Goal: Transaction & Acquisition: Purchase product/service

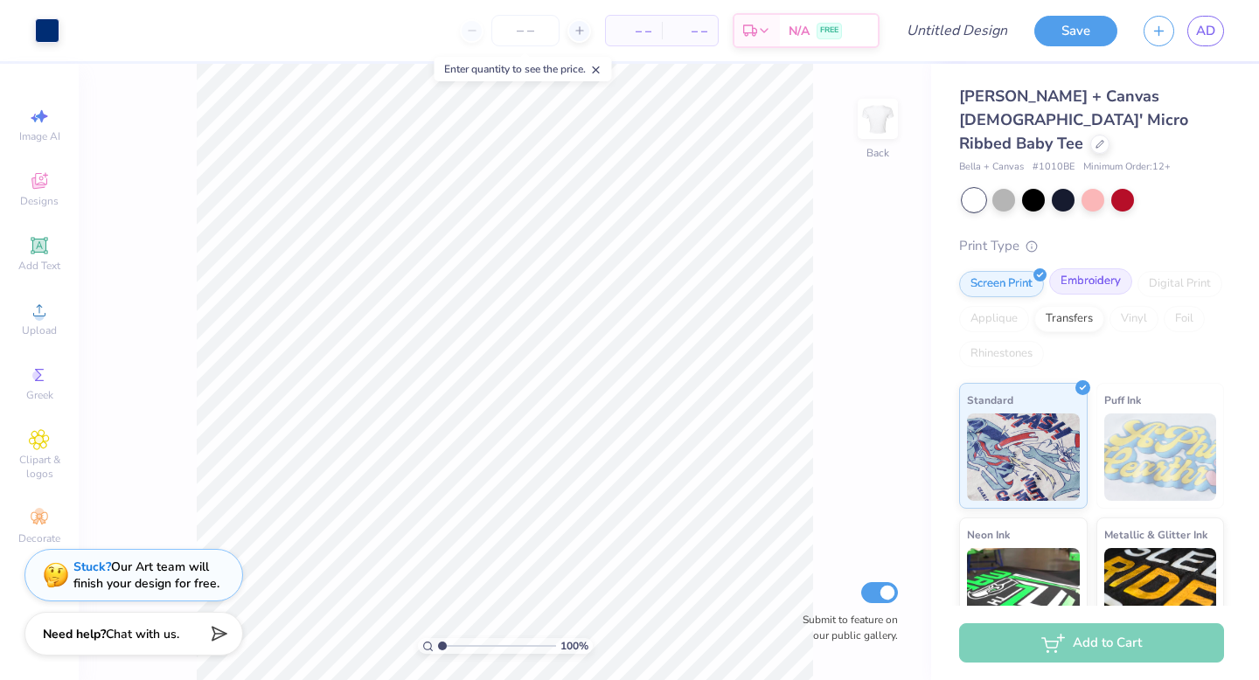
click at [1058, 268] on div "Embroidery" at bounding box center [1090, 281] width 83 height 26
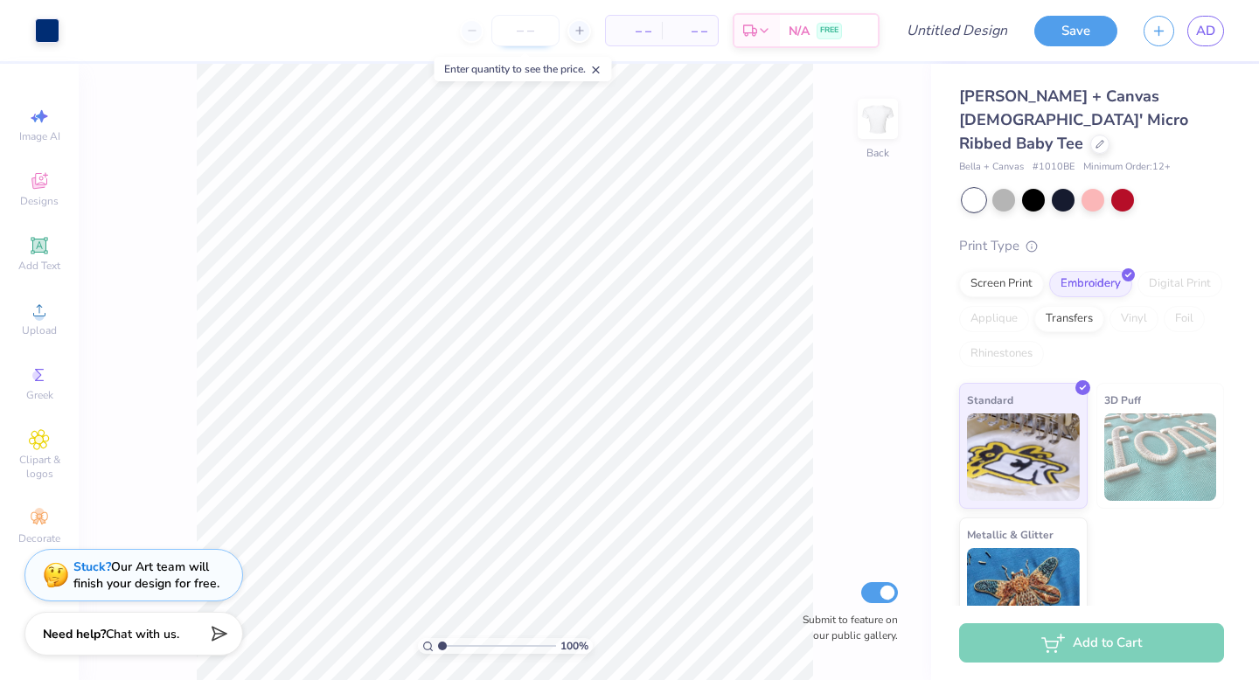
click at [528, 24] on input "number" at bounding box center [525, 30] width 68 height 31
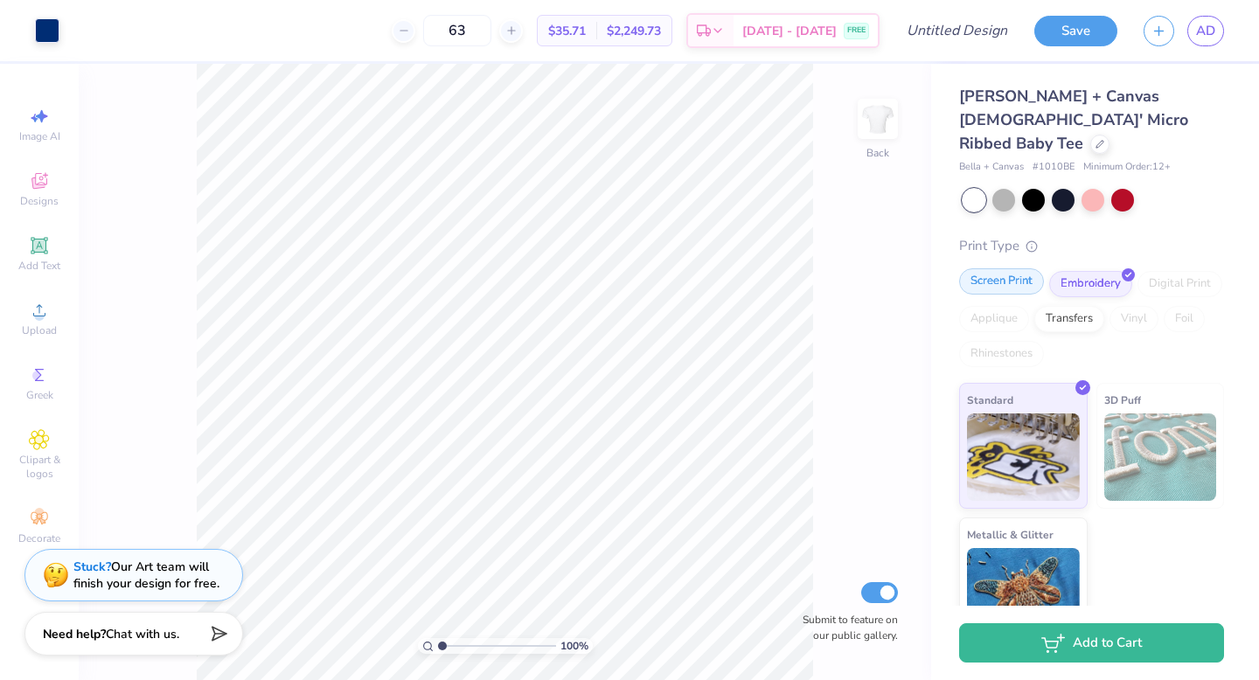
type input "63"
click at [996, 268] on div "Screen Print" at bounding box center [1001, 281] width 85 height 26
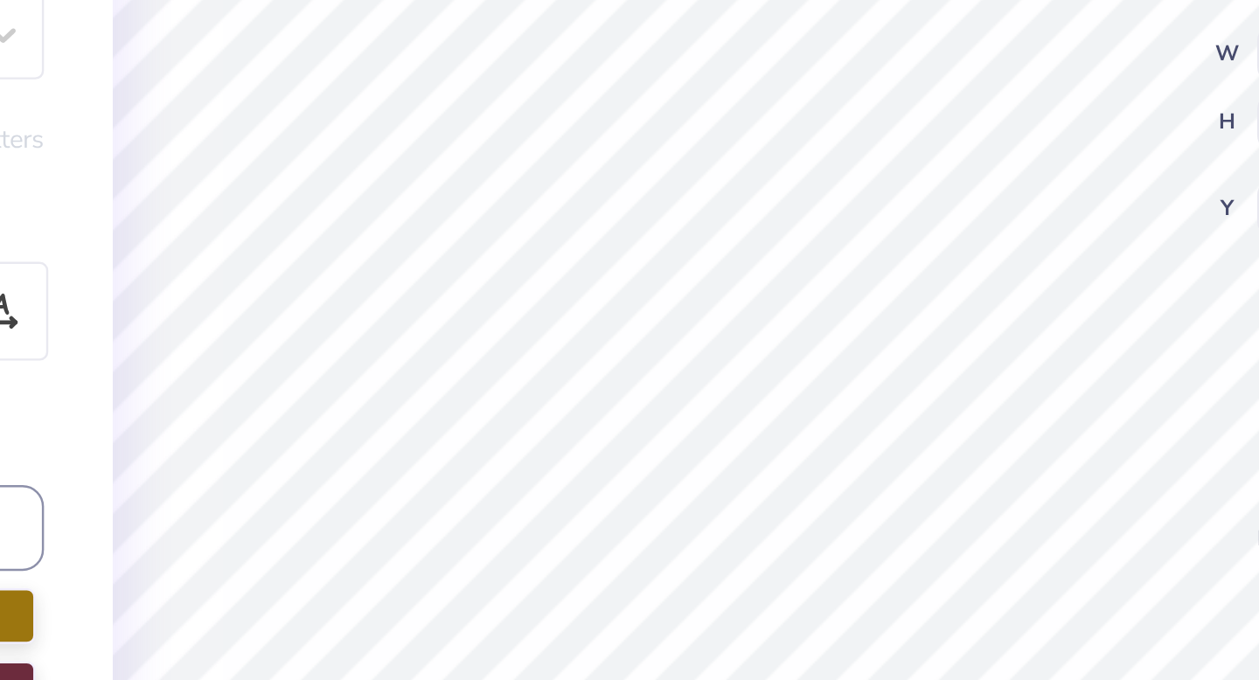
type input "7.08"
type textarea "O"
type input "9.00"
type input "7.19"
type input "3.00"
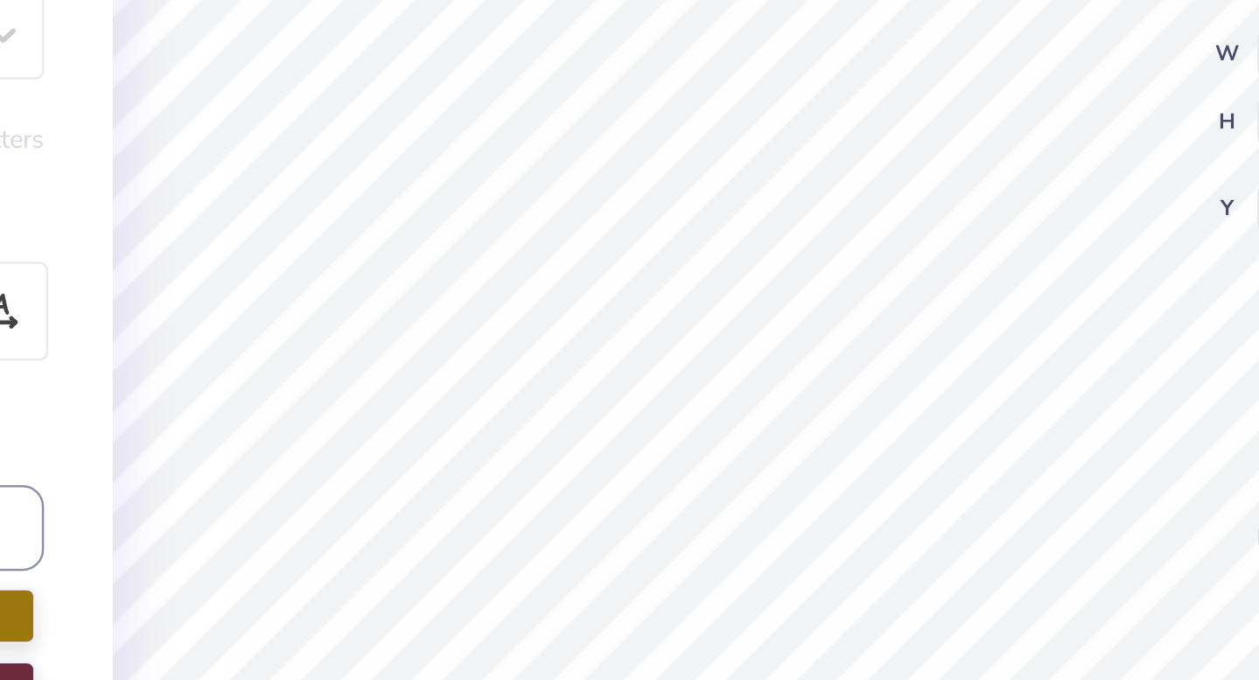
type textarea "Dphie"
type input "9.00"
type input "7.19"
type input "3.00"
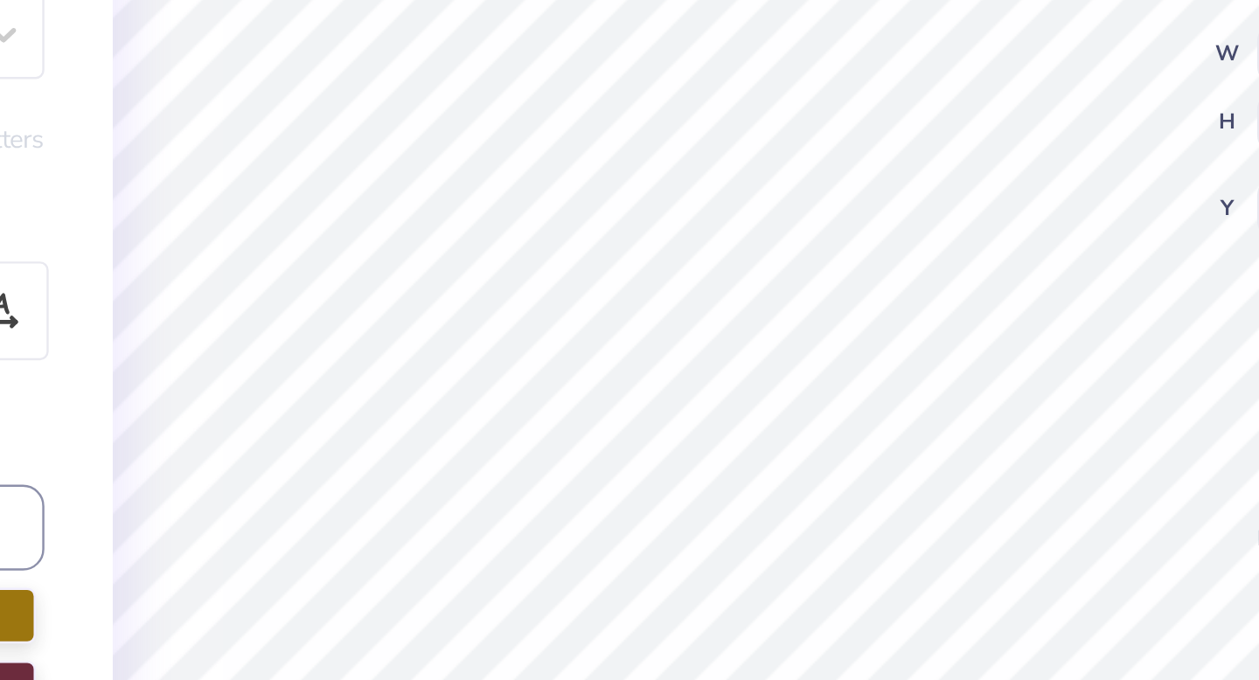
type input "2.32"
type input "1.48"
type input "6.78"
type input "9.00"
type input "7.19"
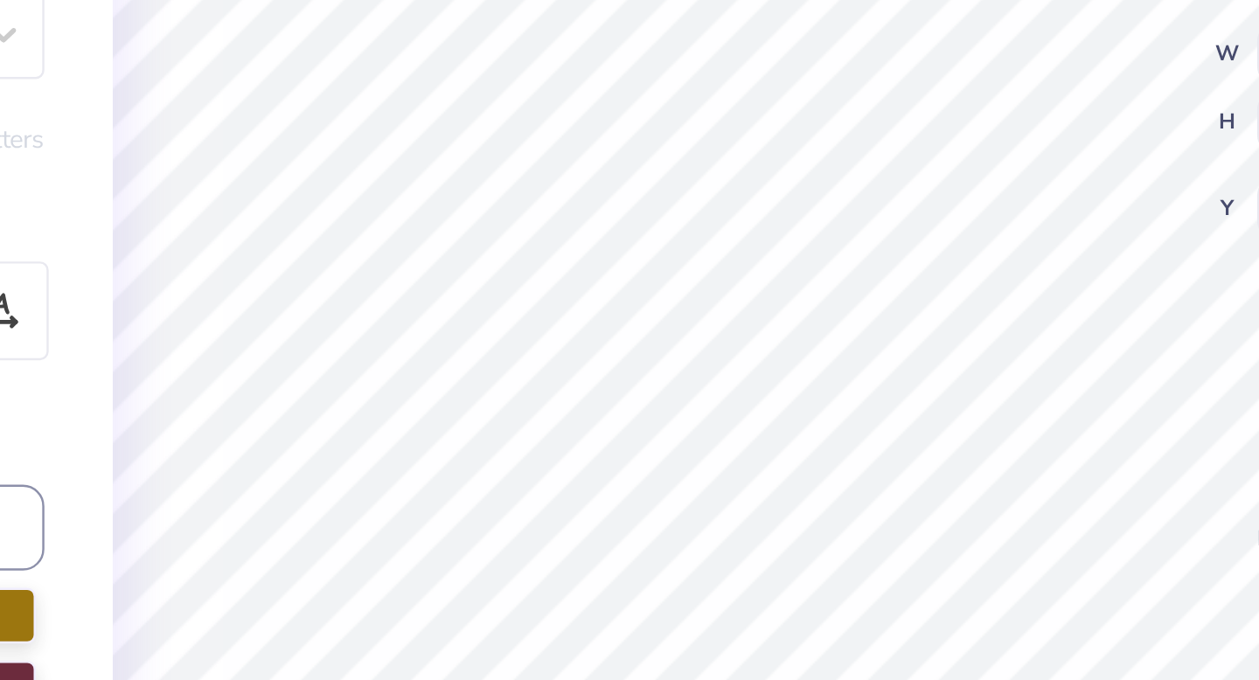
type input "3.00"
type input "2.32"
type input "1.48"
type input "6.78"
type input "2.47"
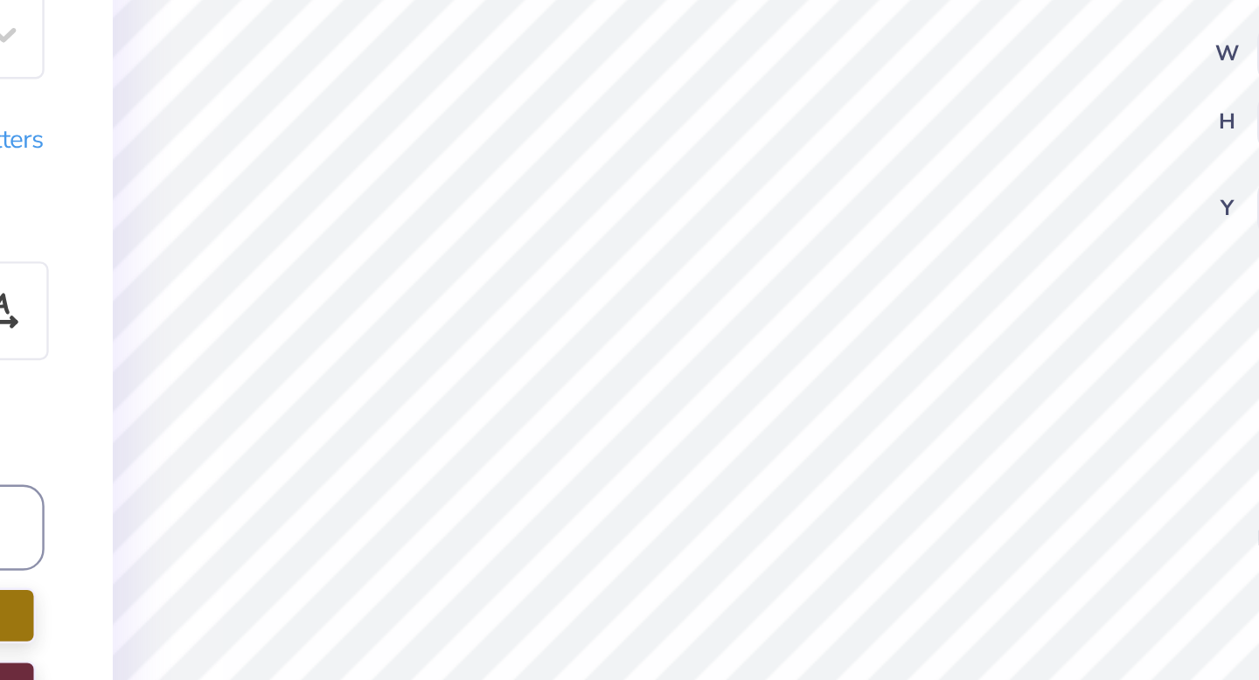
type input "0.23"
type input "8.27"
type textarea "Formal Recruitment 2026"
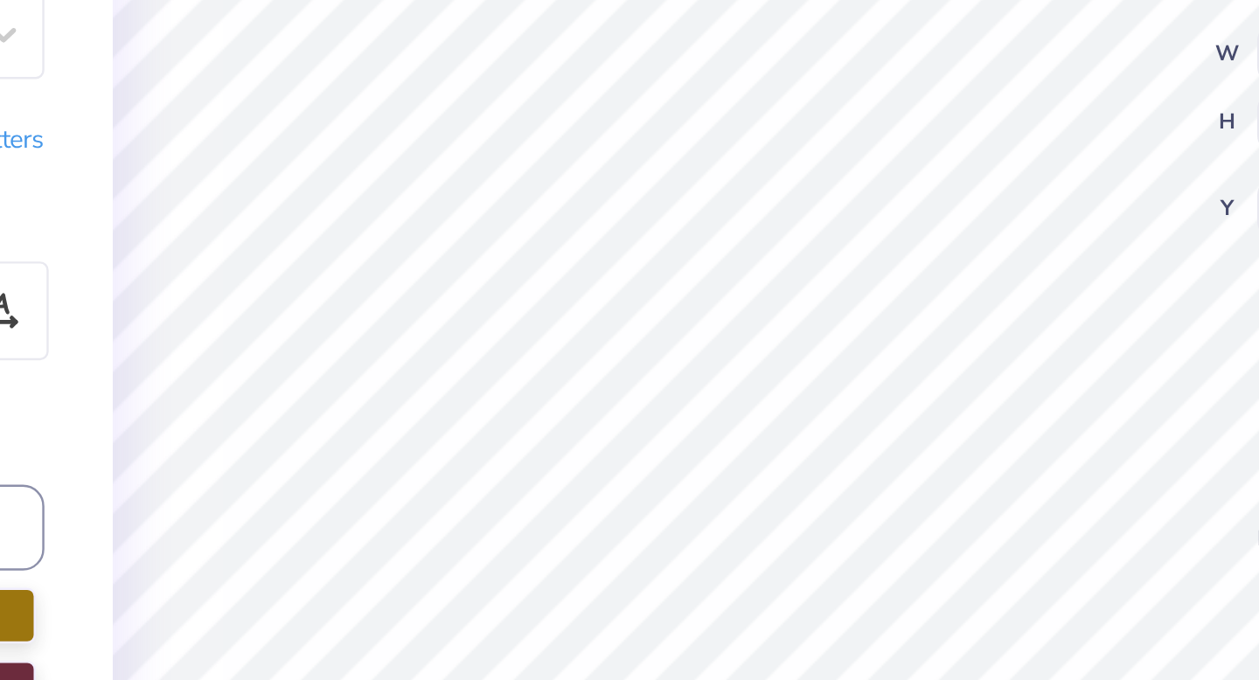
type input "9.00"
type input "7.19"
type input "3.00"
type input "3.58"
type input "0.23"
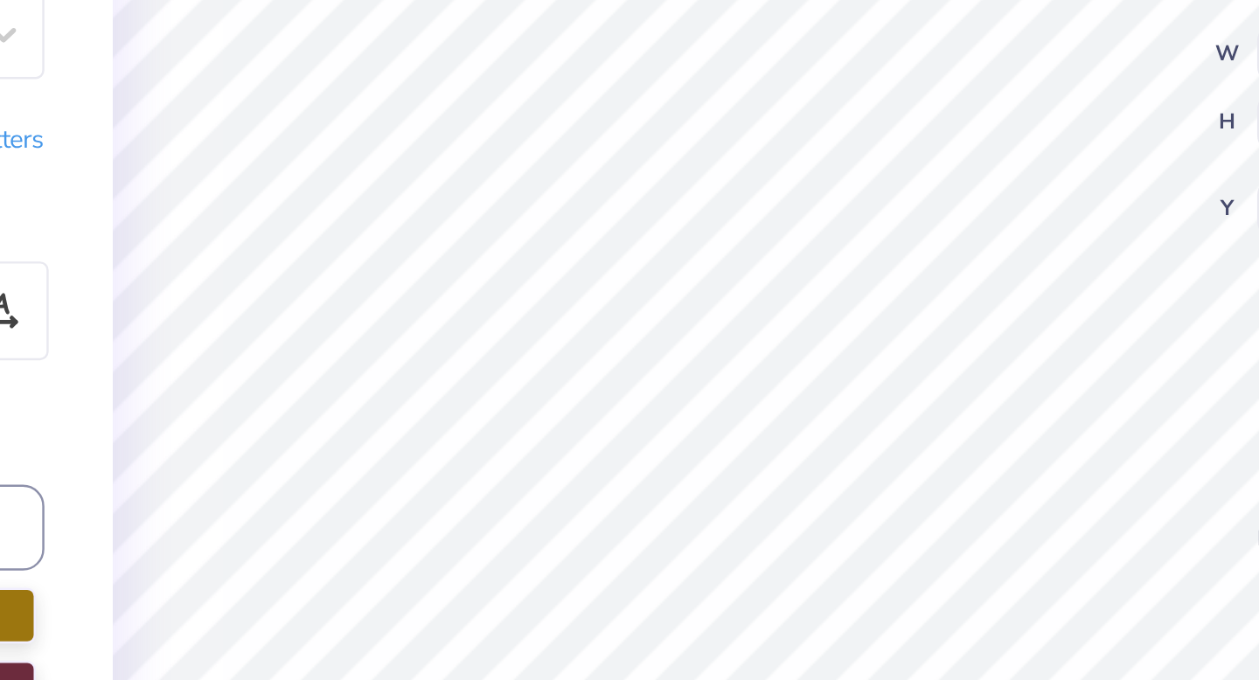
type input "8.27"
type input "9.00"
type input "7.19"
type input "3.00"
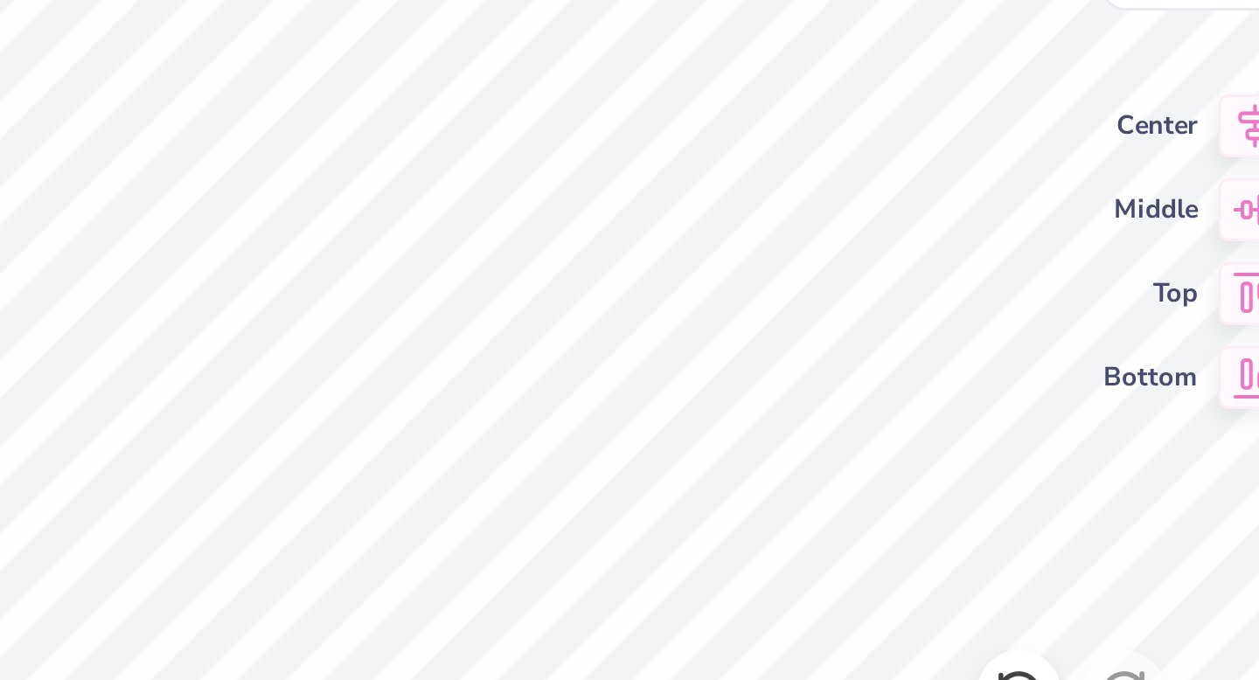
scroll to position [1, 2]
type textarea "Delta Phi Epsilon"
type input "9.00"
type input "7.19"
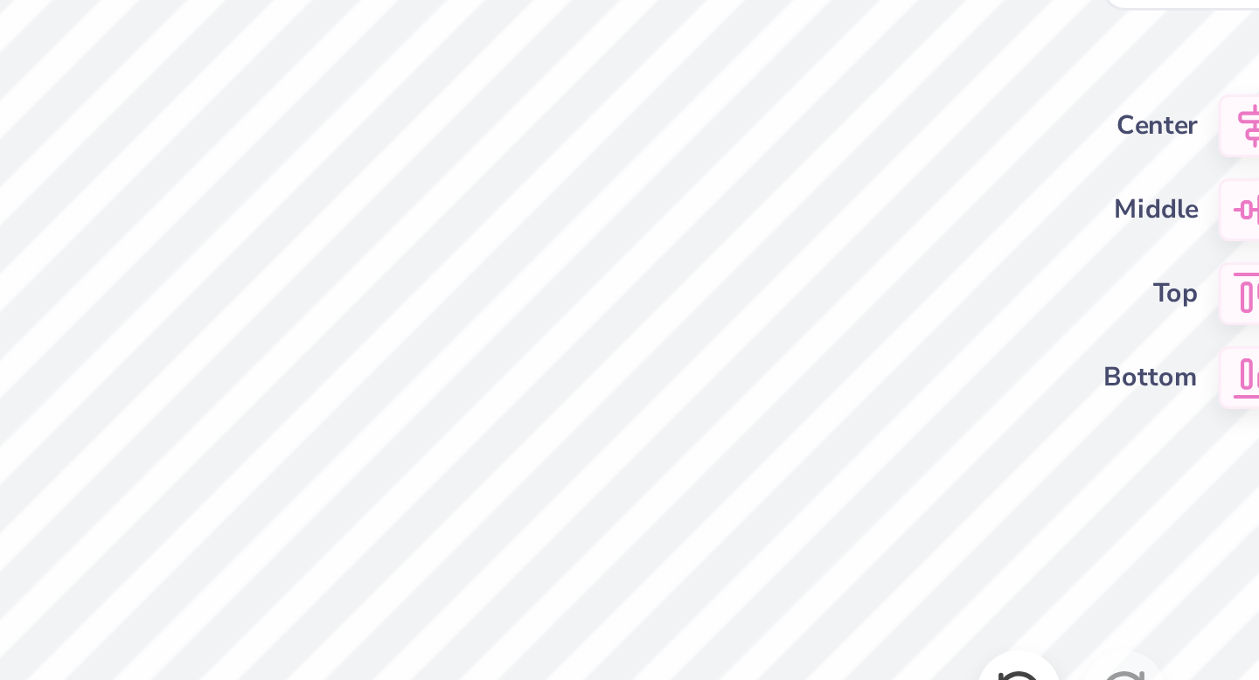
type input "3.00"
type input "6.63"
type input "1.88"
type input "10.19"
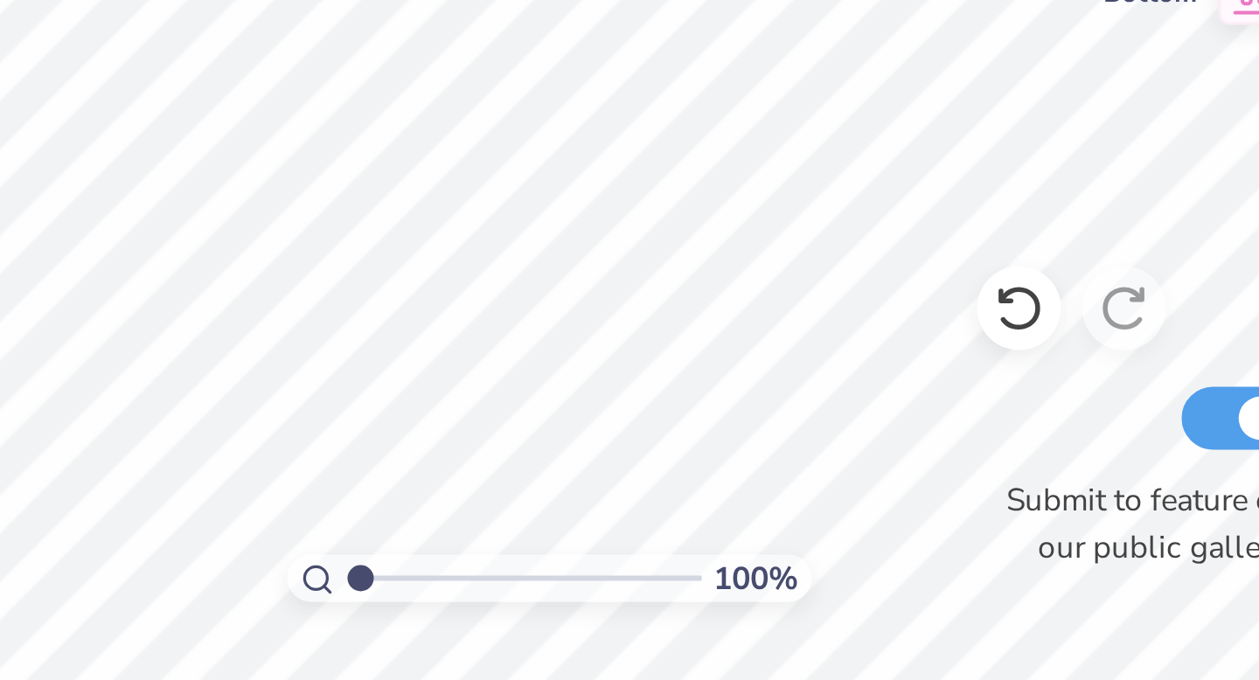
scroll to position [0, 2]
type textarea "Delta Phi"
type input "12.30"
type textarea "Epsilon"
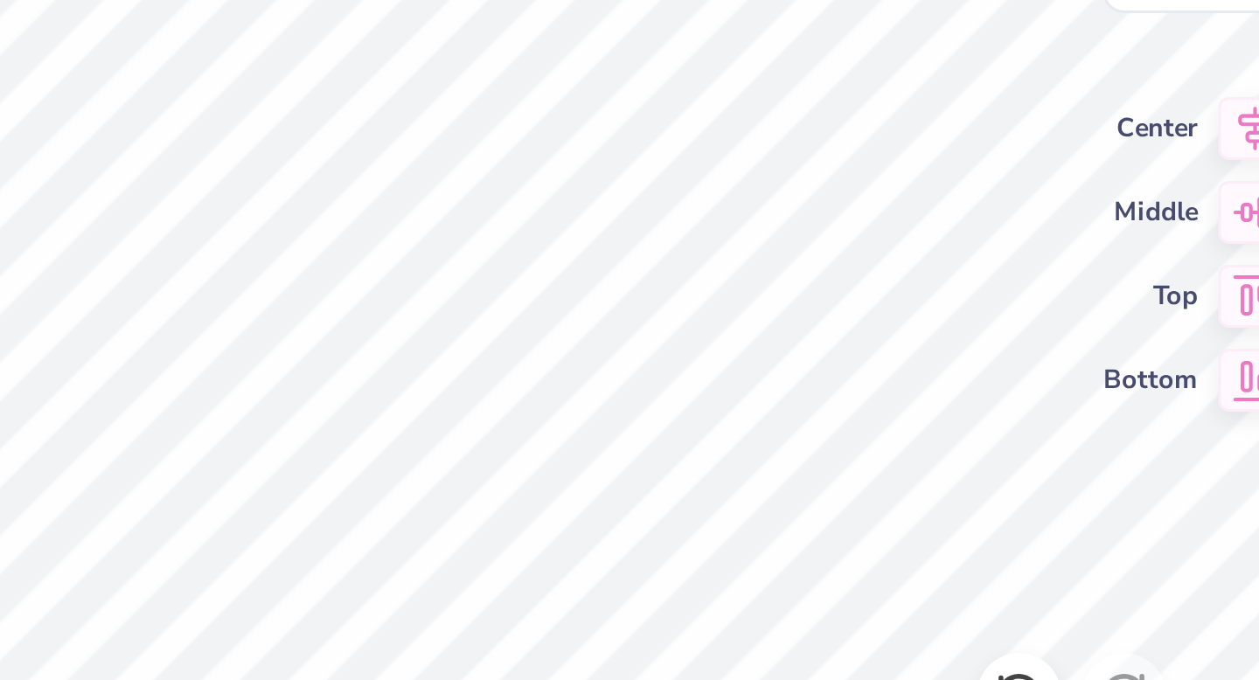
type input "3.83"
type input "1.30"
type input "10.48"
type input "3.58"
type input "0.23"
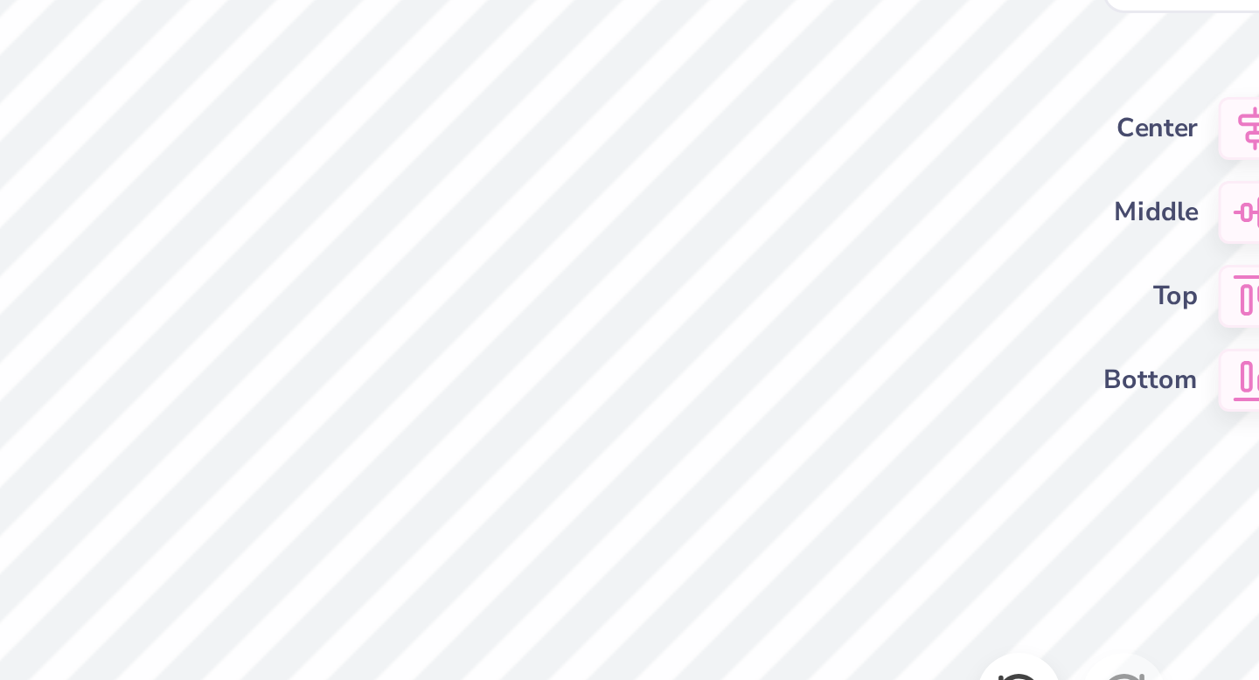
type input "9.19"
type input "3.83"
type input "1.30"
type input "7.01"
type input "3.58"
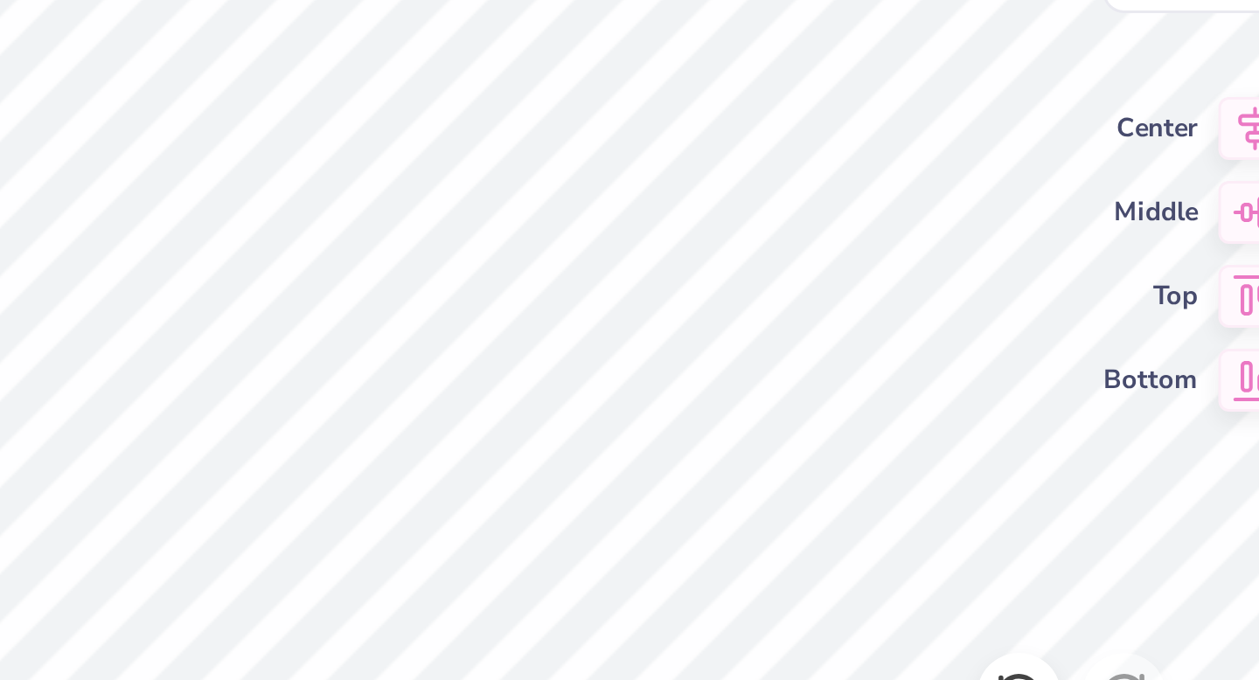
type input "0.23"
type input "10.48"
type input "3.83"
type input "1.30"
type input "7.01"
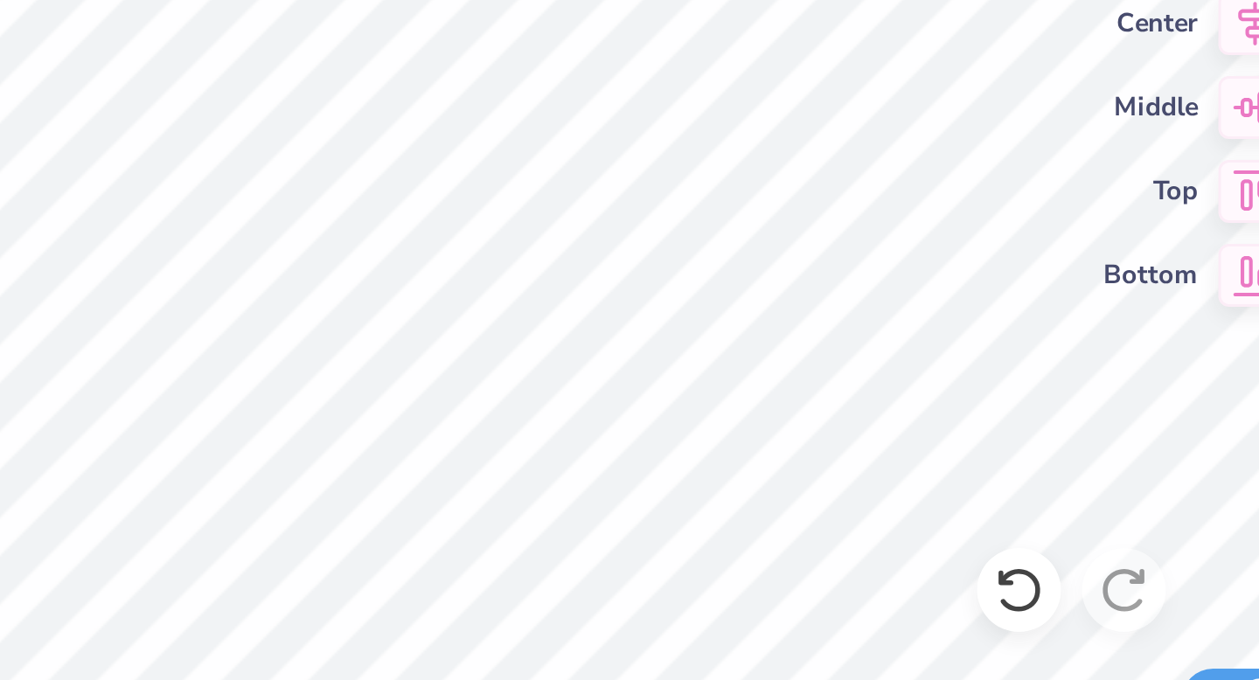
type input "2.55"
type input "1.85"
type input "8.50"
type input "10.12"
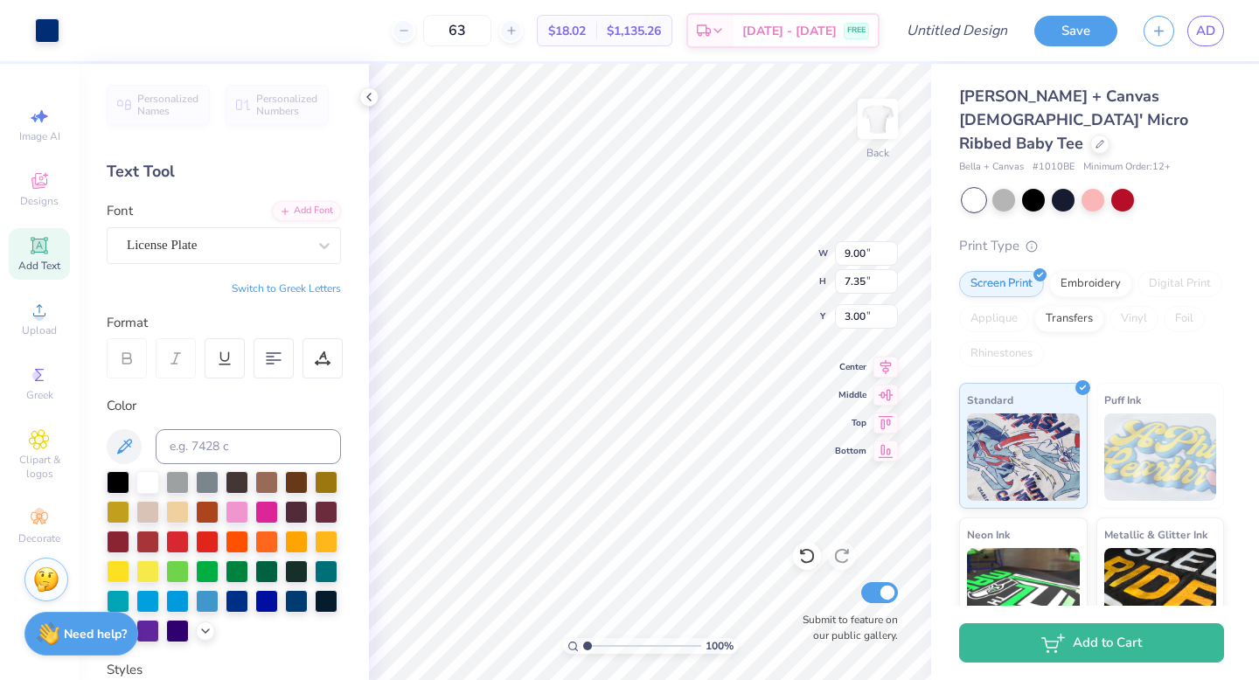
type input "1.53"
type input "1.69"
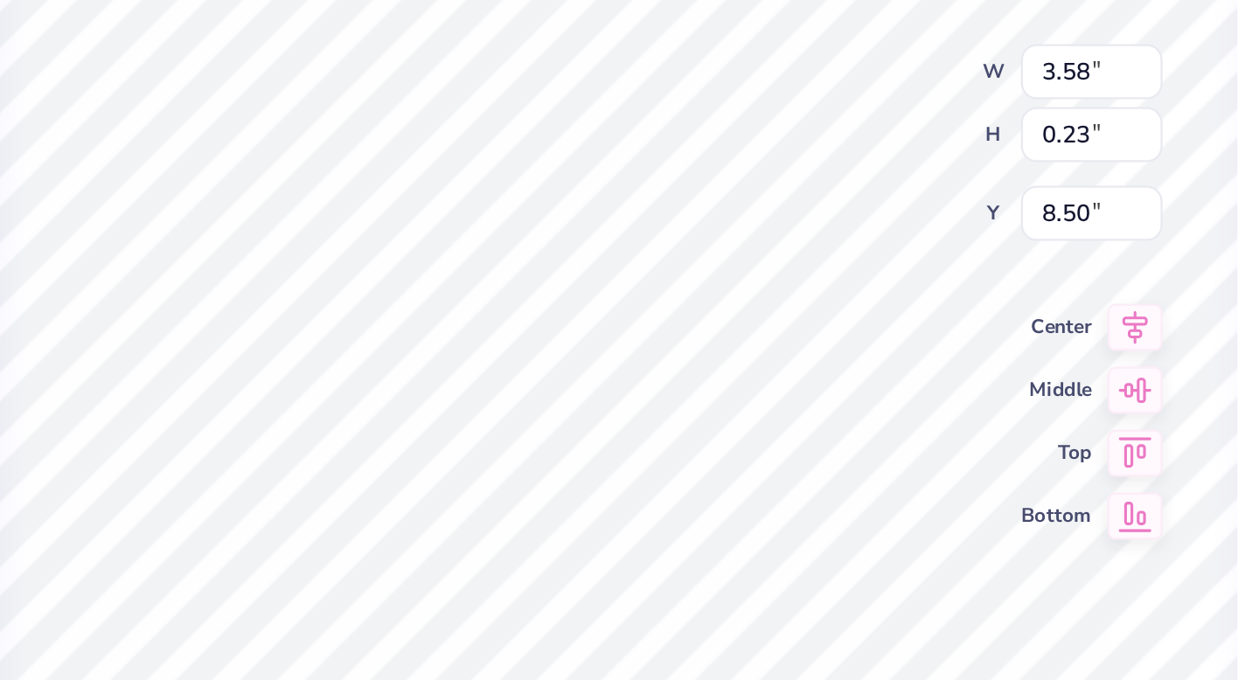
type input "8.27"
type input "2.27"
type input "3.01"
type input "6.87"
type input "2.75"
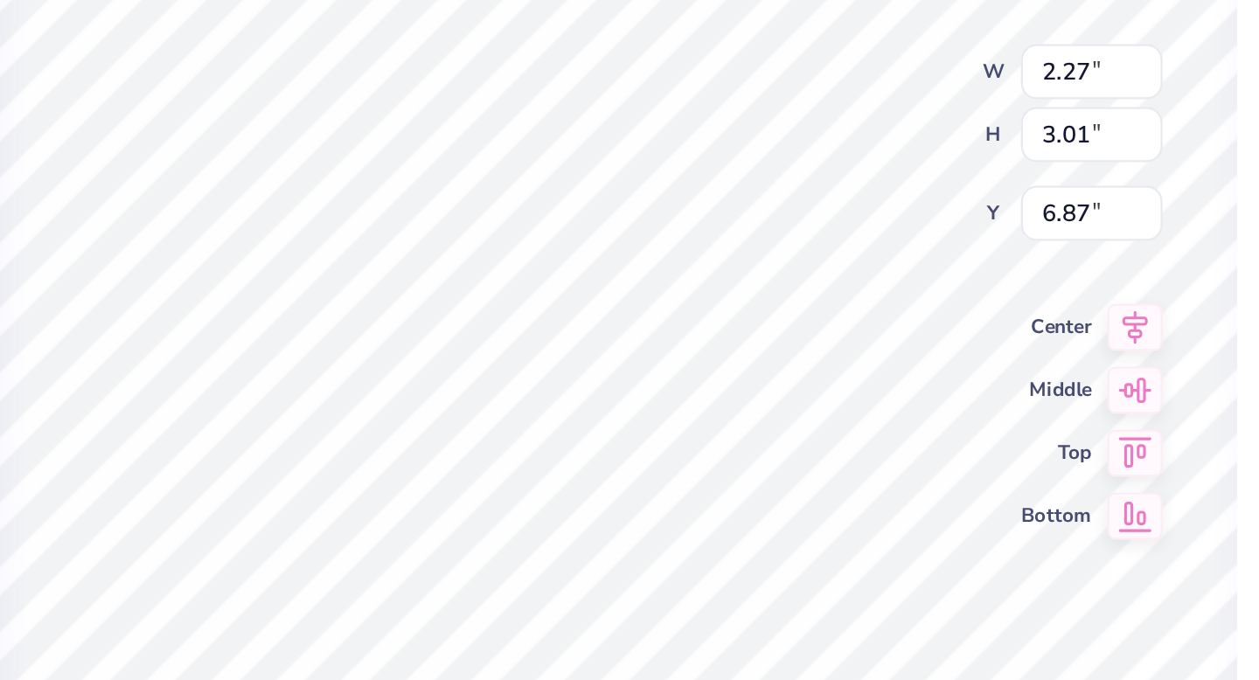
type input "2.59"
type input "7.21"
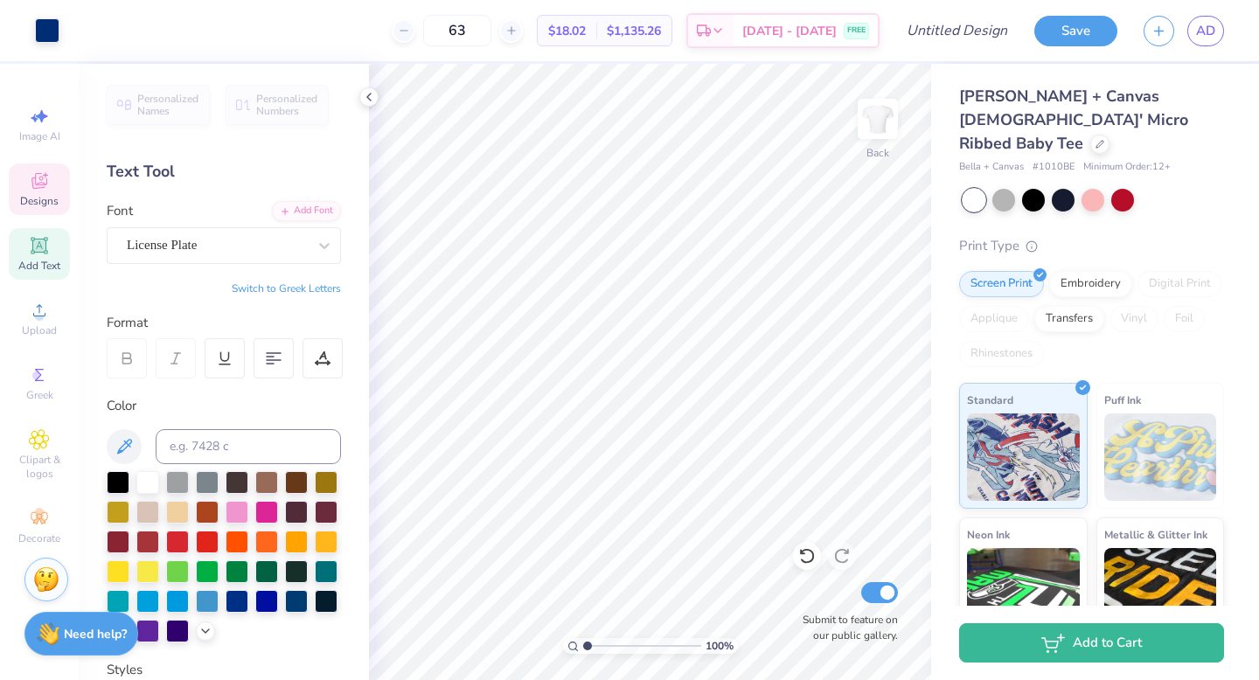
click at [41, 199] on span "Designs" at bounding box center [39, 201] width 38 height 14
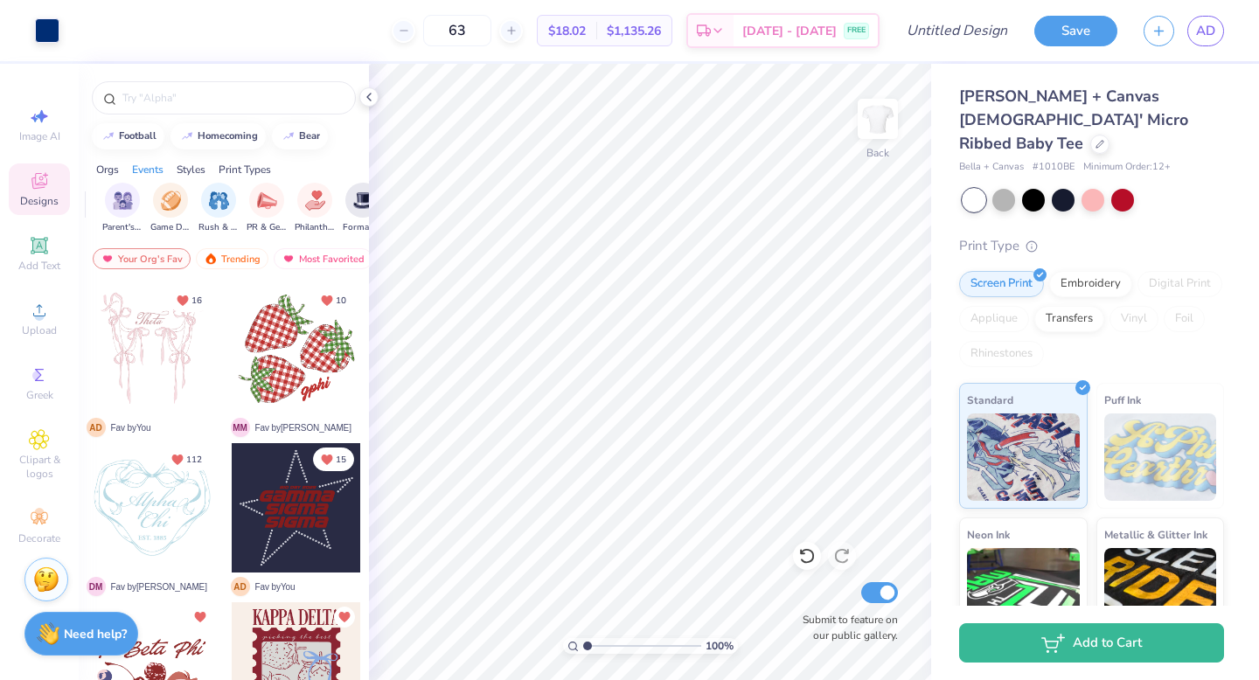
scroll to position [0, 205]
click at [207, 212] on div "Rush & Bid" at bounding box center [218, 207] width 40 height 52
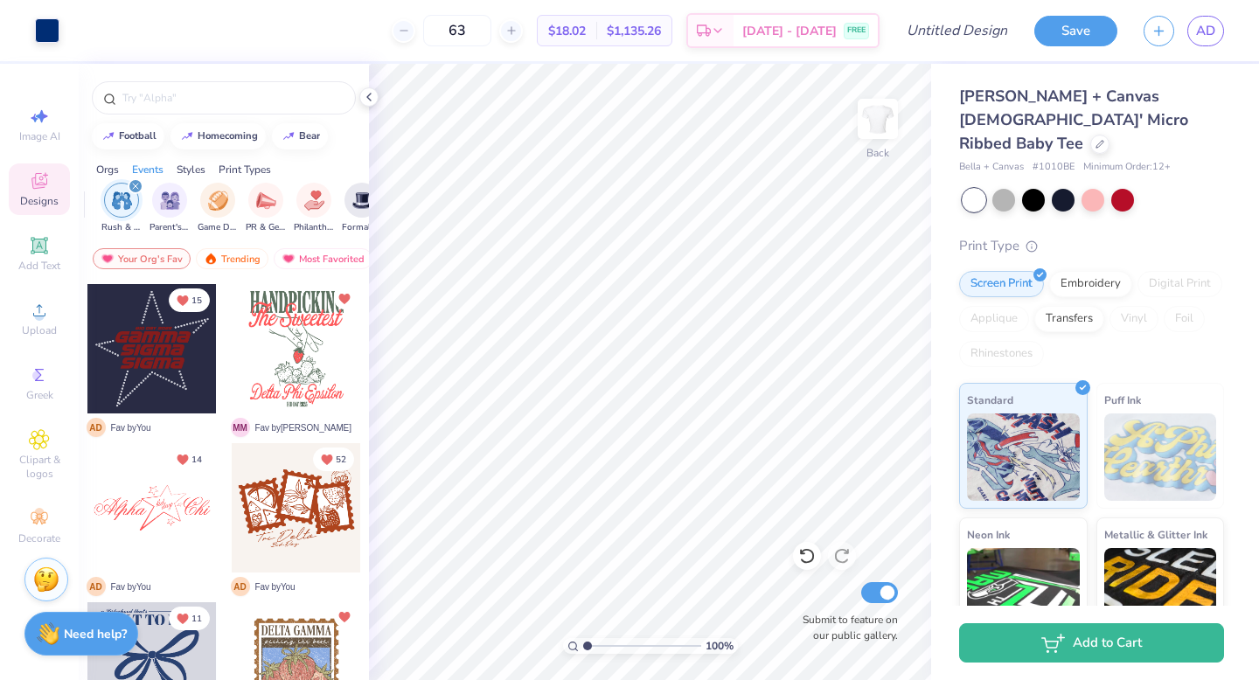
scroll to position [15, 0]
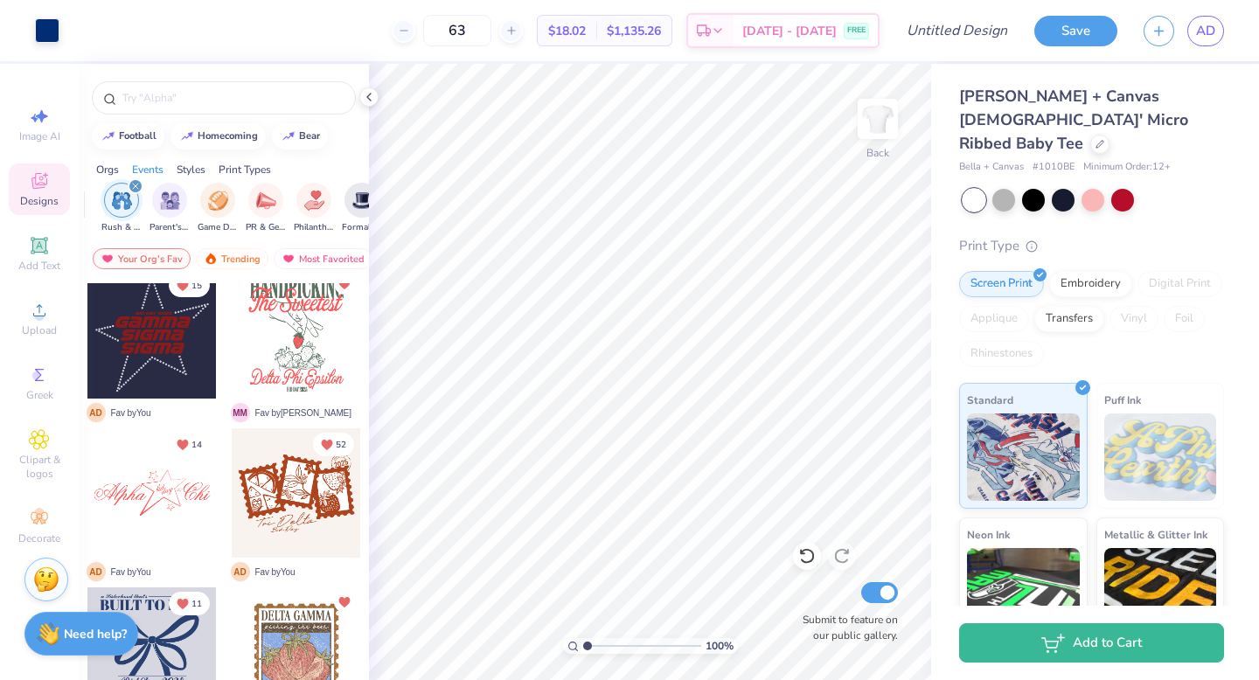
click at [175, 643] on div at bounding box center [151, 651] width 129 height 129
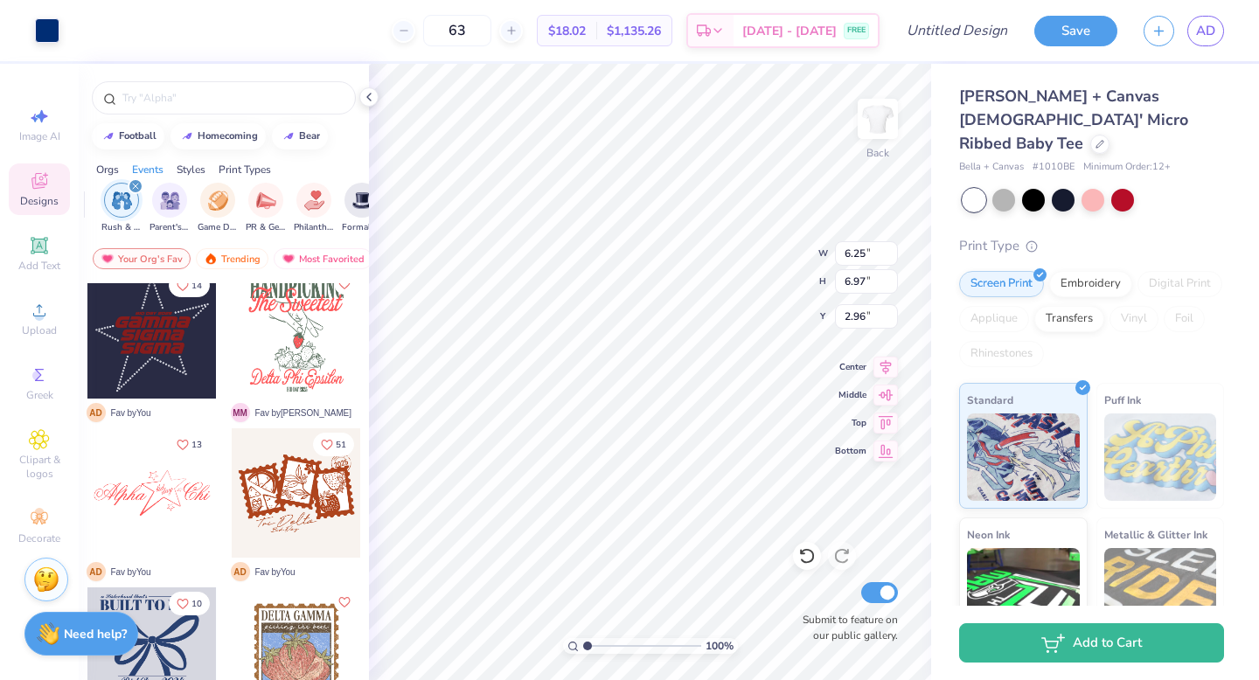
type input "6.25"
type input "6.97"
type input "8.50"
type input "3.83"
type input "1.30"
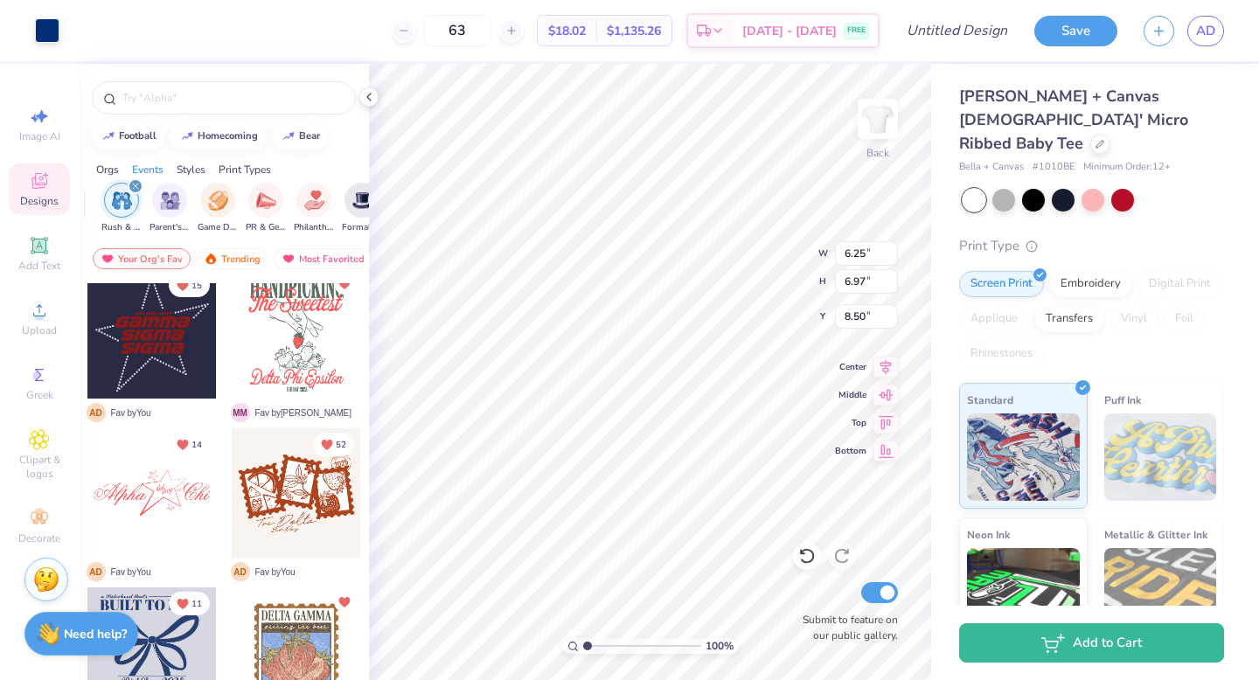
type input "5.74"
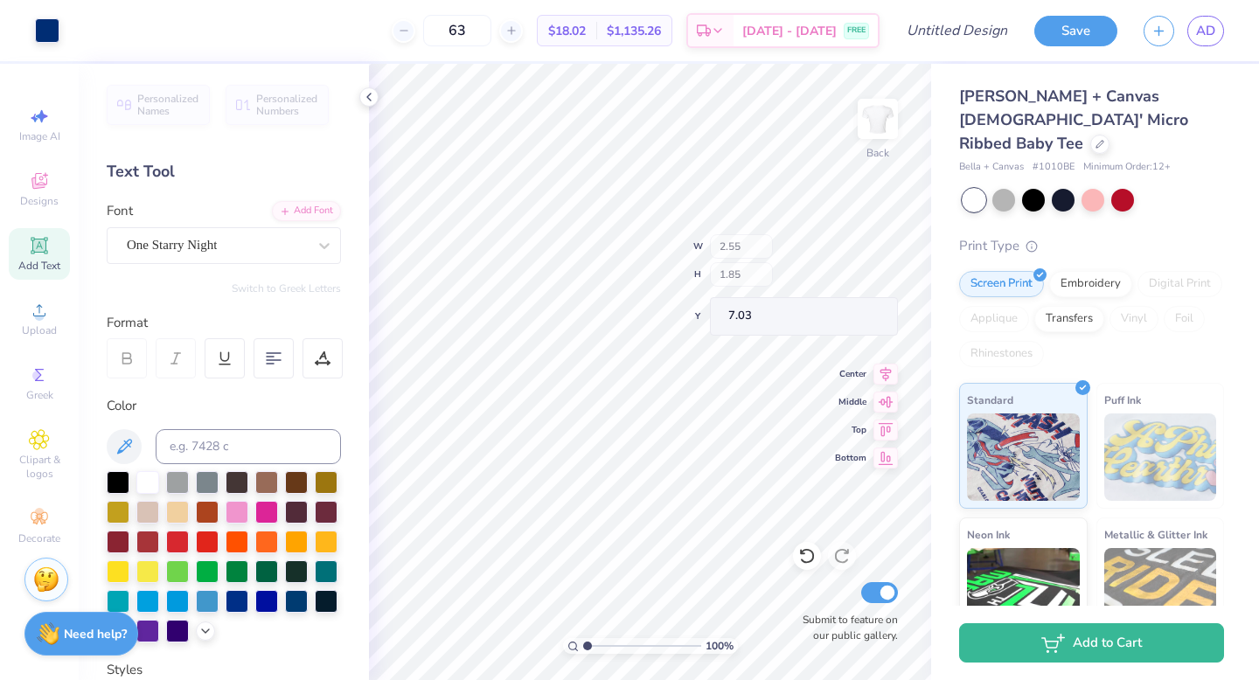
type input "9.00"
type input "7.19"
type input "1.69"
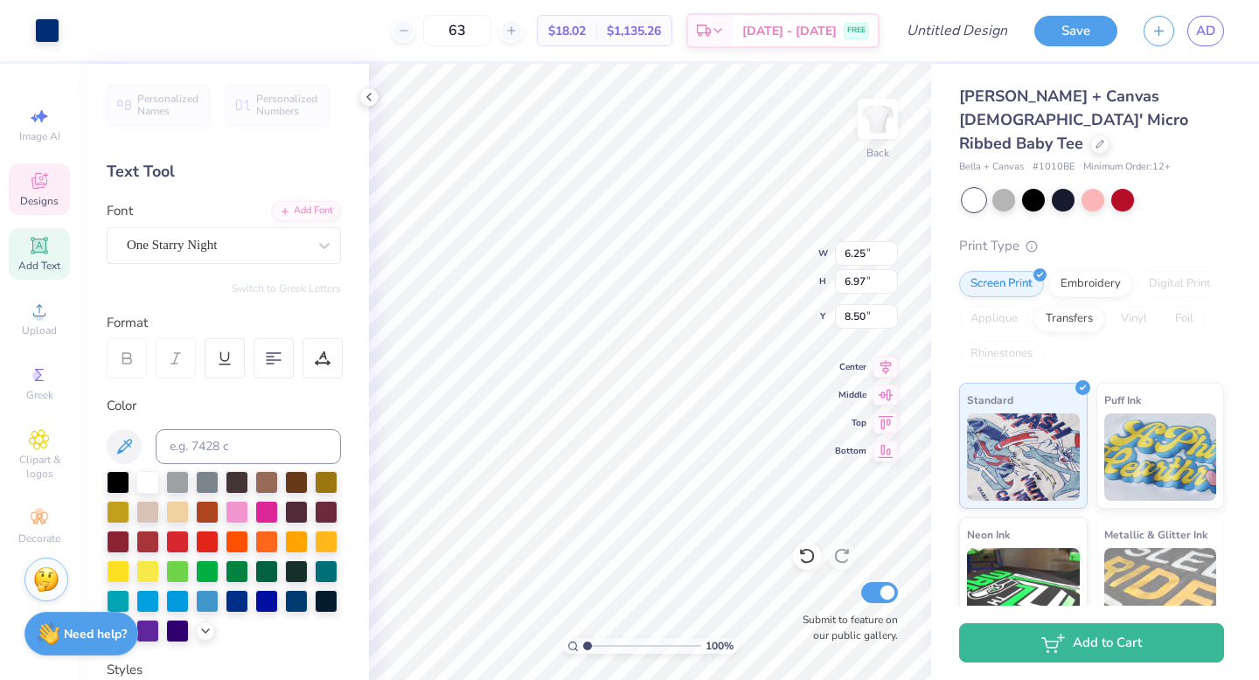
type input "1.53"
type input "8.59"
type input "9.57"
type input "1.51"
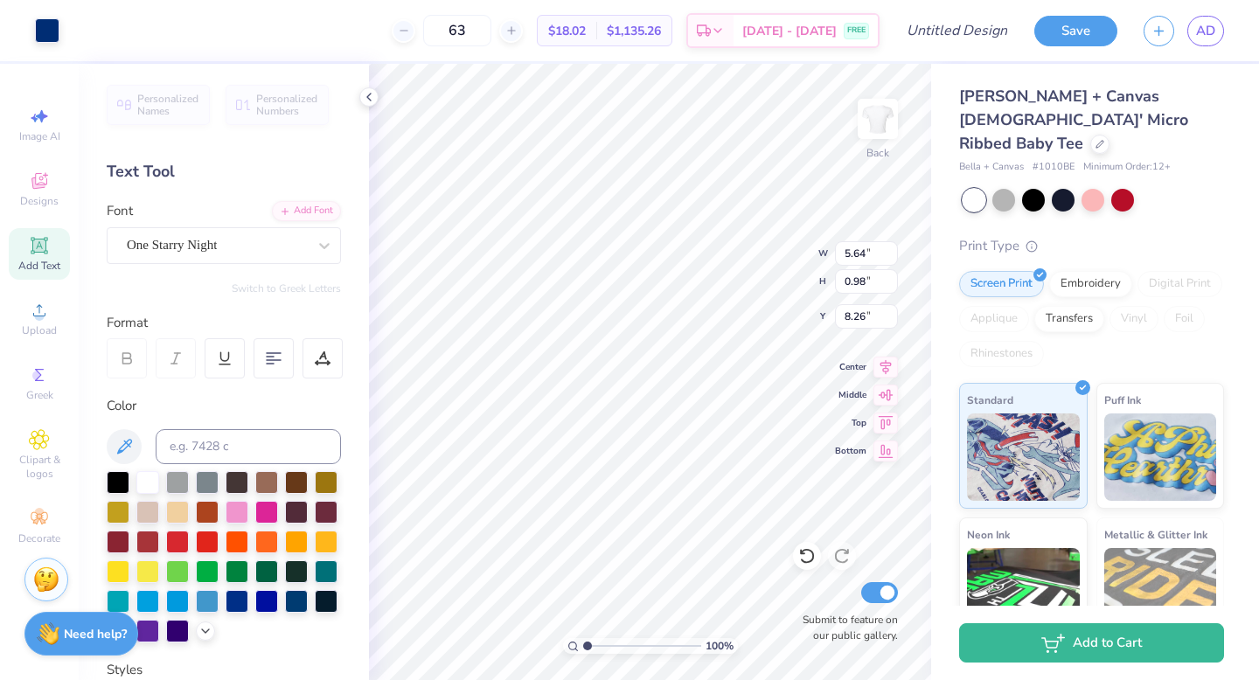
type input "3.29"
type input "4.24"
type input "6.98"
type input "3.85"
type input "3.83"
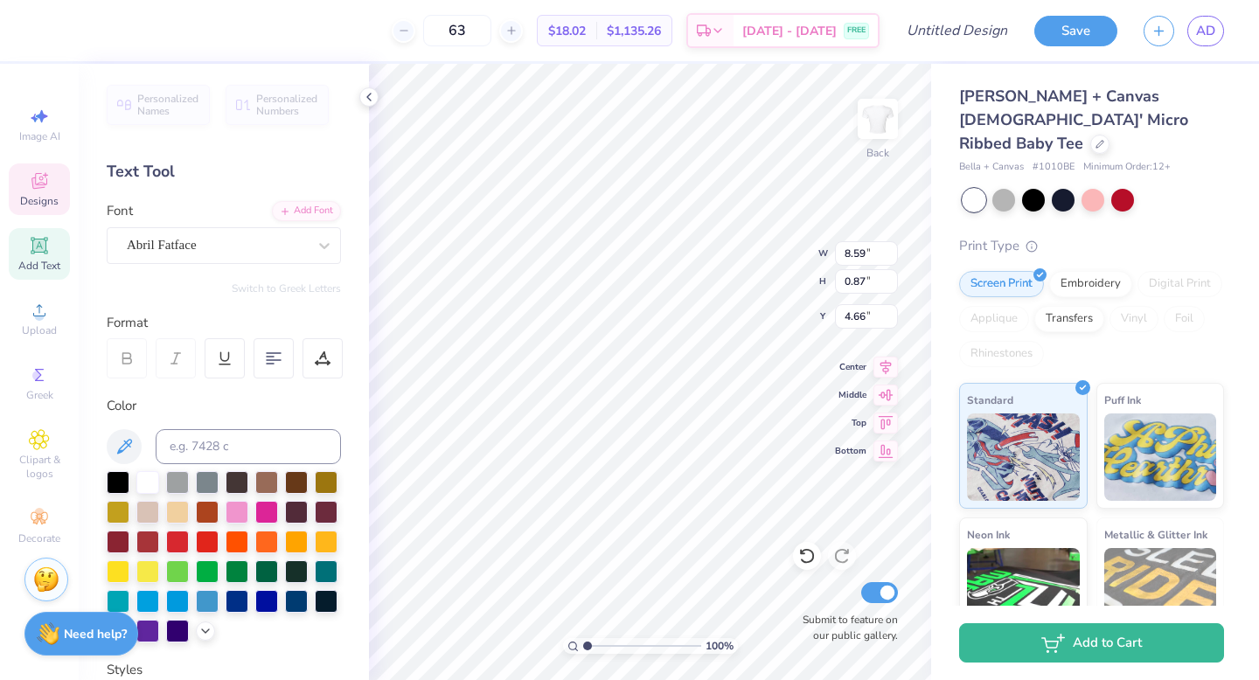
type input "0.32"
type input "4.24"
click at [893, 275] on input "0.33" at bounding box center [866, 281] width 63 height 24
click at [893, 275] on input "0.34" at bounding box center [866, 281] width 63 height 24
click at [893, 275] on input "0.35" at bounding box center [866, 281] width 63 height 24
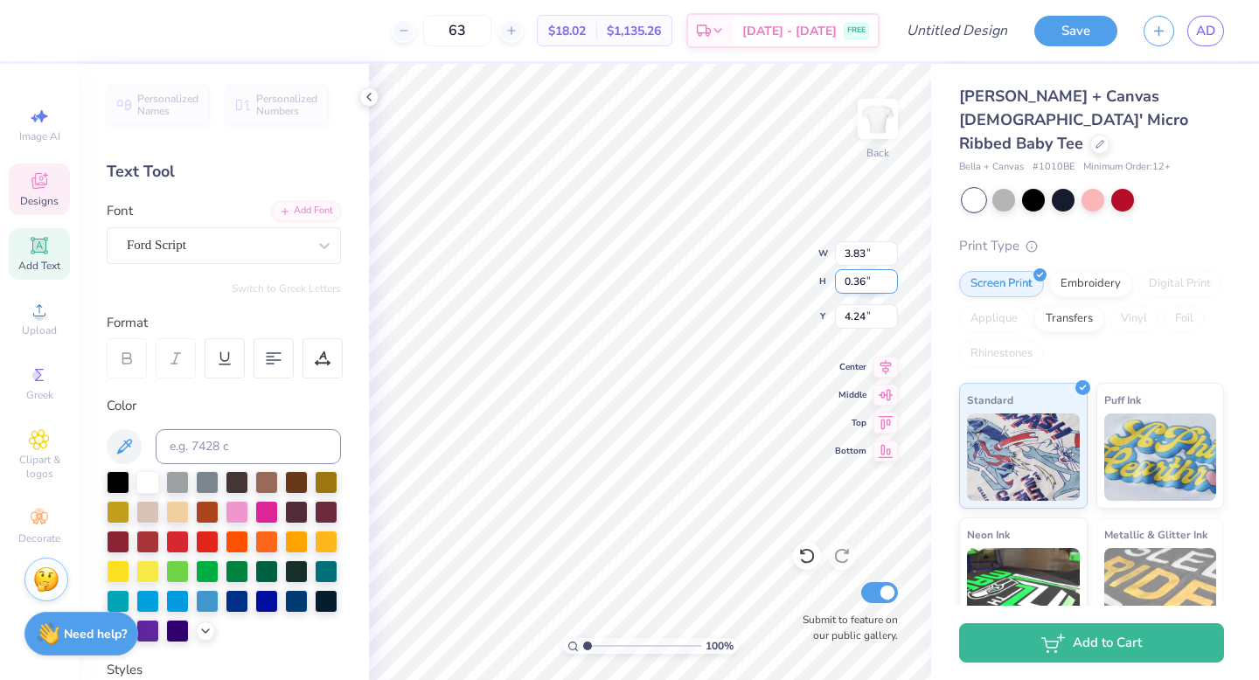
click at [893, 275] on input "0.36" at bounding box center [866, 281] width 63 height 24
click at [893, 275] on input "0.37" at bounding box center [866, 281] width 63 height 24
click at [893, 275] on input "0.38" at bounding box center [866, 281] width 63 height 24
click at [893, 275] on input "0.39" at bounding box center [866, 281] width 63 height 24
click at [893, 275] on input "0.4" at bounding box center [866, 281] width 63 height 24
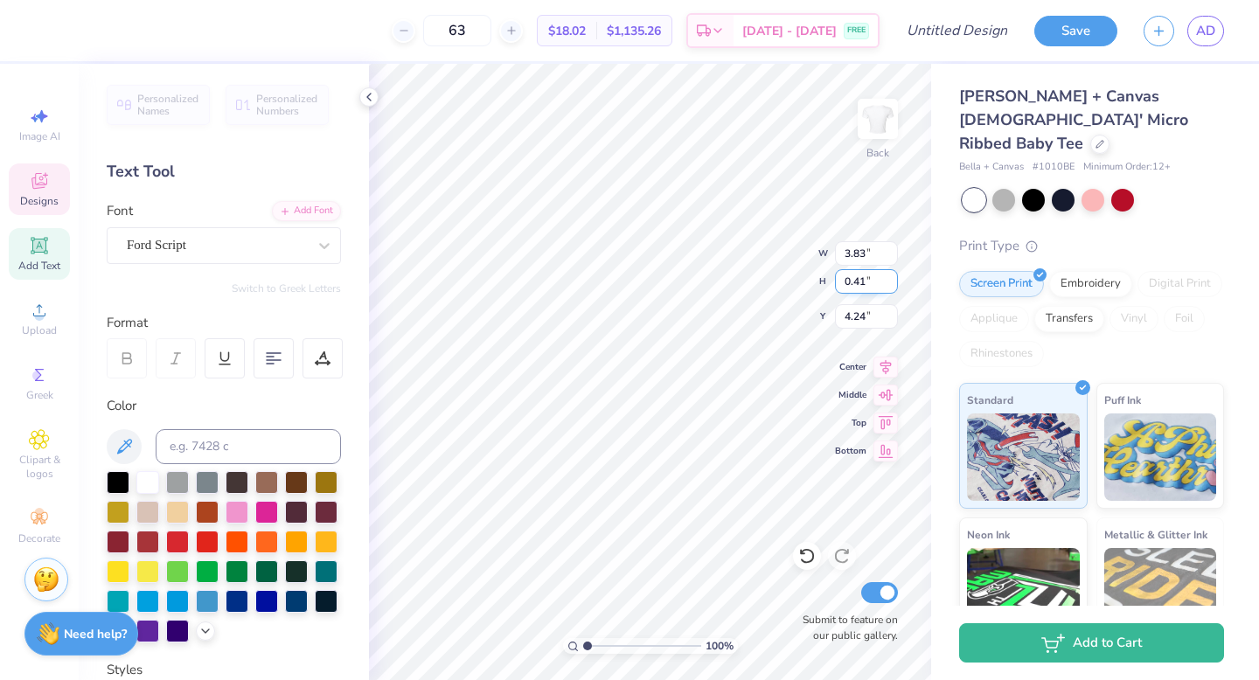
click at [893, 275] on input "0.41" at bounding box center [866, 281] width 63 height 24
click at [893, 275] on input "0.42" at bounding box center [866, 281] width 63 height 24
click at [893, 275] on input "0.43" at bounding box center [866, 281] width 63 height 24
click at [893, 275] on input "0.44" at bounding box center [866, 281] width 63 height 24
click at [893, 275] on input "0.45" at bounding box center [866, 281] width 63 height 24
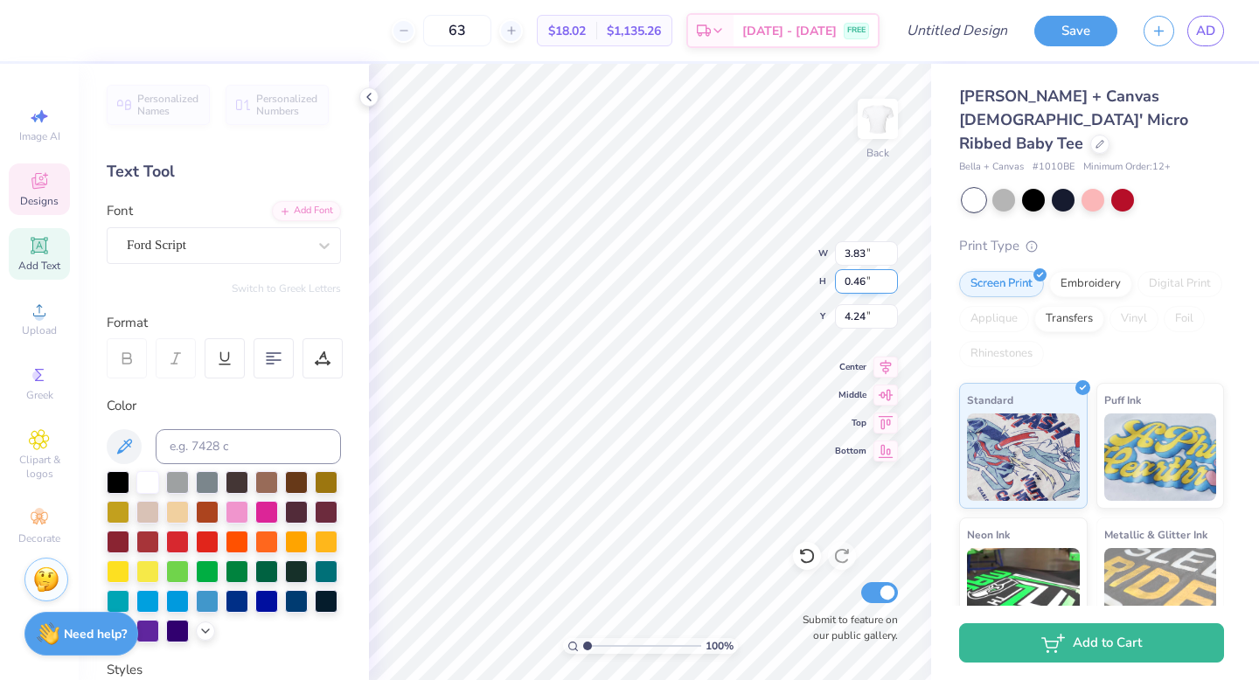
click at [893, 275] on input "0.46" at bounding box center [866, 281] width 63 height 24
click at [893, 275] on input "0.47" at bounding box center [866, 281] width 63 height 24
click at [893, 275] on input "0.48" at bounding box center [866, 281] width 63 height 24
click at [893, 275] on input "0.49" at bounding box center [866, 281] width 63 height 24
click at [893, 275] on input "0.5" at bounding box center [866, 281] width 63 height 24
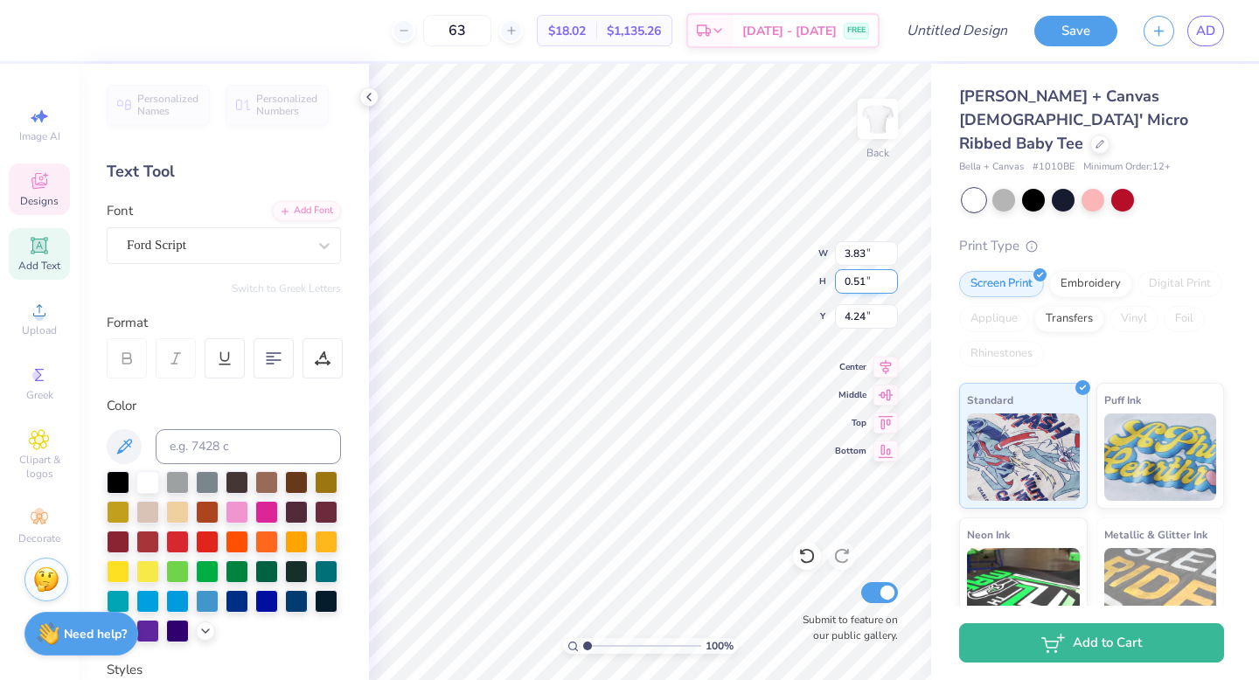
click at [893, 275] on input "0.51" at bounding box center [866, 281] width 63 height 24
click at [893, 275] on input "0.52" at bounding box center [866, 281] width 63 height 24
click at [893, 275] on input "0.53" at bounding box center [866, 281] width 63 height 24
click at [893, 275] on input "0.54" at bounding box center [866, 281] width 63 height 24
click at [893, 275] on input "0.55" at bounding box center [866, 281] width 63 height 24
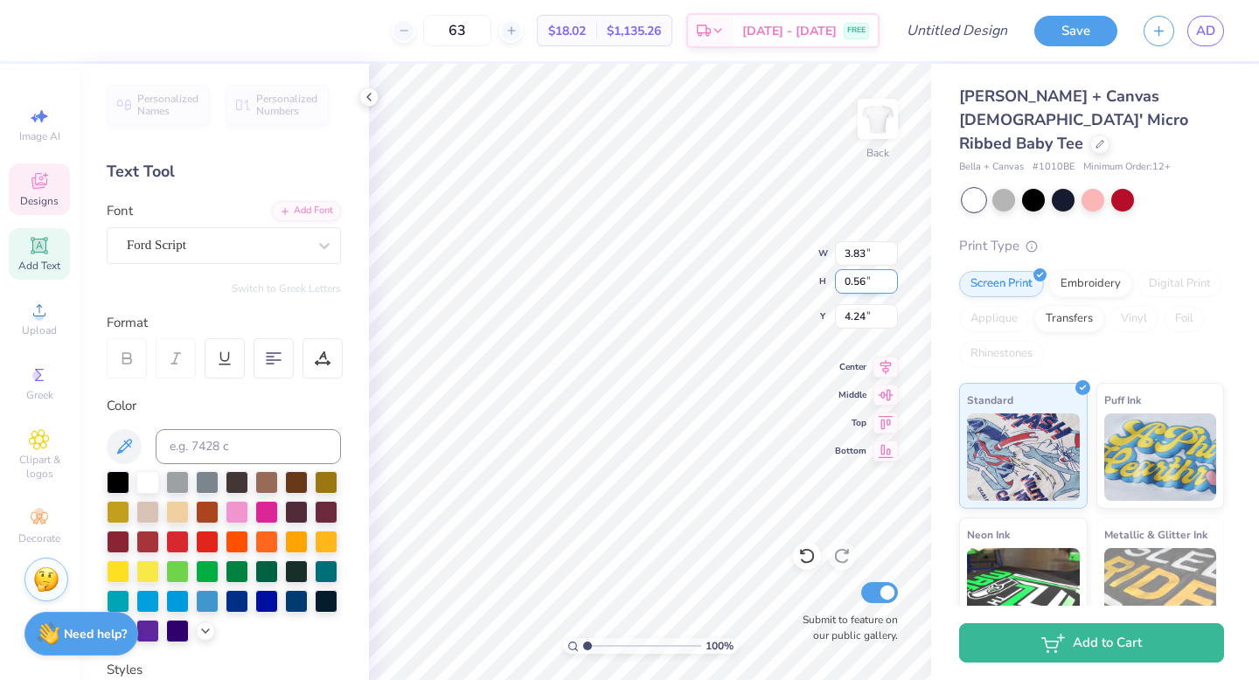
type input "0.57"
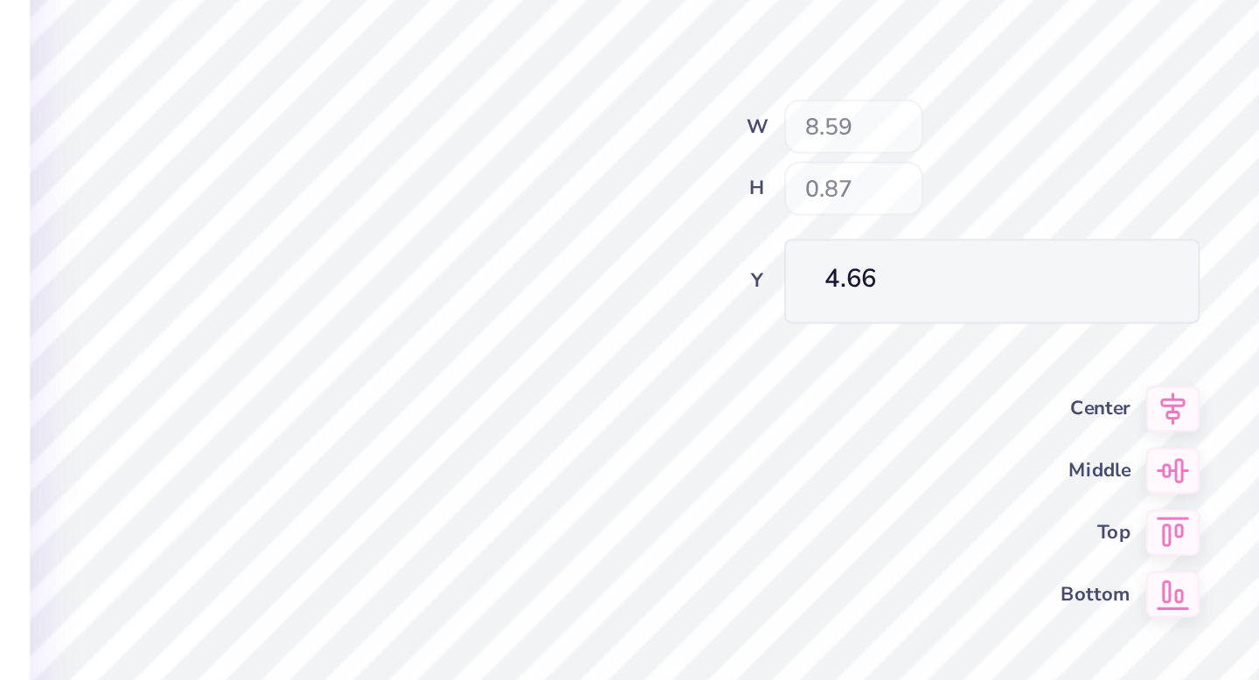
type input "4.89"
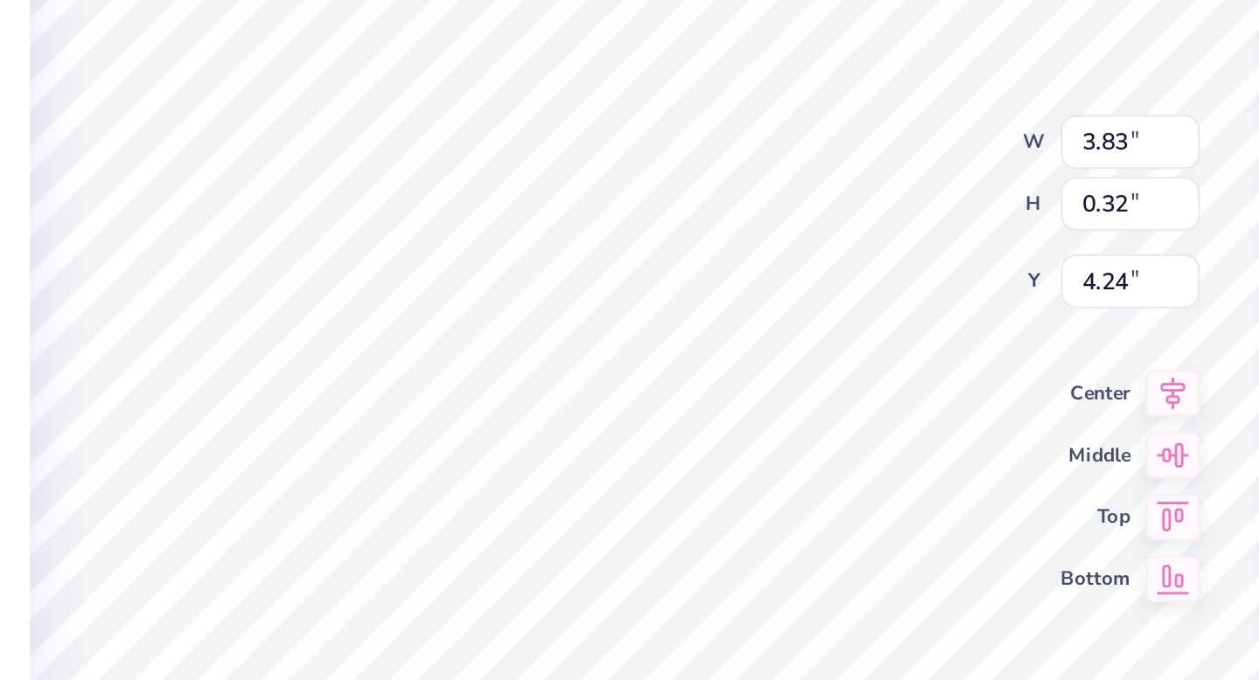
type input "4.27"
type input "4.55"
type input "0.38"
type input "4.21"
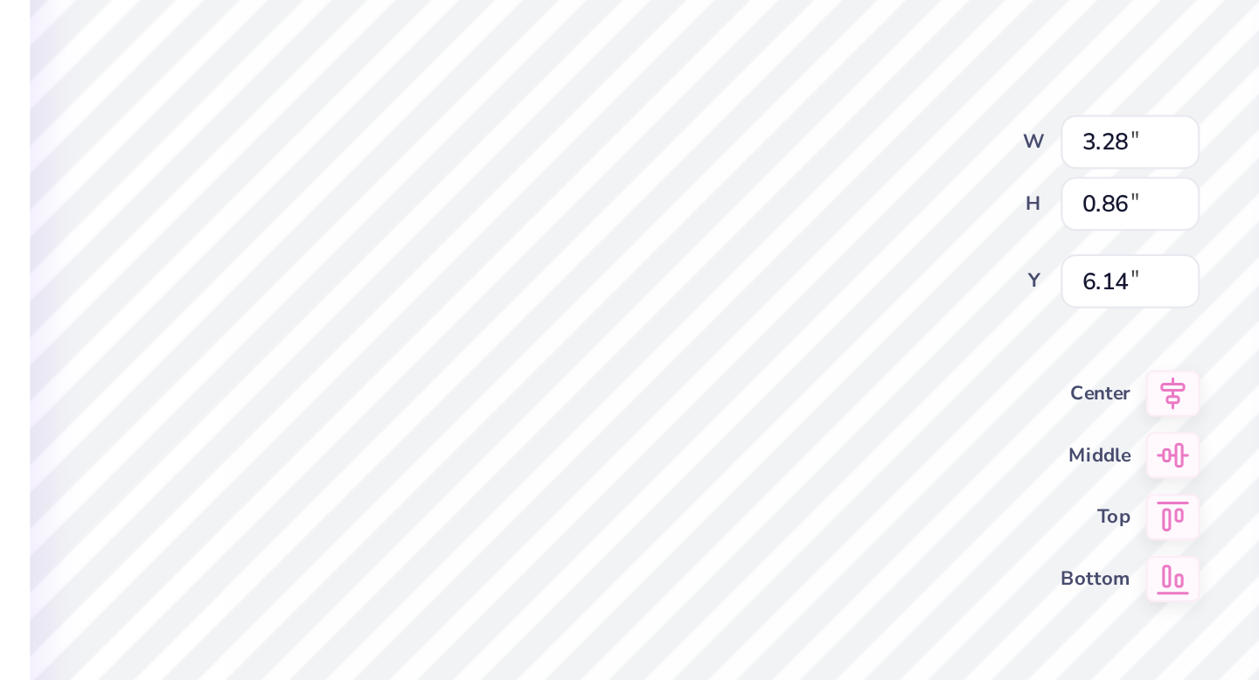
type textarea "Bid"
type input "1.92"
type input "0.58"
type input "6.39"
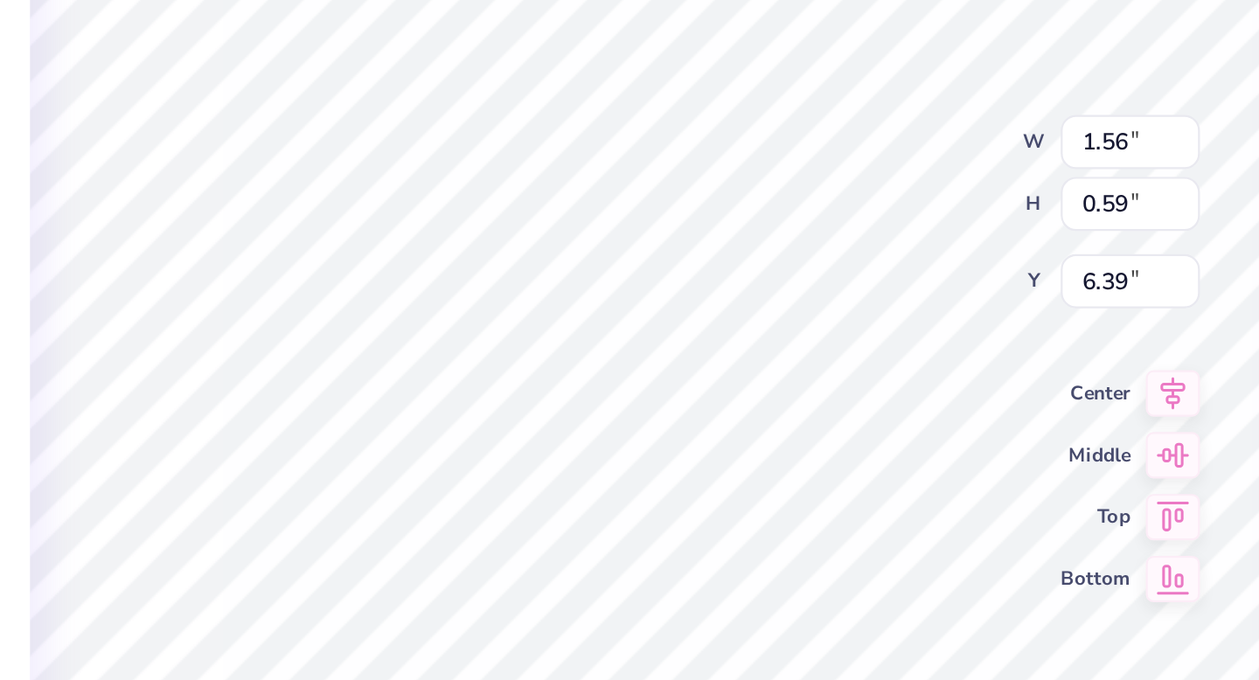
type textarea "Delta Phi Epsilon"
type input "6.19"
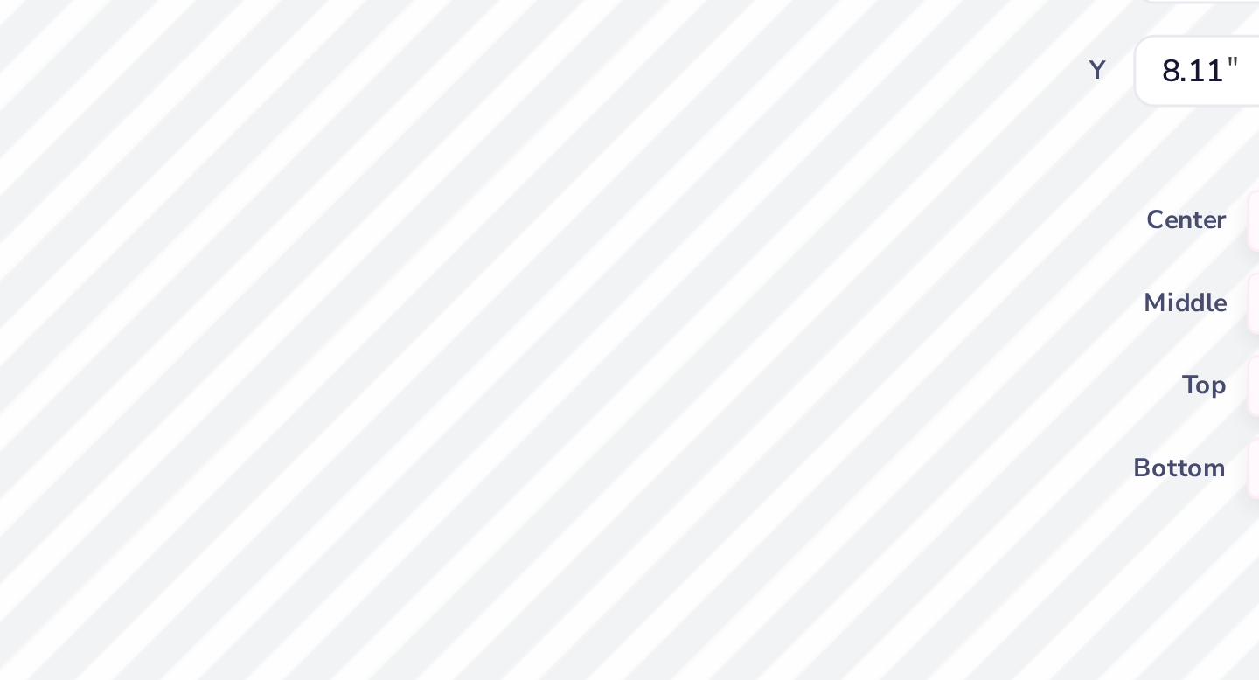
type input "8.11"
type input "7.10"
type input "1.23"
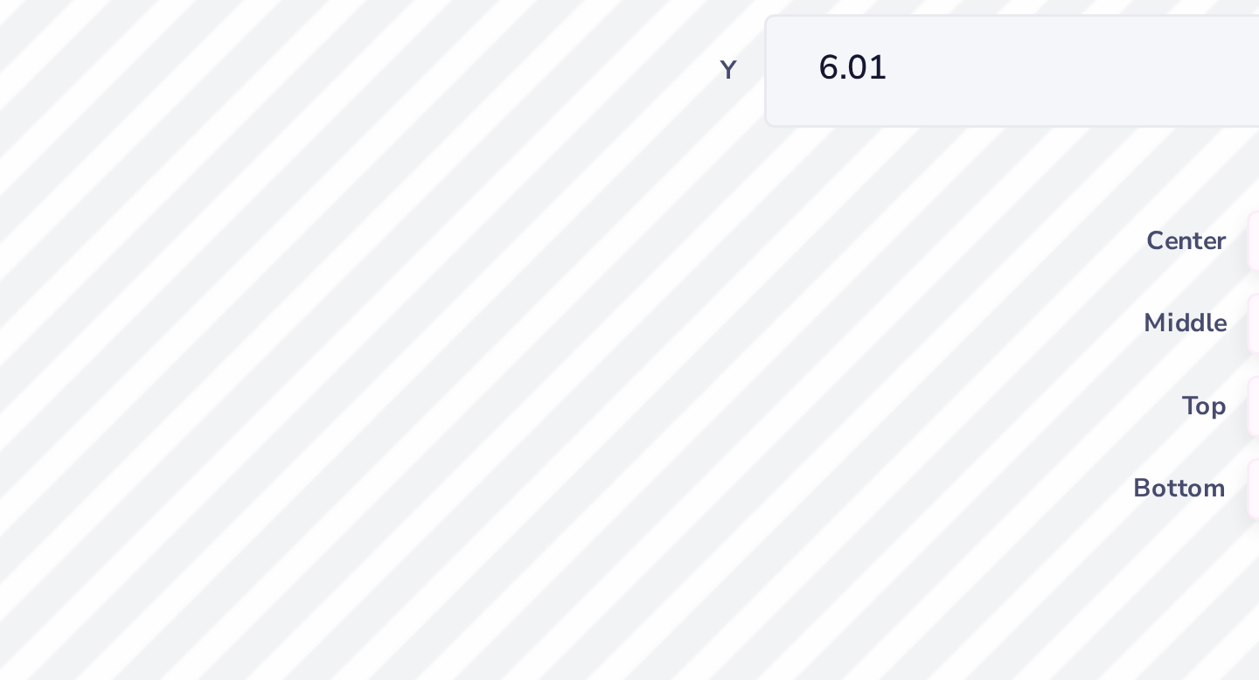
type input "6.01"
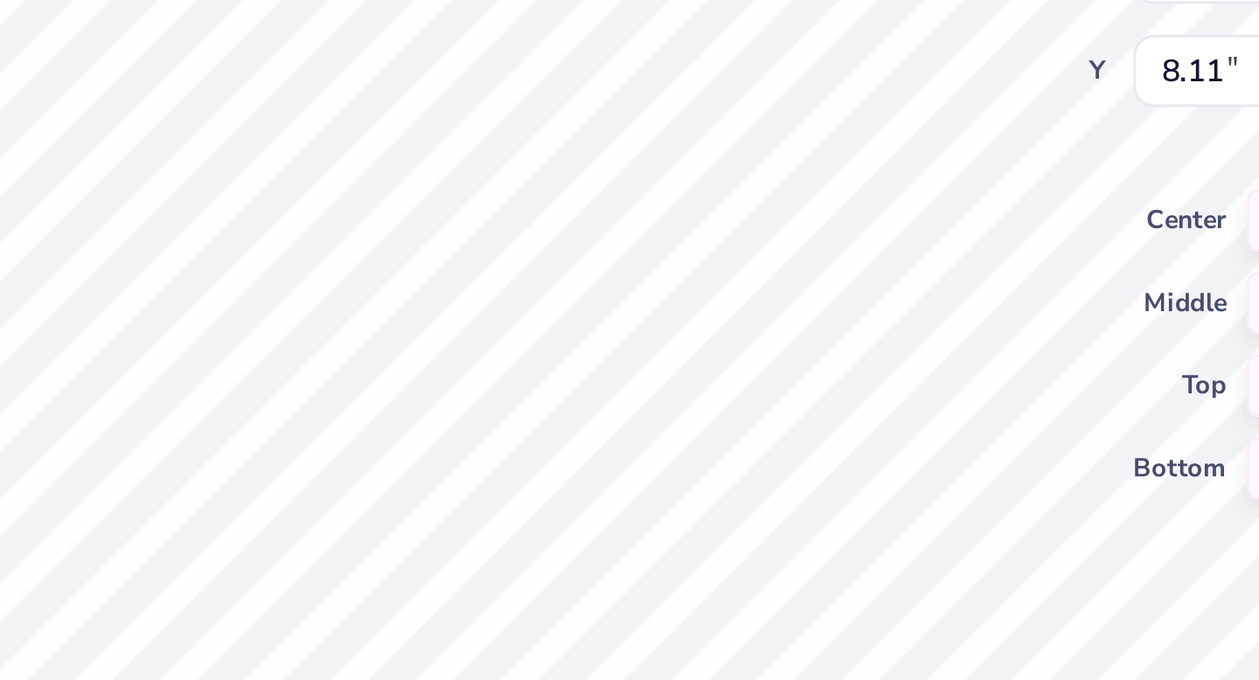
type input "6.43"
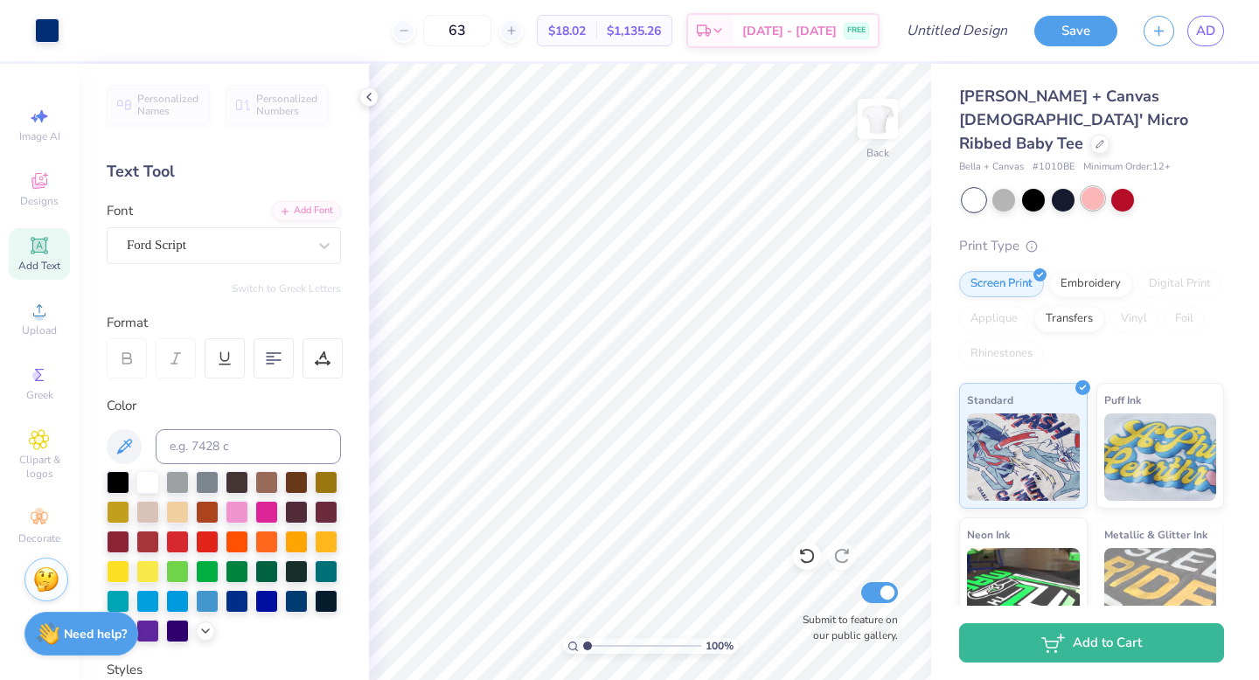
click at [1095, 187] on div at bounding box center [1092, 198] width 23 height 23
click at [1007, 187] on div at bounding box center [1003, 198] width 23 height 23
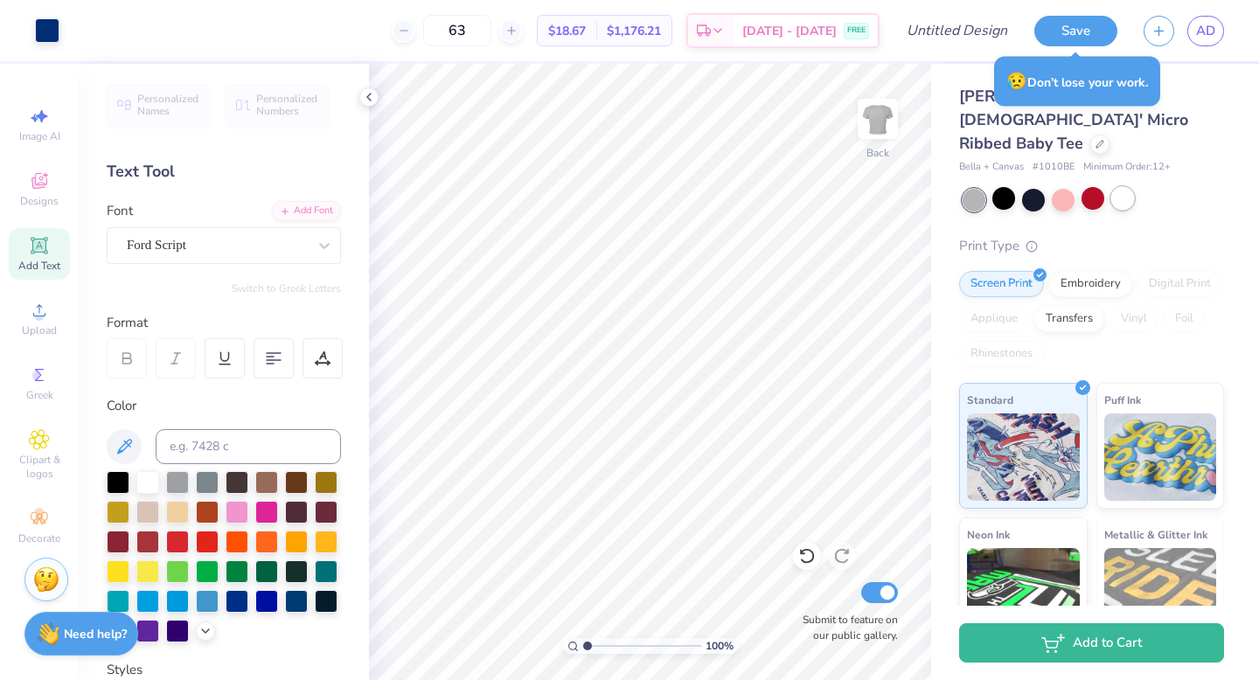
click at [1130, 187] on div at bounding box center [1122, 198] width 23 height 23
click at [55, 135] on span "Image AI" at bounding box center [39, 136] width 41 height 14
select select "4"
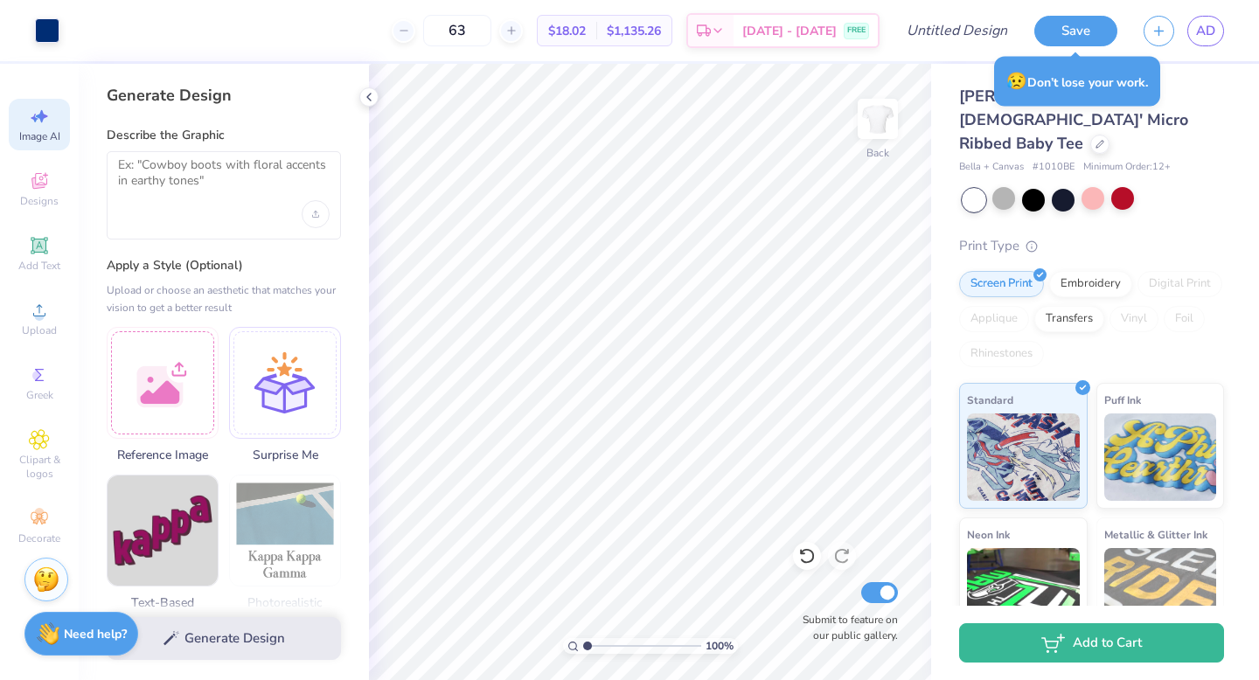
click at [239, 207] on div at bounding box center [224, 195] width 234 height 88
click at [223, 176] on textarea at bounding box center [224, 179] width 212 height 44
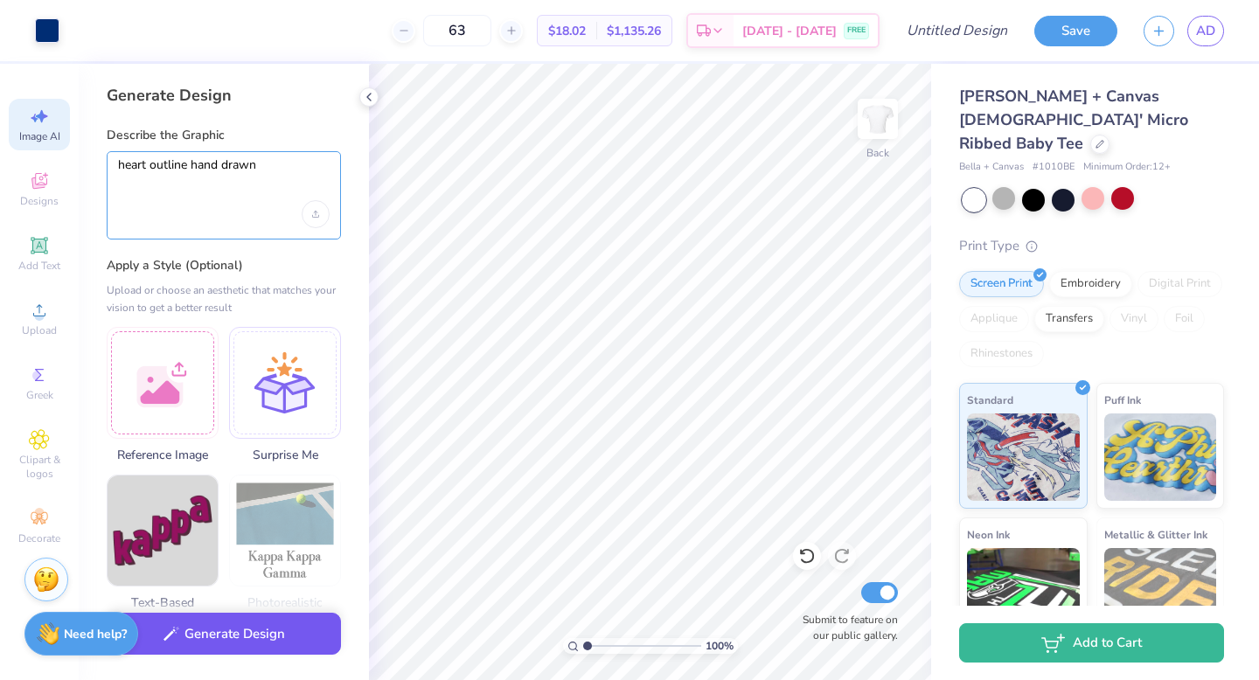
type textarea "heart outline hand drawn"
click at [226, 634] on button "Generate Design" at bounding box center [224, 634] width 234 height 43
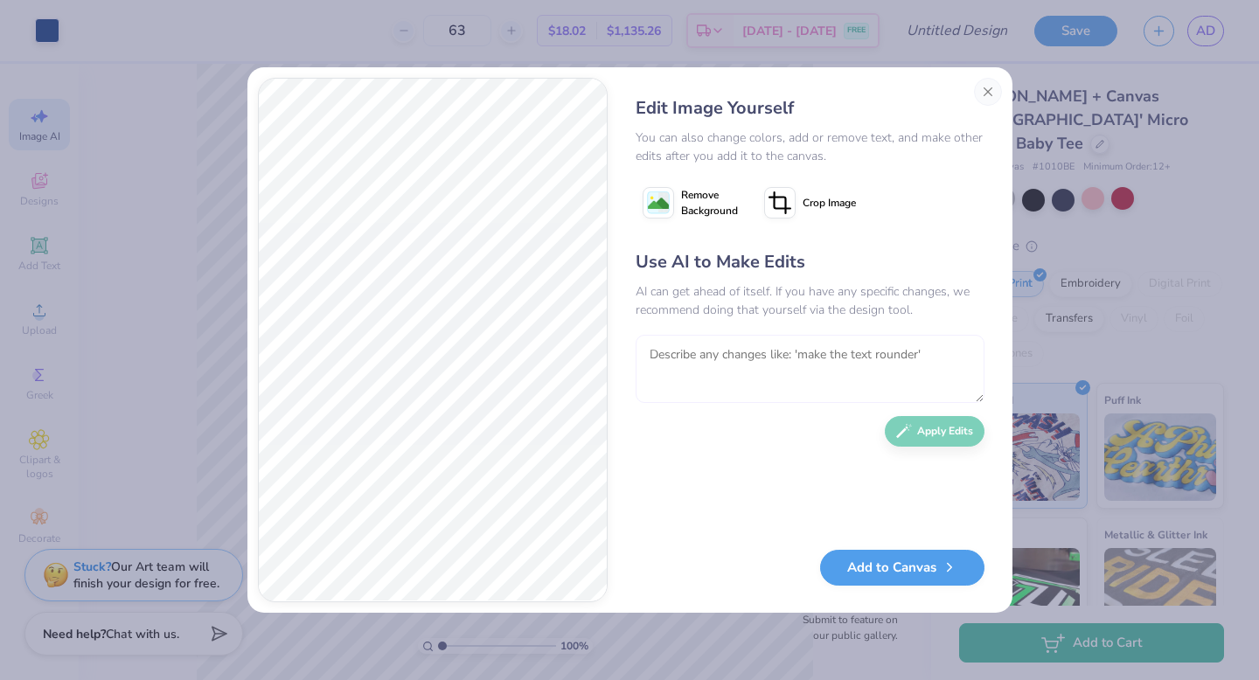
click at [771, 371] on textarea at bounding box center [809, 369] width 349 height 68
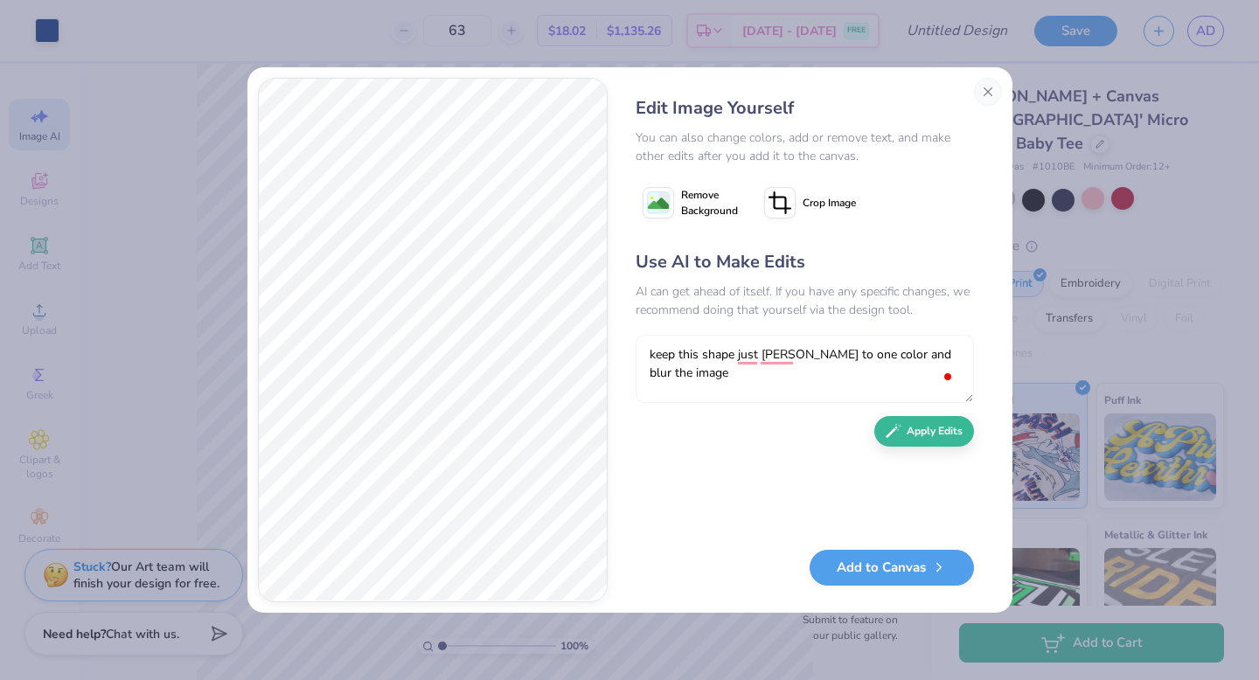
type textarea "keep this shape just cange to one color and blur the image"
click at [670, 365] on textarea "keep this shape just cange to one color and blur the image" at bounding box center [804, 369] width 338 height 68
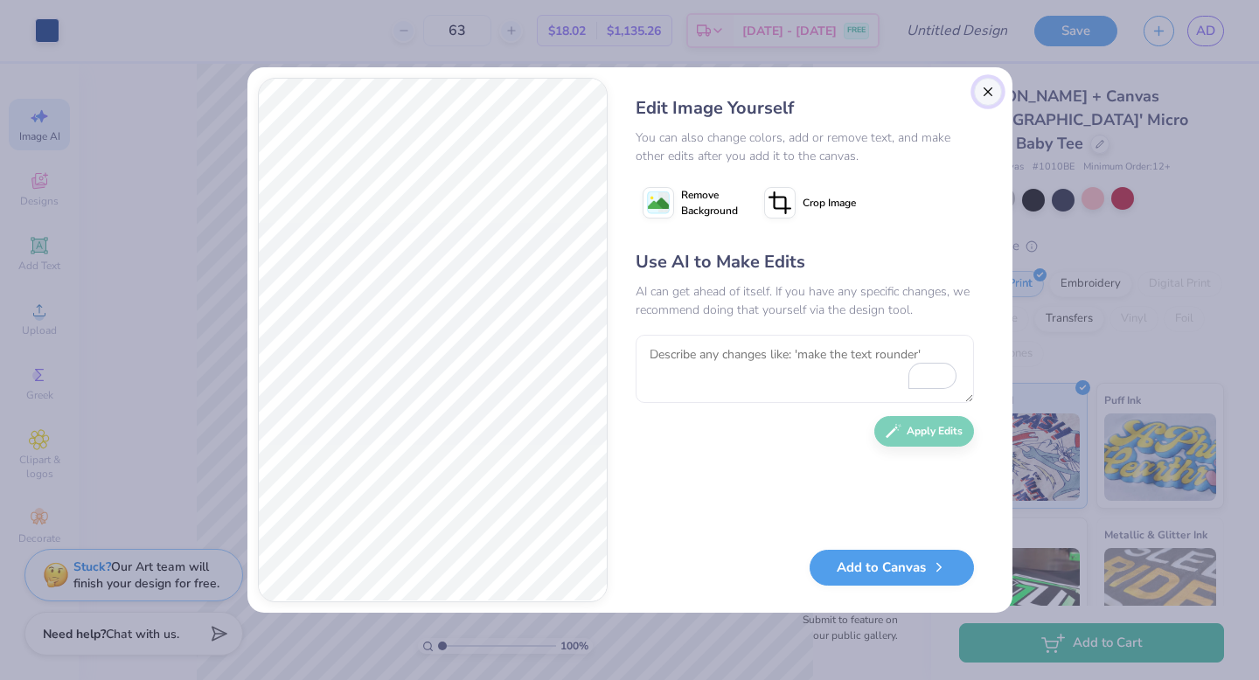
click at [989, 90] on button "Close" at bounding box center [988, 92] width 28 height 28
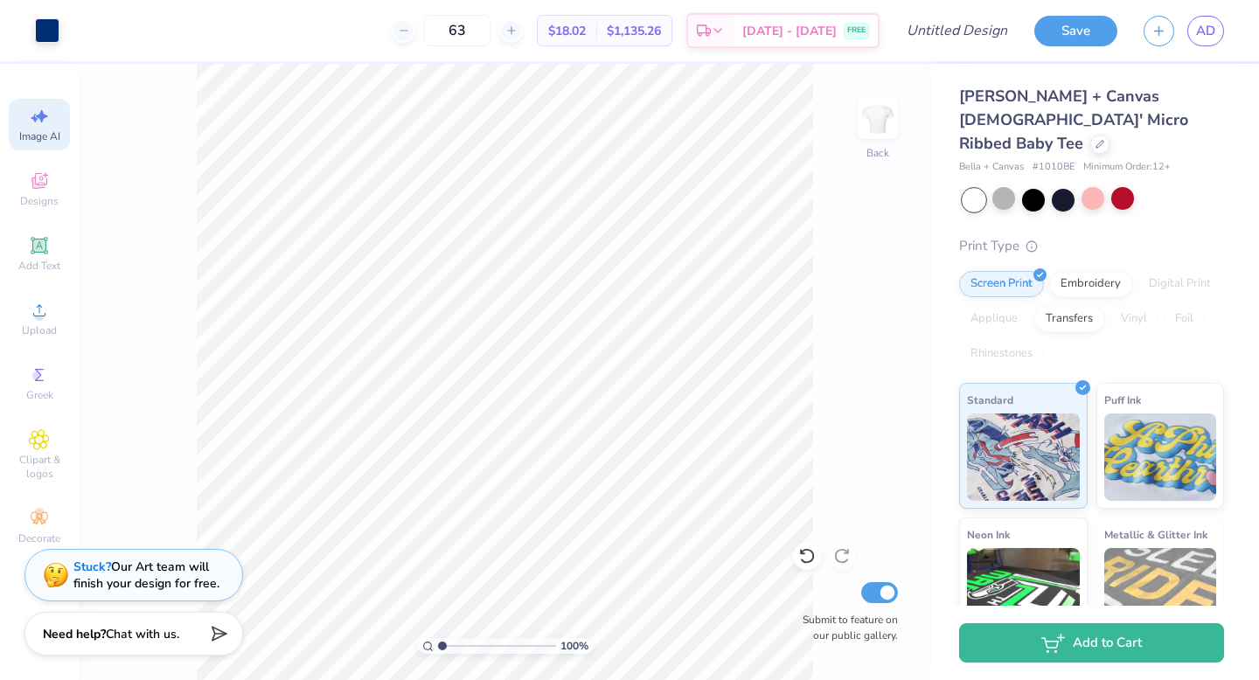
click at [48, 117] on icon at bounding box center [39, 116] width 21 height 21
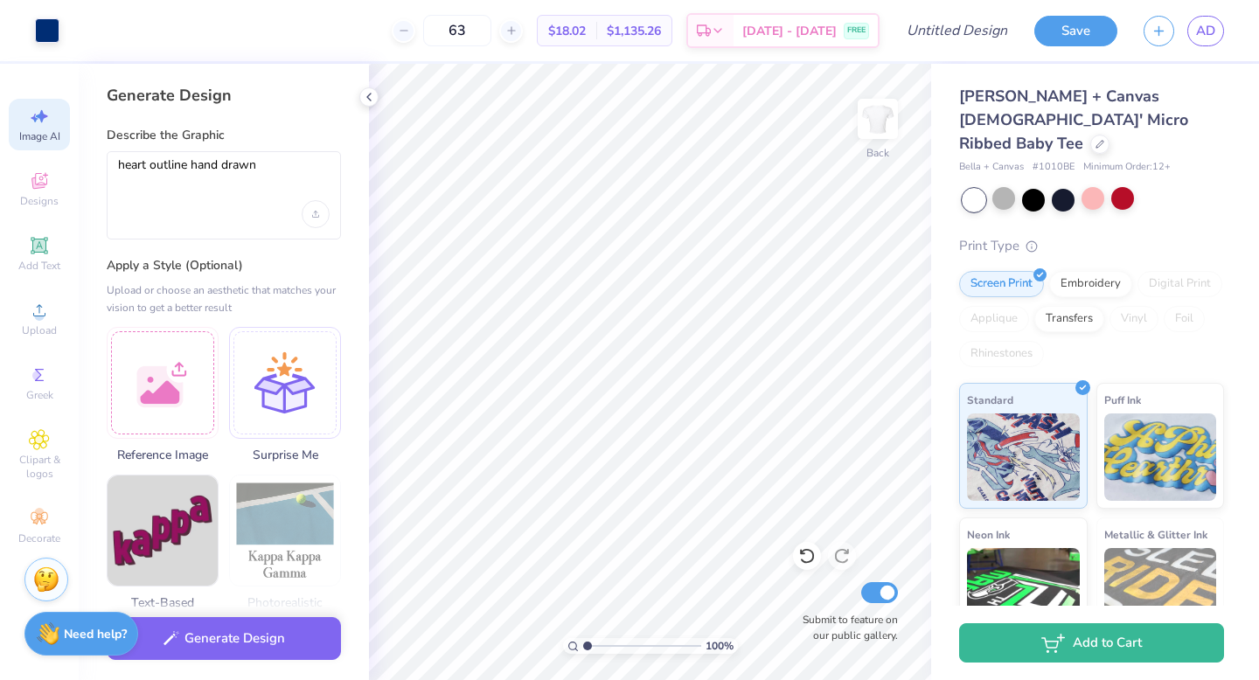
scroll to position [0, 0]
click at [184, 370] on div at bounding box center [163, 380] width 112 height 112
click at [156, 373] on div at bounding box center [163, 380] width 112 height 112
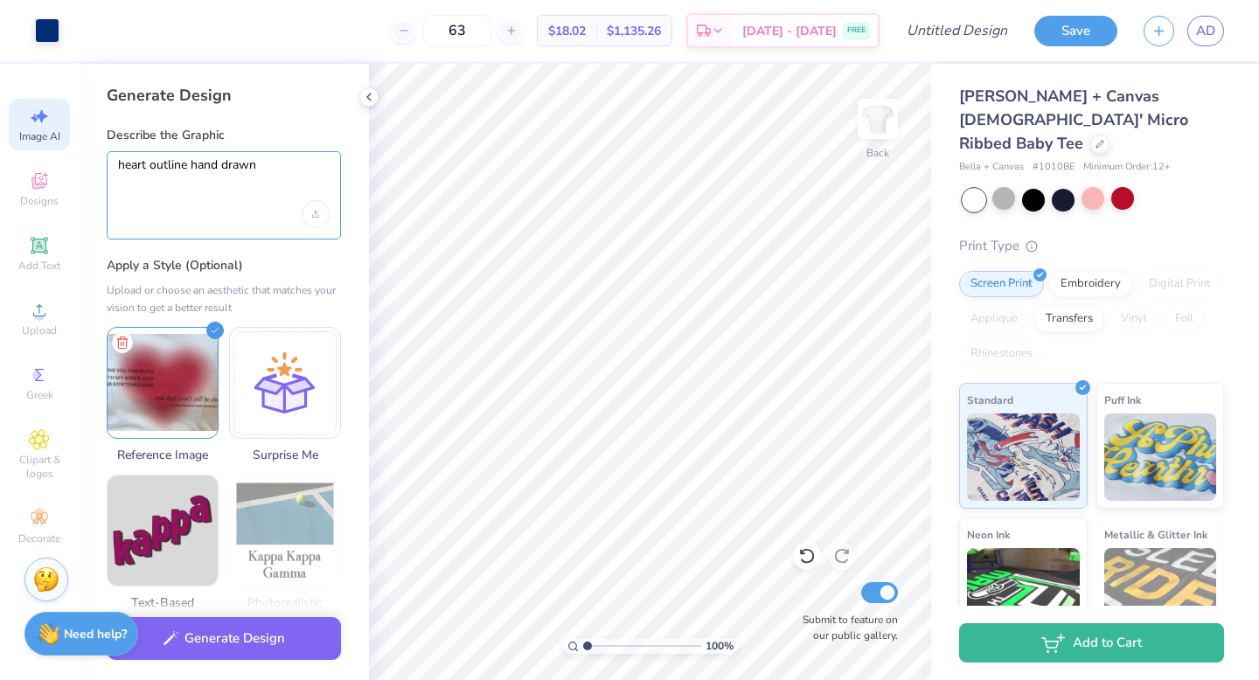
click at [213, 193] on textarea "heart outline hand drawn" at bounding box center [224, 179] width 212 height 44
click at [206, 176] on textarea "heart outline hand drawn" at bounding box center [224, 179] width 212 height 44
type textarea "aura heart"
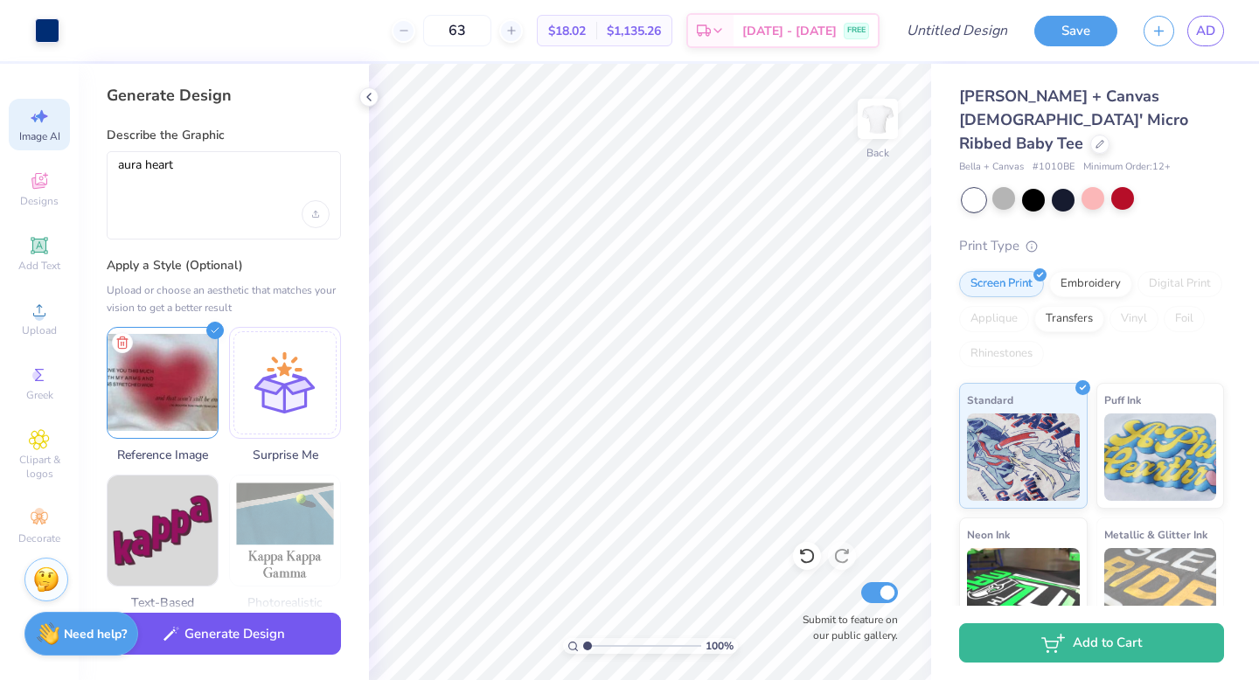
click at [255, 631] on button "Generate Design" at bounding box center [224, 634] width 234 height 43
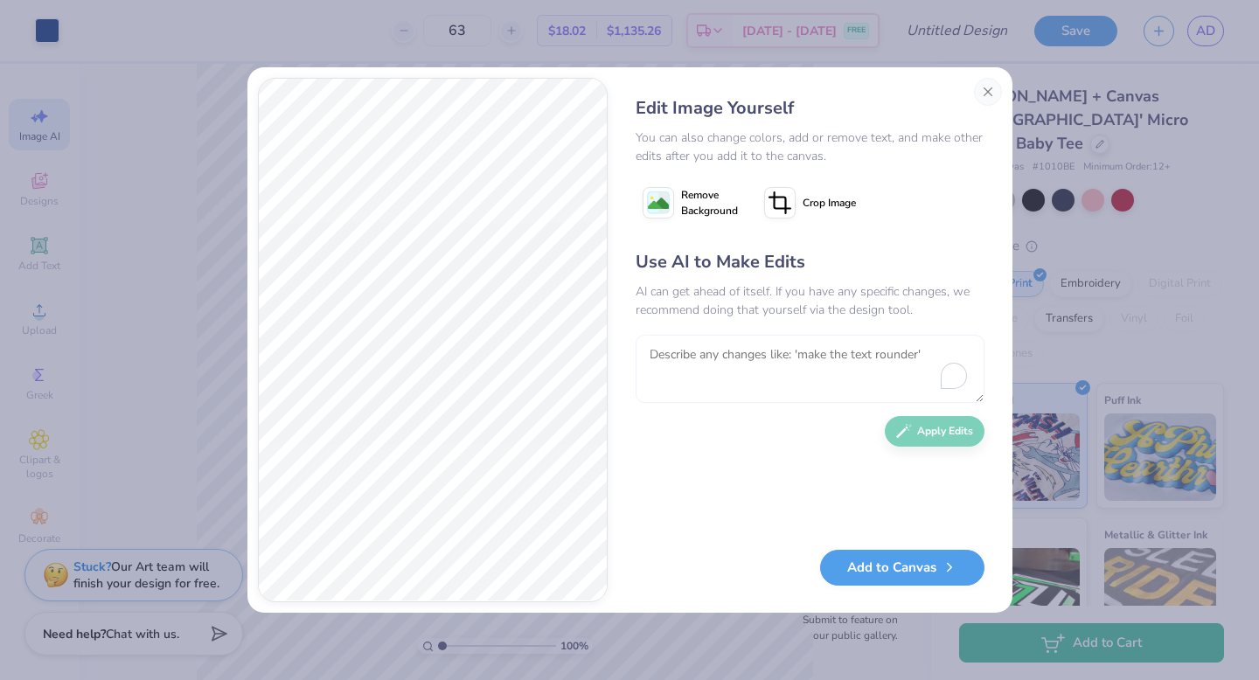
click at [837, 363] on textarea "To enrich screen reader interactions, please activate Accessibility in Grammarl…" at bounding box center [809, 369] width 349 height 68
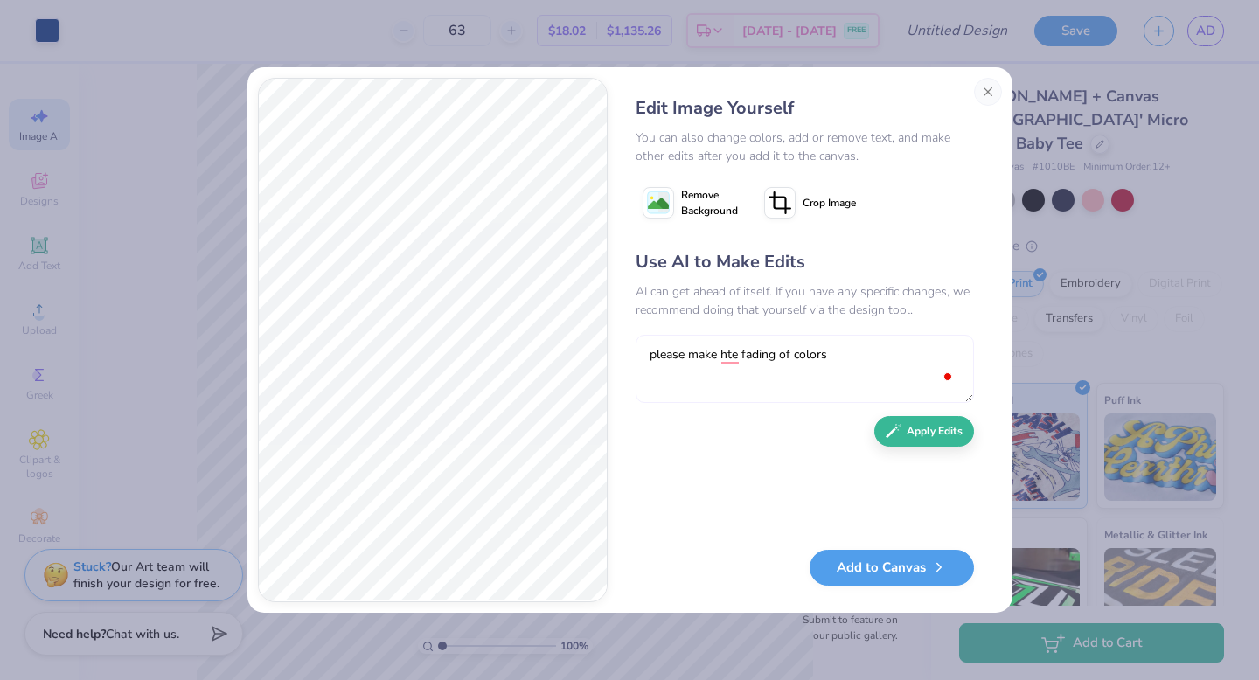
click at [737, 353] on textarea "please make hte fading of colors" at bounding box center [804, 369] width 338 height 68
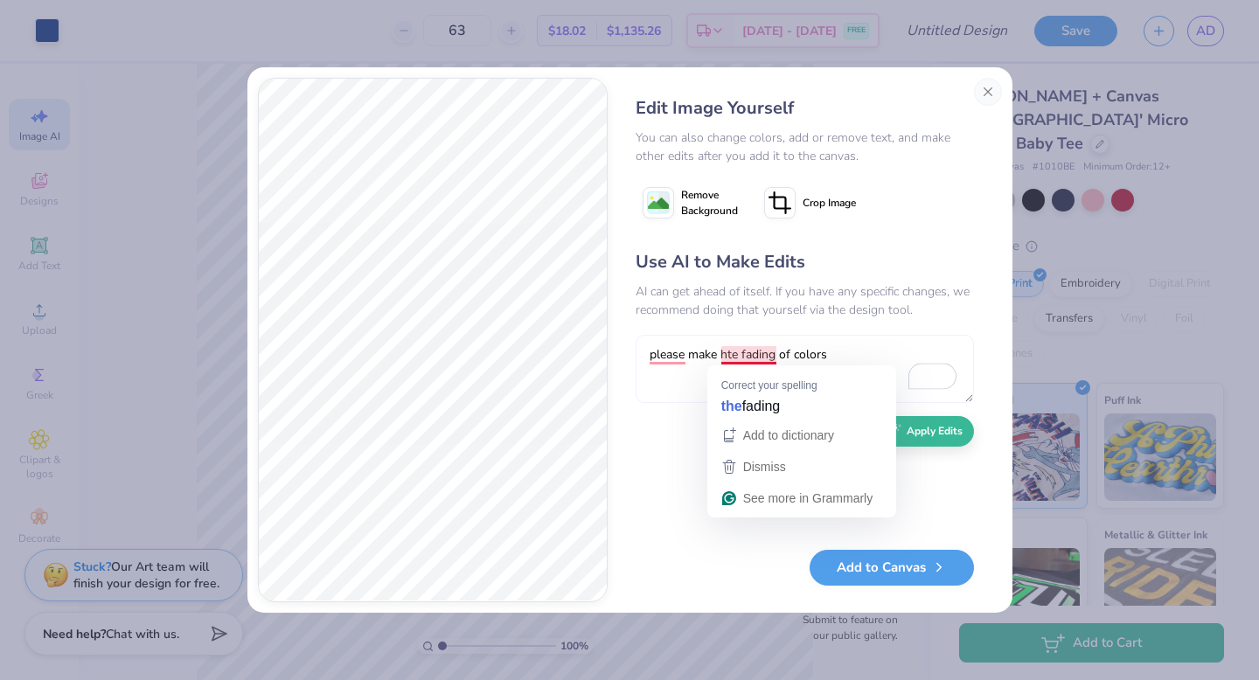
click at [726, 354] on textarea "please make hte fading of colors" at bounding box center [804, 369] width 338 height 68
click at [739, 423] on div "Add to dictionary" at bounding box center [801, 435] width 166 height 26
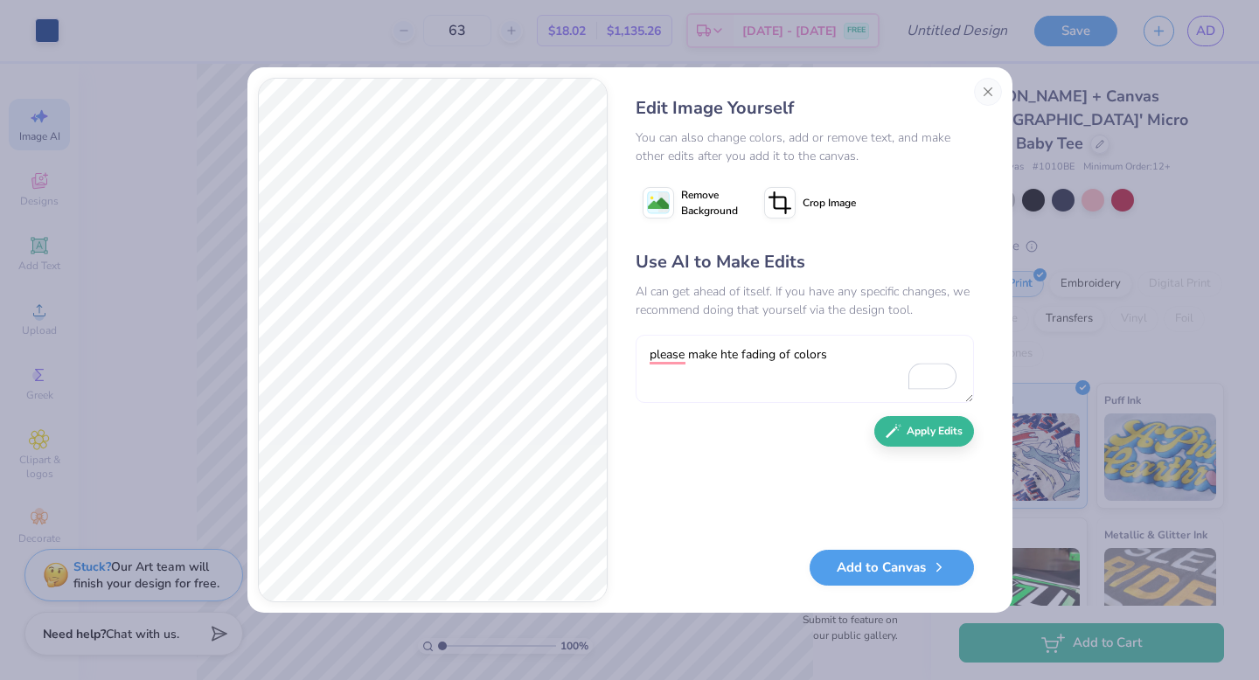
click at [727, 355] on textarea "please make hte fading of colors" at bounding box center [804, 369] width 338 height 68
click at [855, 351] on textarea "please make the fading of colors" at bounding box center [804, 369] width 338 height 68
click at [830, 353] on textarea "please make the fading of colors more like the i" at bounding box center [804, 369] width 338 height 68
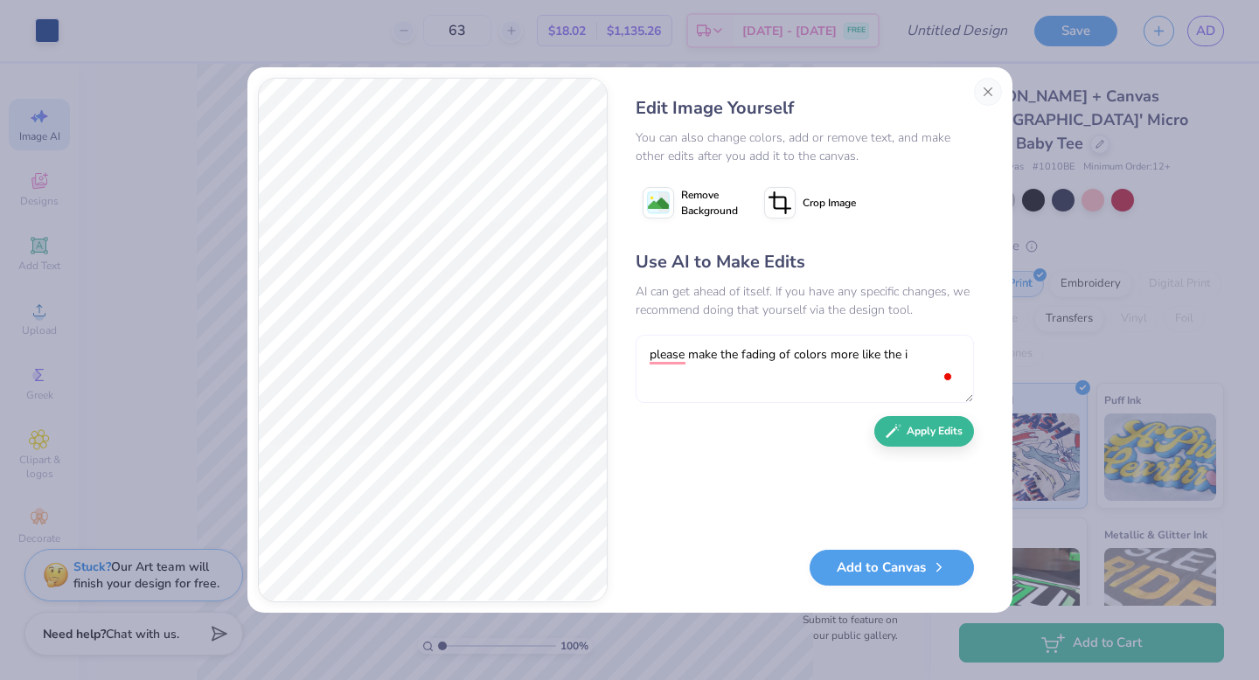
click at [830, 353] on textarea "please make the fading of colors more like the i" at bounding box center [804, 369] width 338 height 68
type textarea "p"
click at [656, 376] on textarea "change to look like the example image exactly (just wihtout the text)" at bounding box center [804, 369] width 338 height 68
type textarea "change to look like the example image exactly (just without the text)"
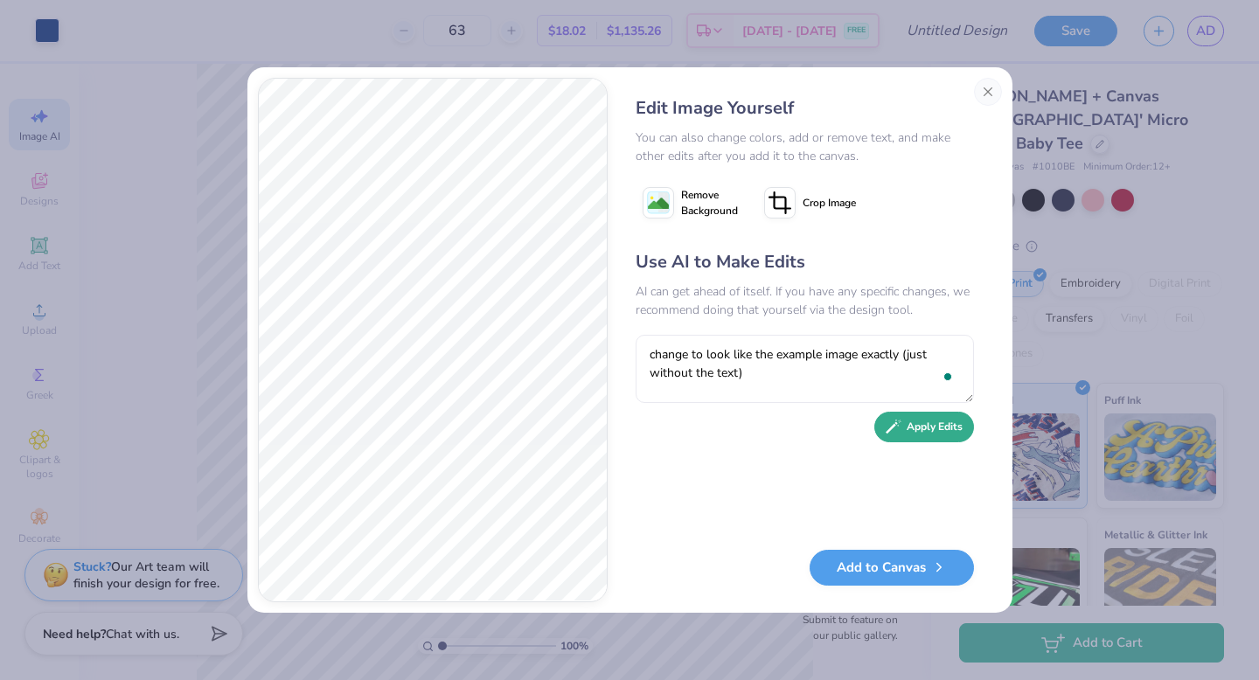
click at [928, 428] on button "Apply Edits" at bounding box center [924, 427] width 100 height 31
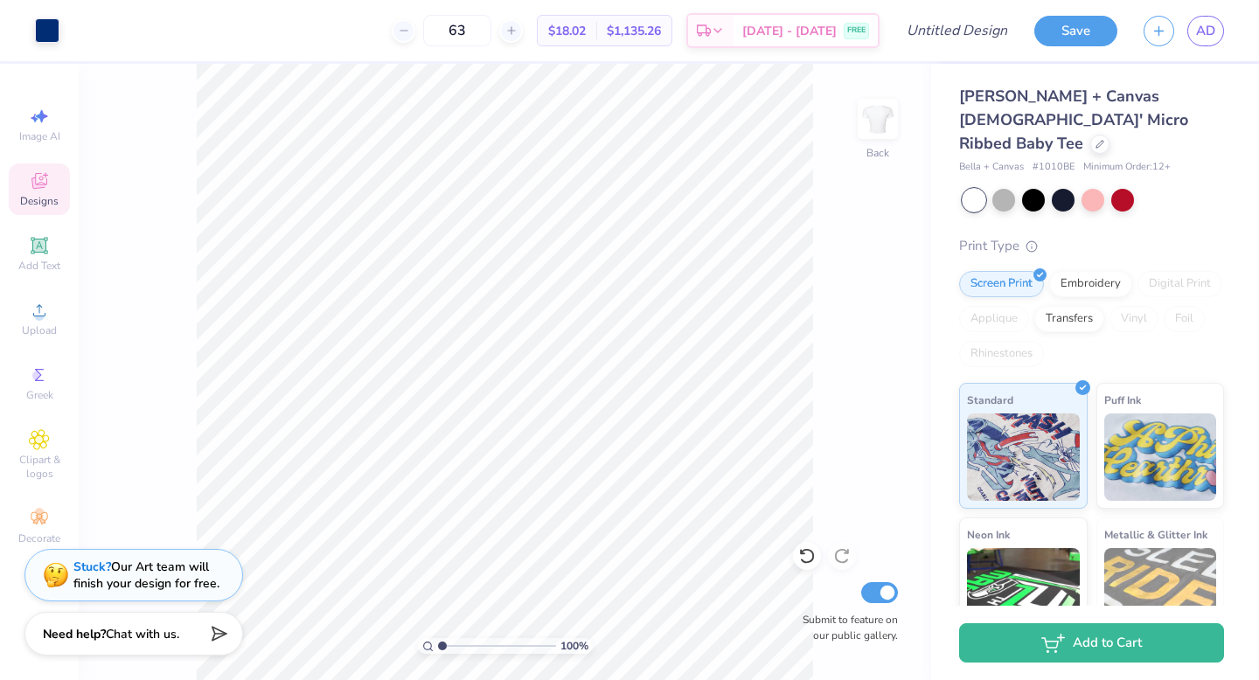
click at [35, 190] on icon at bounding box center [39, 180] width 21 height 21
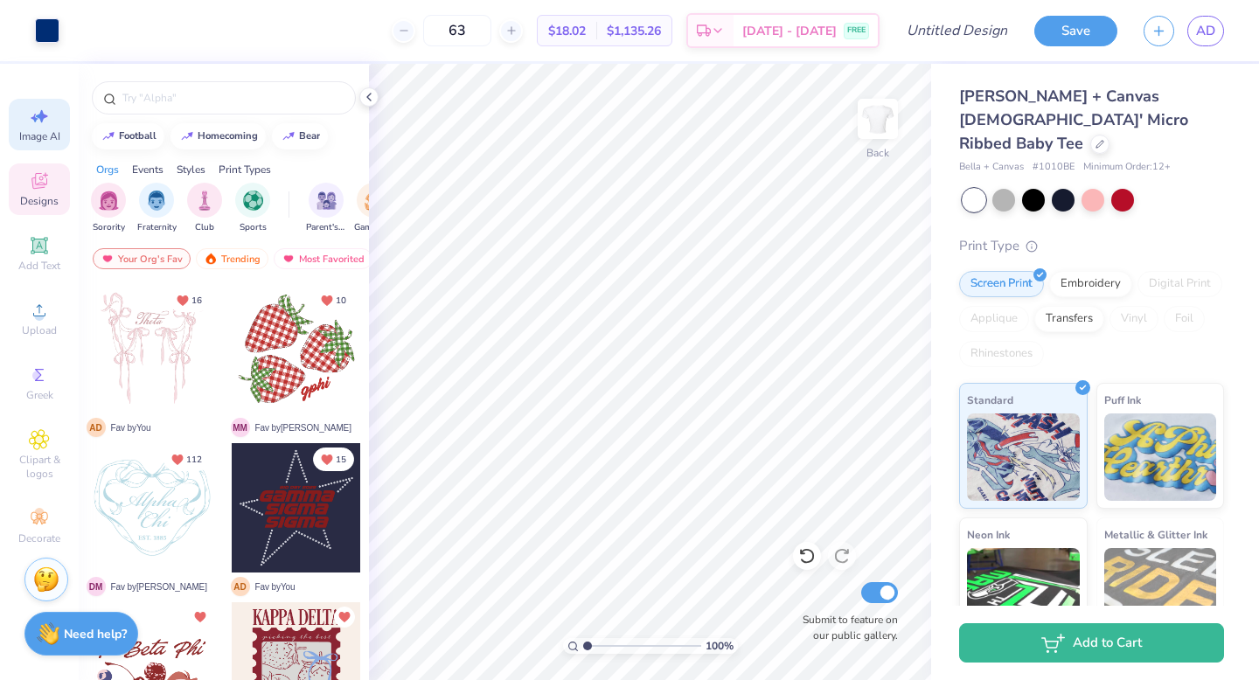
click at [38, 139] on span "Image AI" at bounding box center [39, 136] width 41 height 14
select select "4"
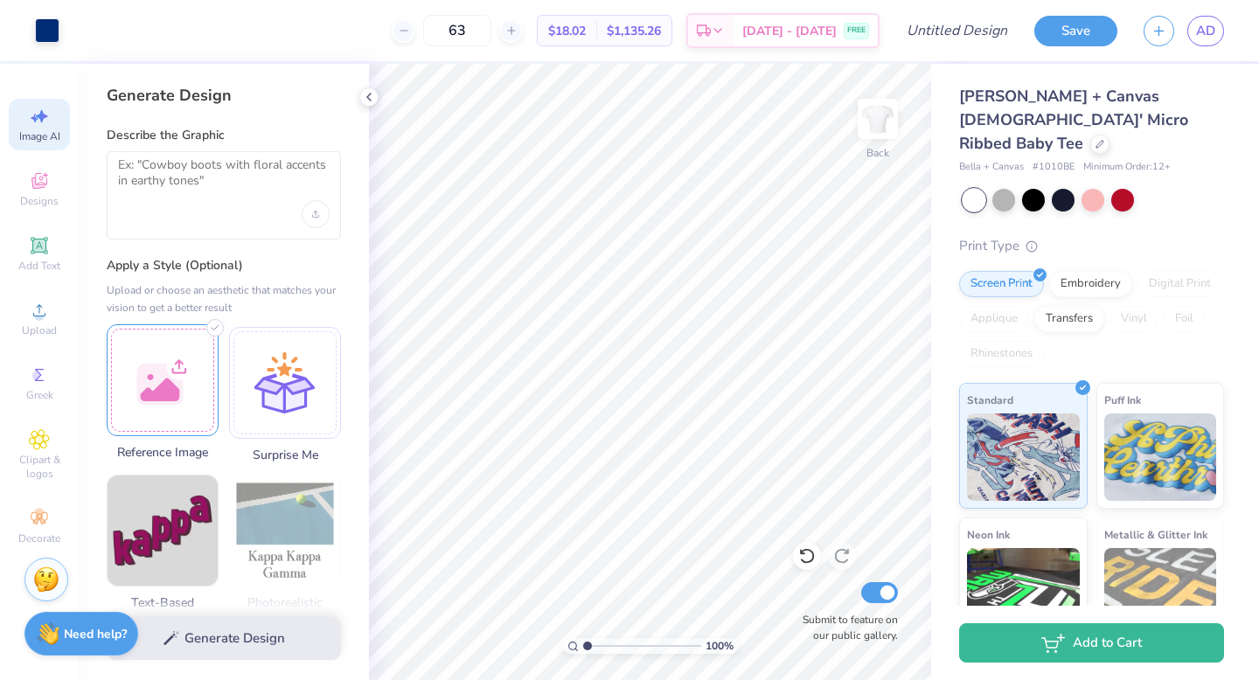
click at [181, 379] on div at bounding box center [163, 380] width 112 height 112
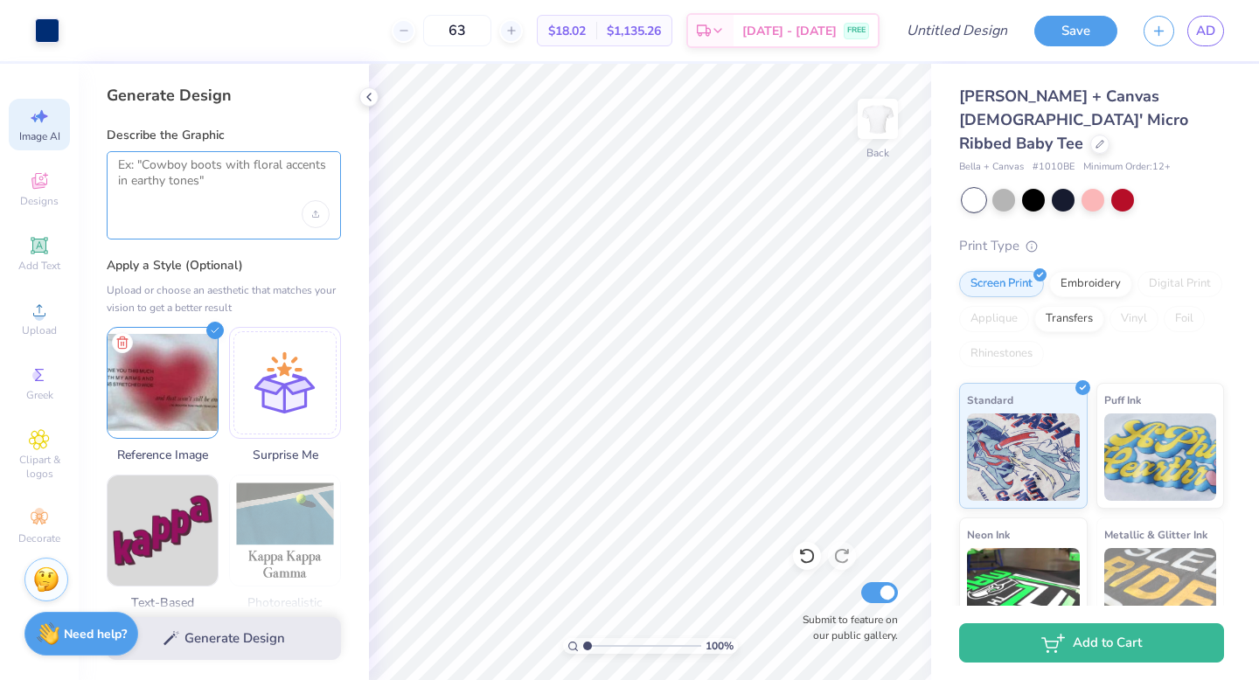
click at [232, 191] on textarea at bounding box center [224, 179] width 212 height 44
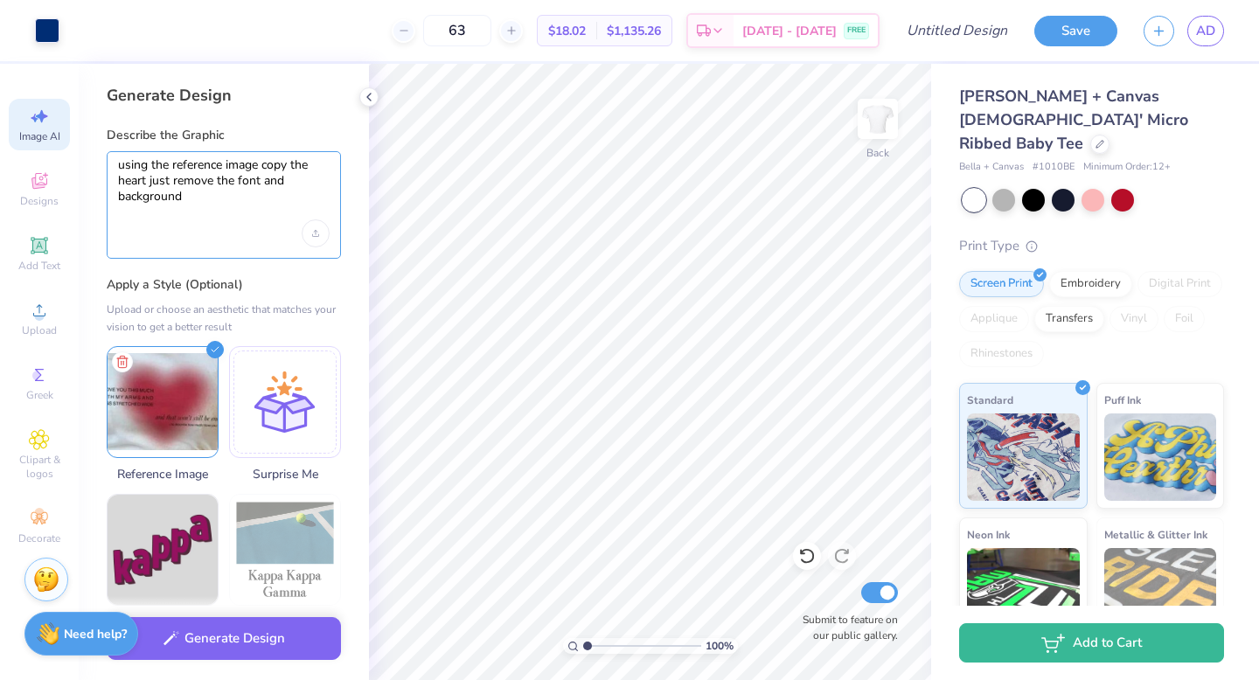
click at [246, 219] on textarea "using the reference image copy the heart just remove the font and background" at bounding box center [224, 188] width 212 height 63
type textarea "using the reference image copy the heart just remove the font and background"
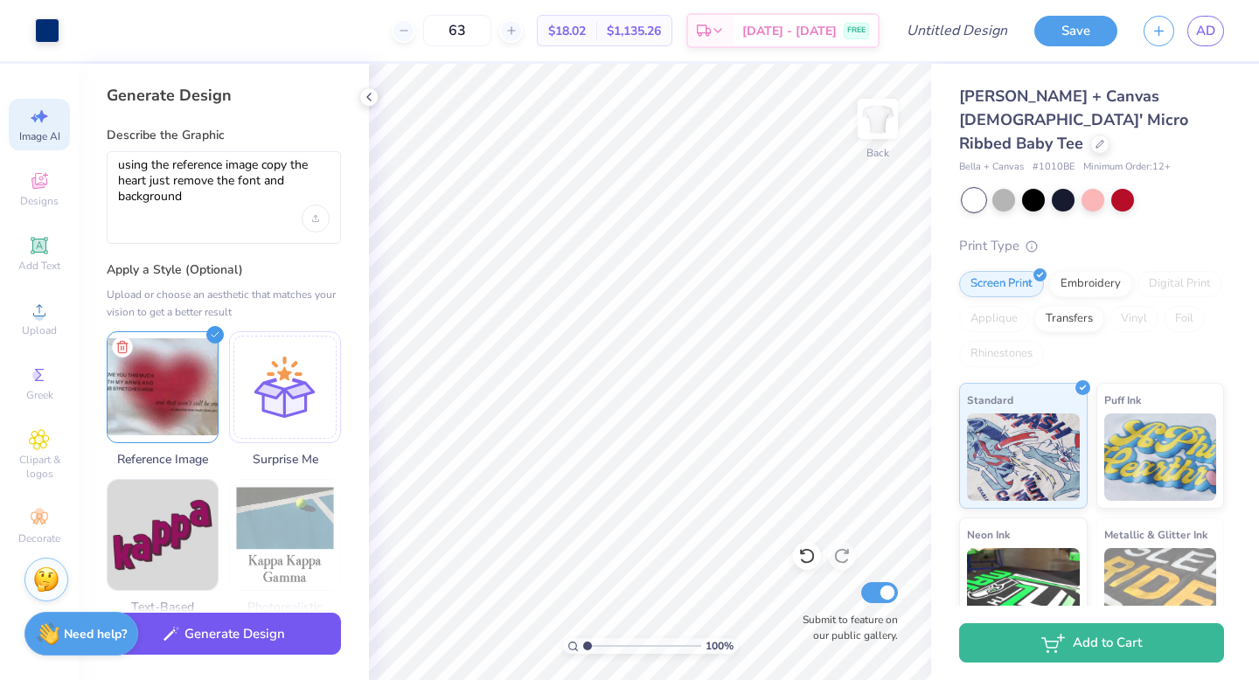
click at [295, 641] on button "Generate Design" at bounding box center [224, 634] width 234 height 43
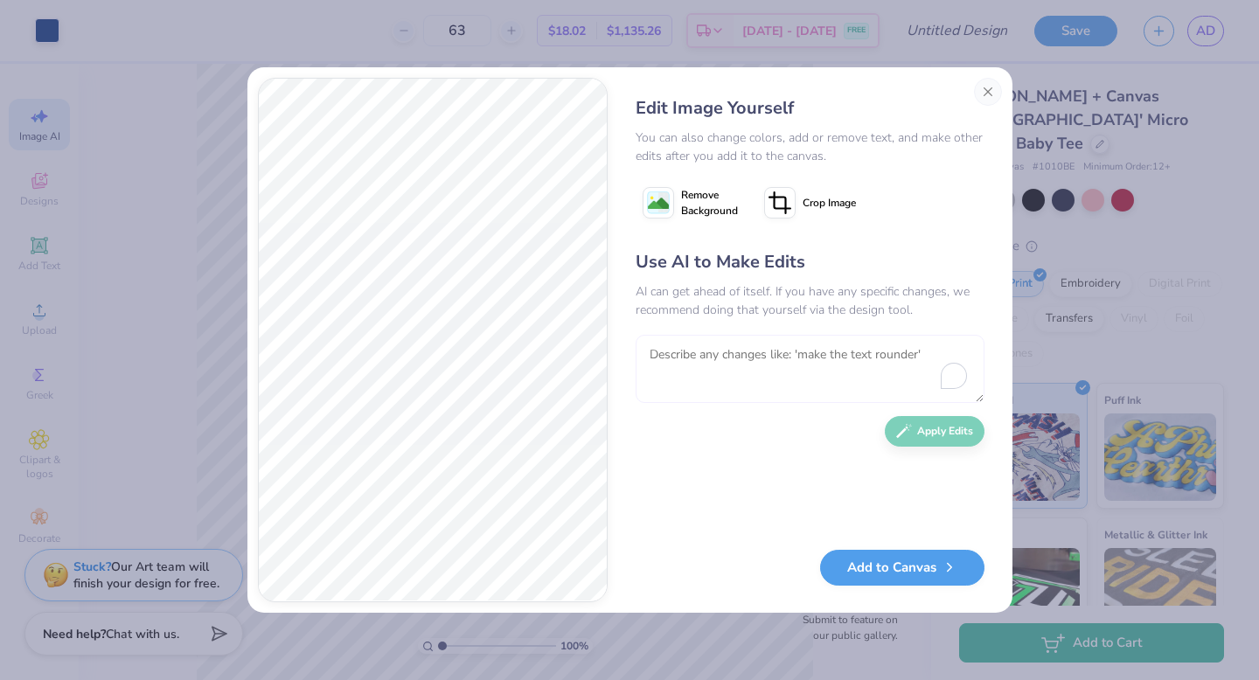
click at [688, 355] on textarea "To enrich screen reader interactions, please activate Accessibility in Grammarl…" at bounding box center [809, 369] width 349 height 68
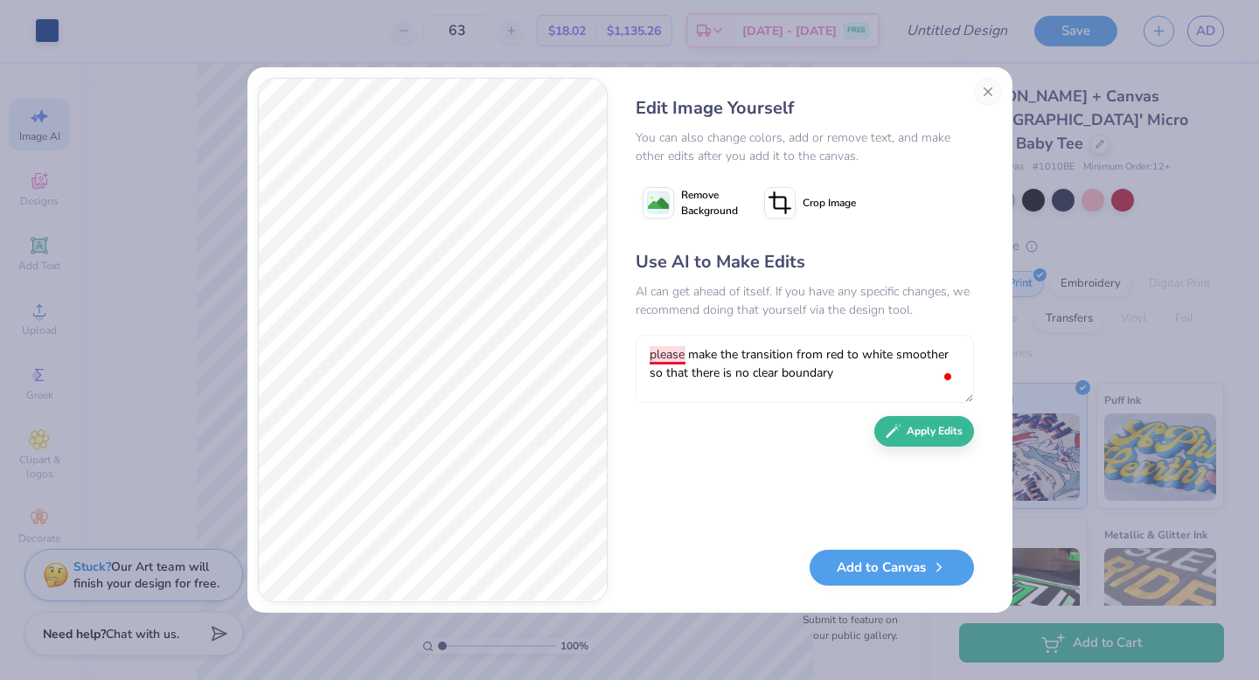
click at [668, 359] on textarea "please make the transition from red to white smoother so that there is no clear…" at bounding box center [804, 369] width 338 height 68
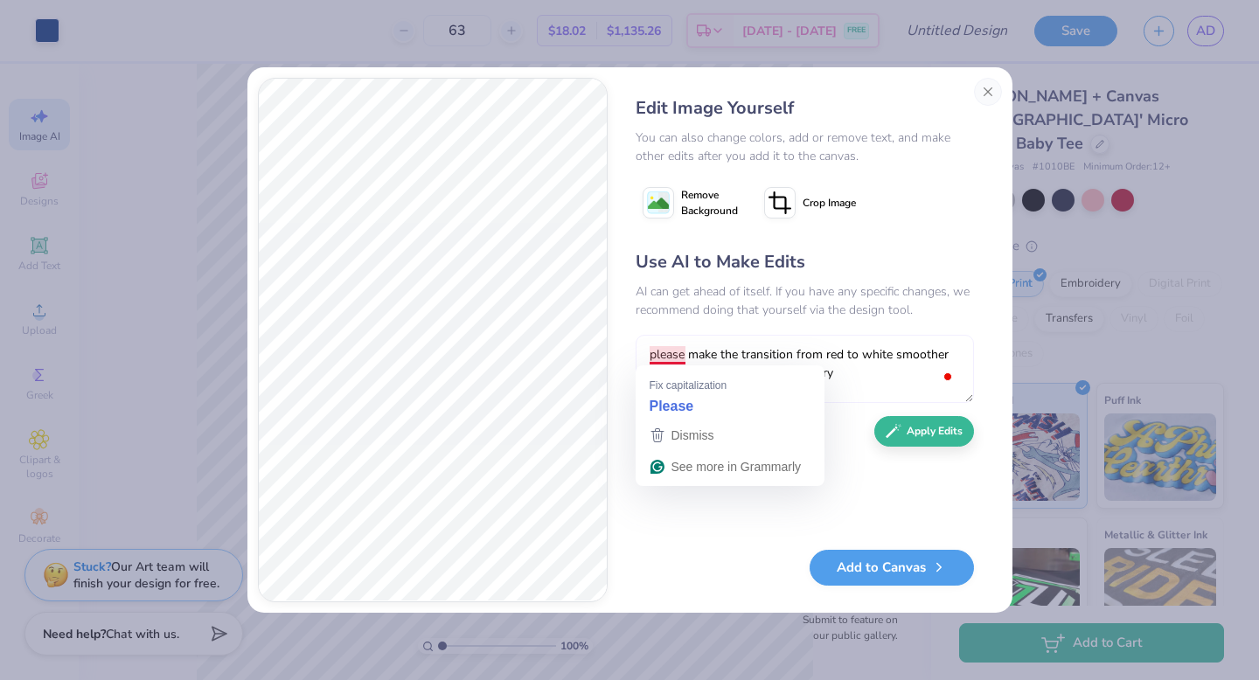
click at [668, 359] on textarea "please make the transition from red to white smoother so that there is no clear…" at bounding box center [804, 369] width 338 height 68
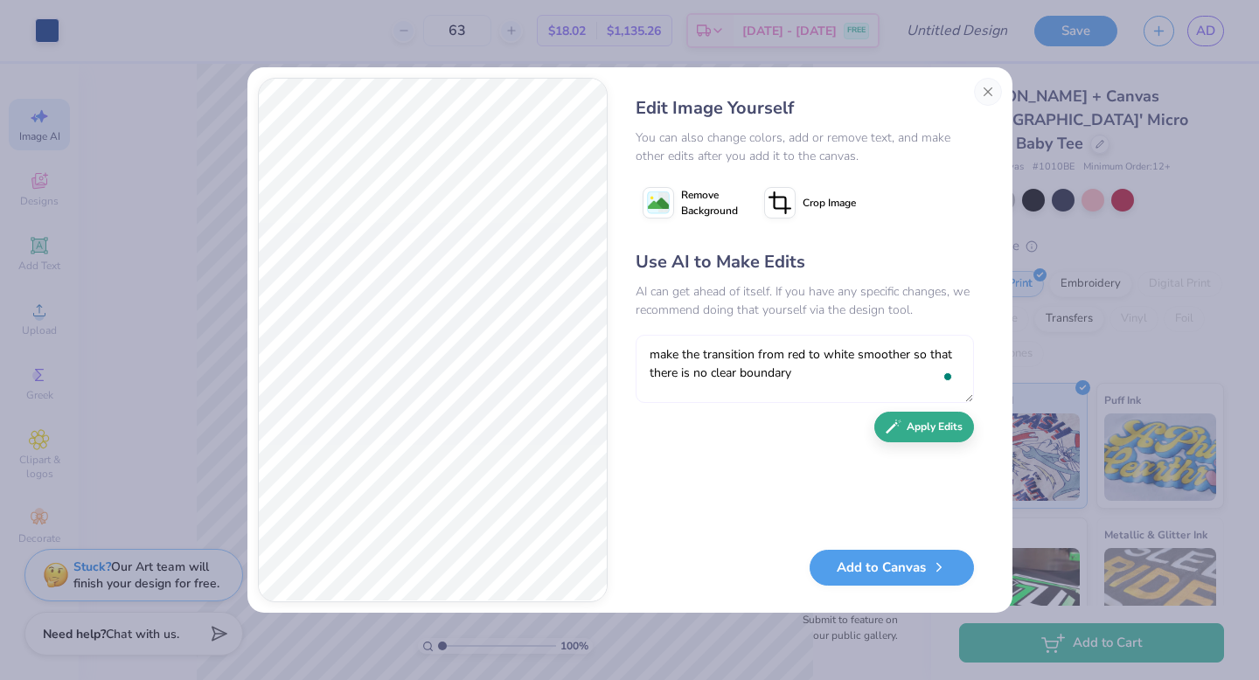
type textarea "make the transition from red to white smoother so that there is no clear bounda…"
click at [913, 428] on button "Apply Edits" at bounding box center [924, 427] width 100 height 31
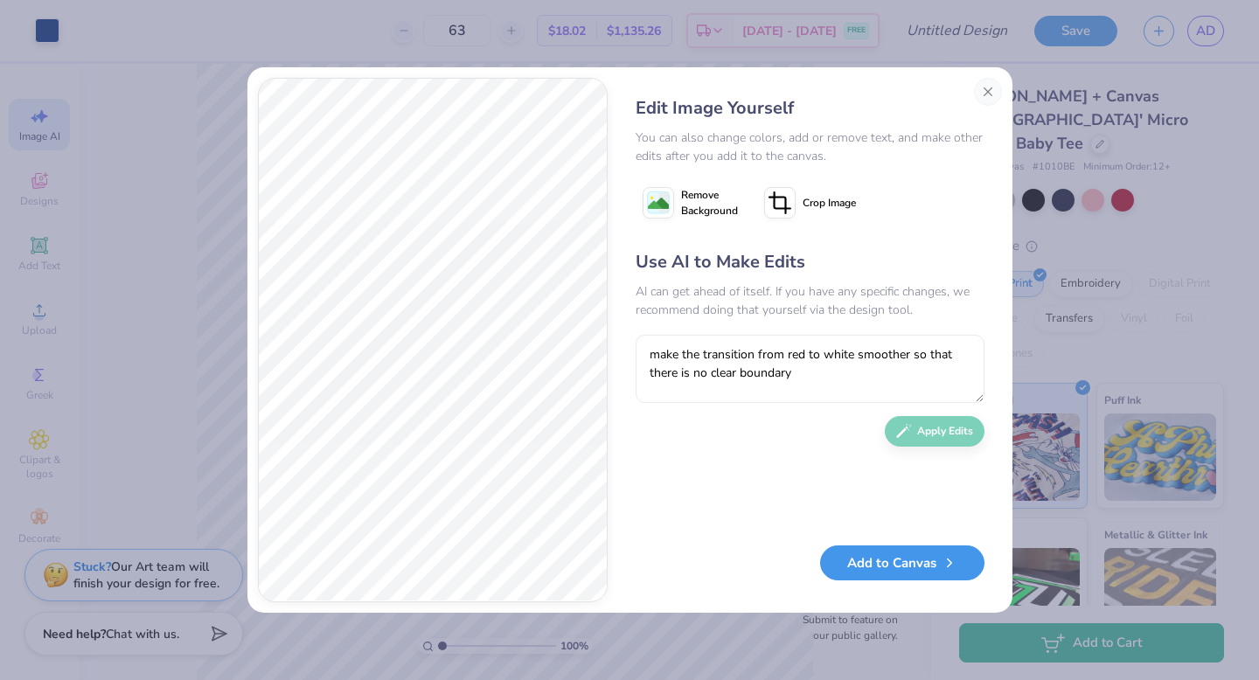
click at [869, 573] on button "Add to Canvas" at bounding box center [902, 563] width 164 height 36
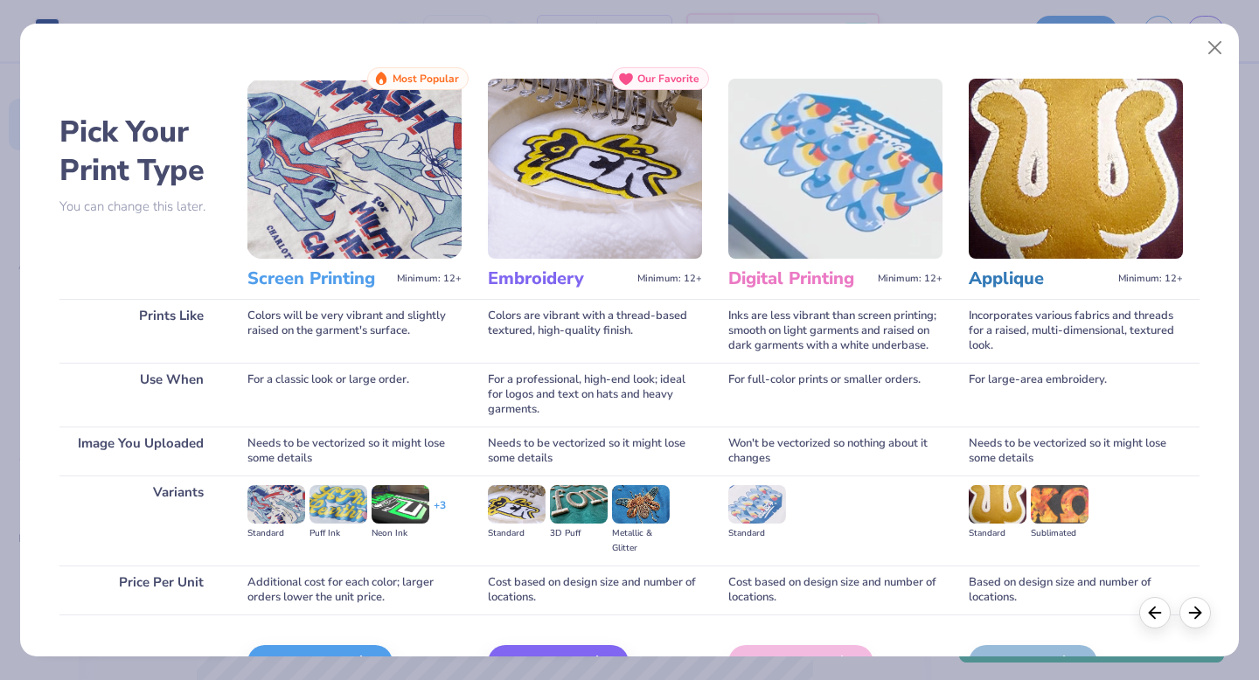
scroll to position [104, 0]
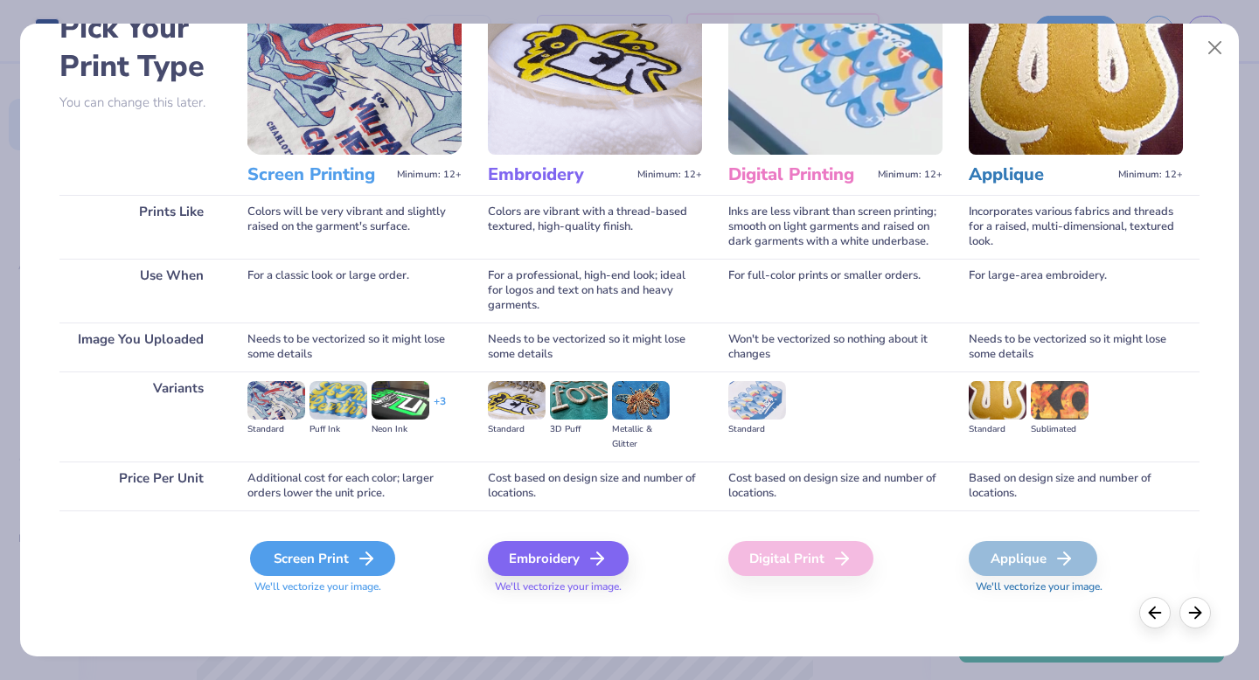
click at [347, 563] on div "Screen Print" at bounding box center [322, 558] width 145 height 35
click at [345, 553] on div "Screen Print" at bounding box center [322, 558] width 145 height 35
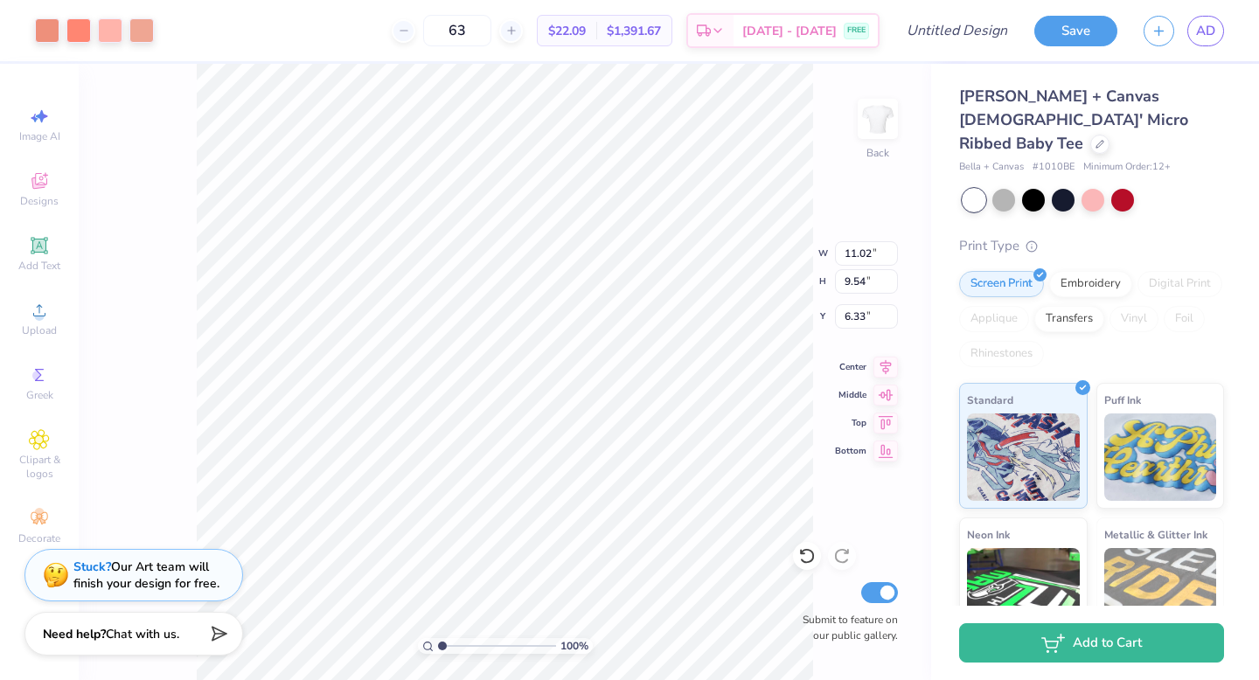
type input "3.73"
type input "6.48"
type input "5.61"
type input "3.21"
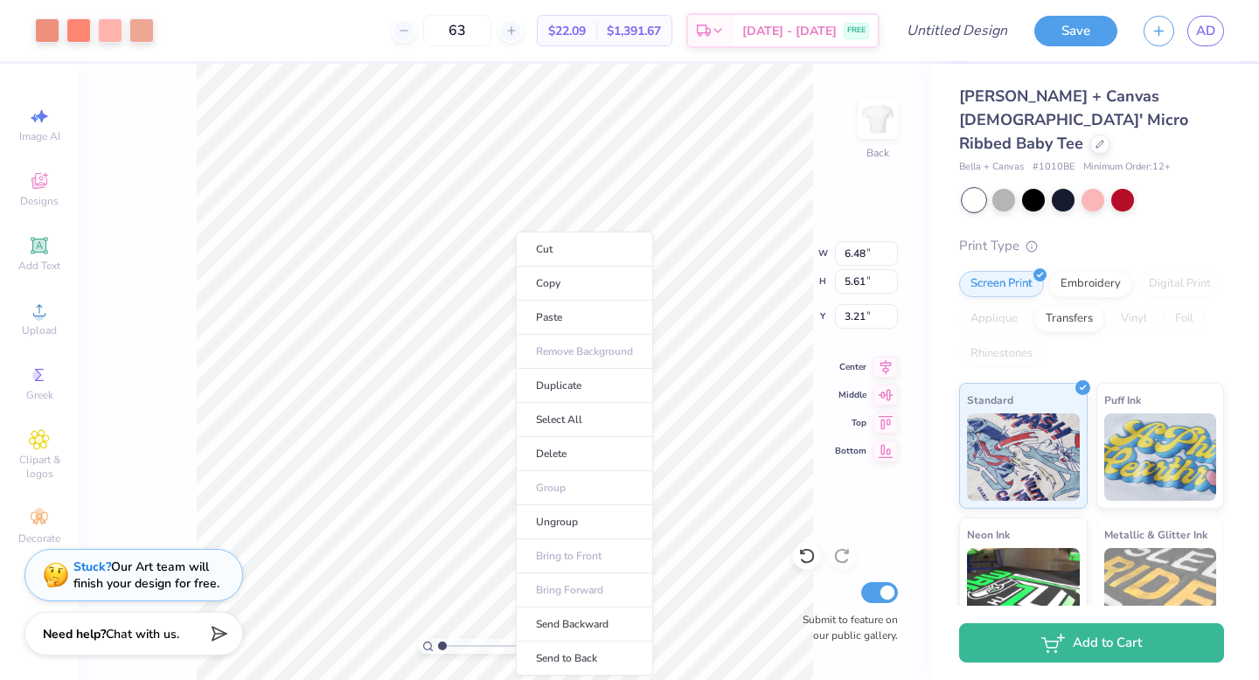
type input "11.02"
type input "9.54"
type input "3.73"
click at [578, 651] on li "Send to Back" at bounding box center [584, 659] width 137 height 34
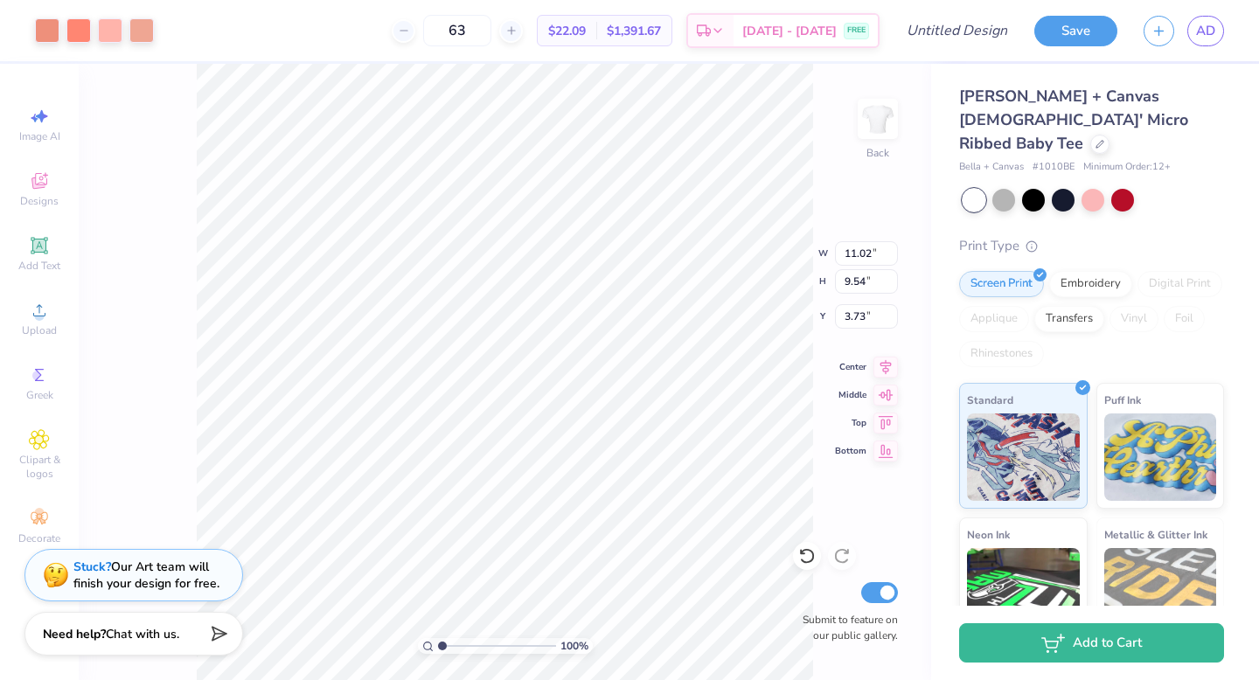
type input "6.48"
type input "5.61"
type input "3.21"
click at [146, 31] on div at bounding box center [141, 29] width 24 height 24
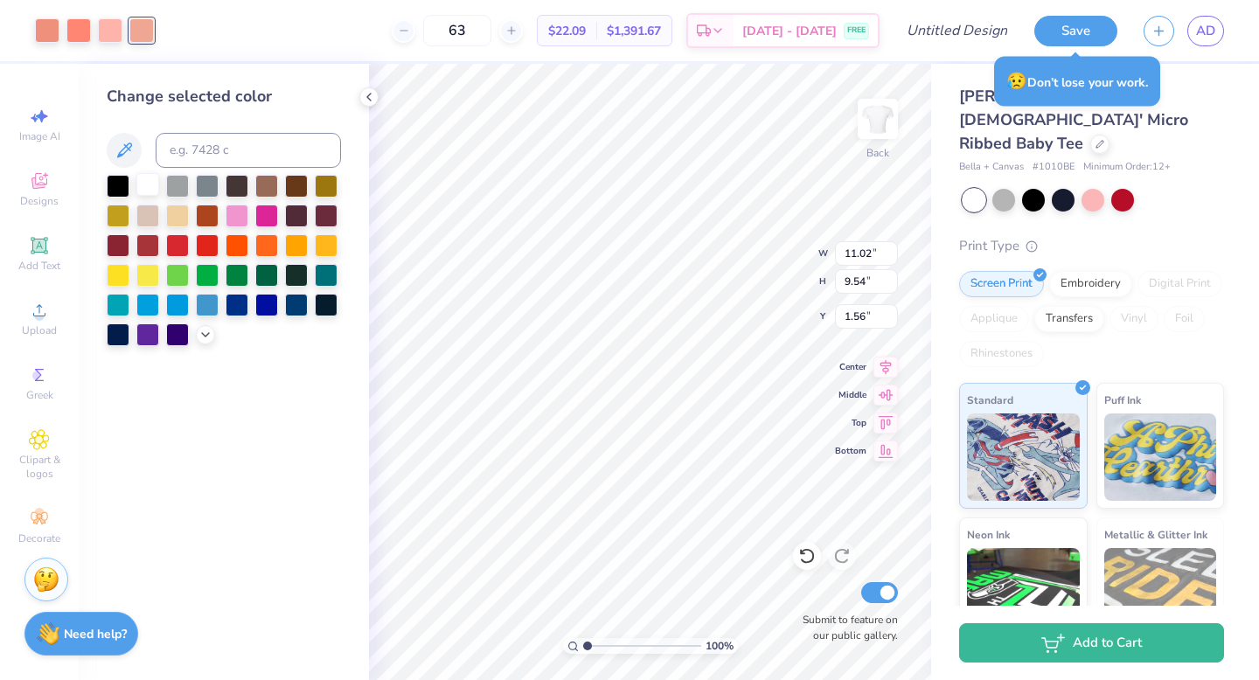
click at [151, 179] on div at bounding box center [147, 184] width 23 height 23
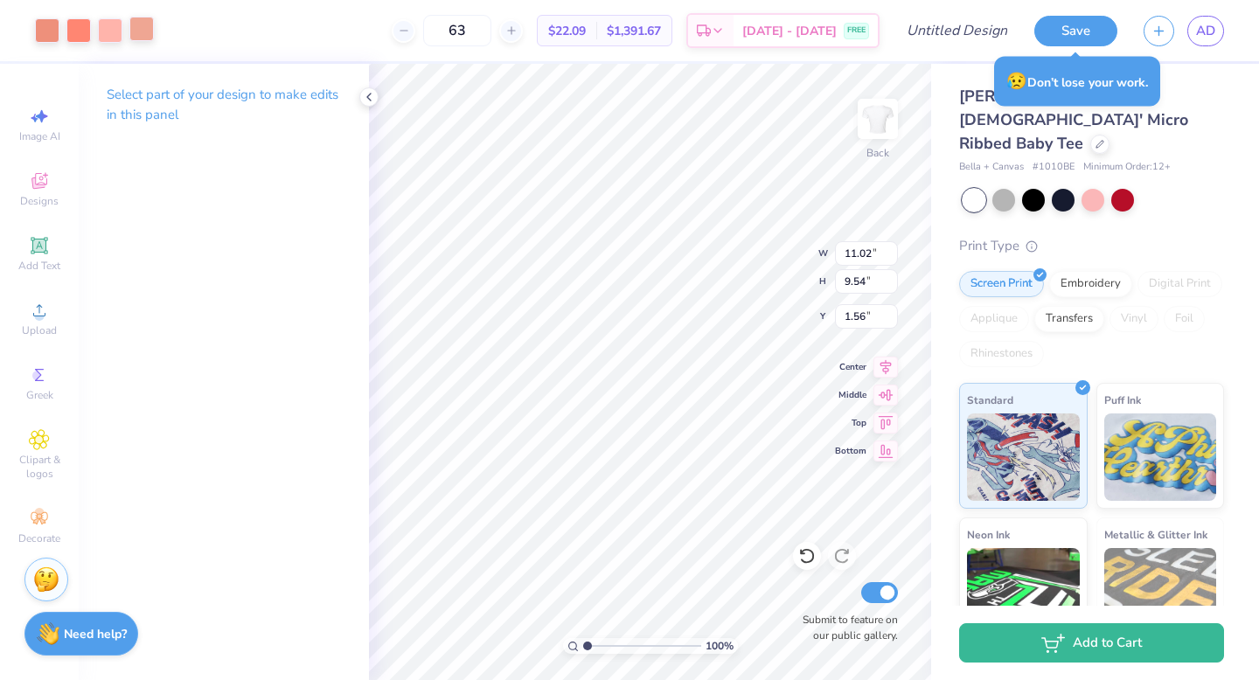
click at [141, 31] on div at bounding box center [141, 29] width 24 height 24
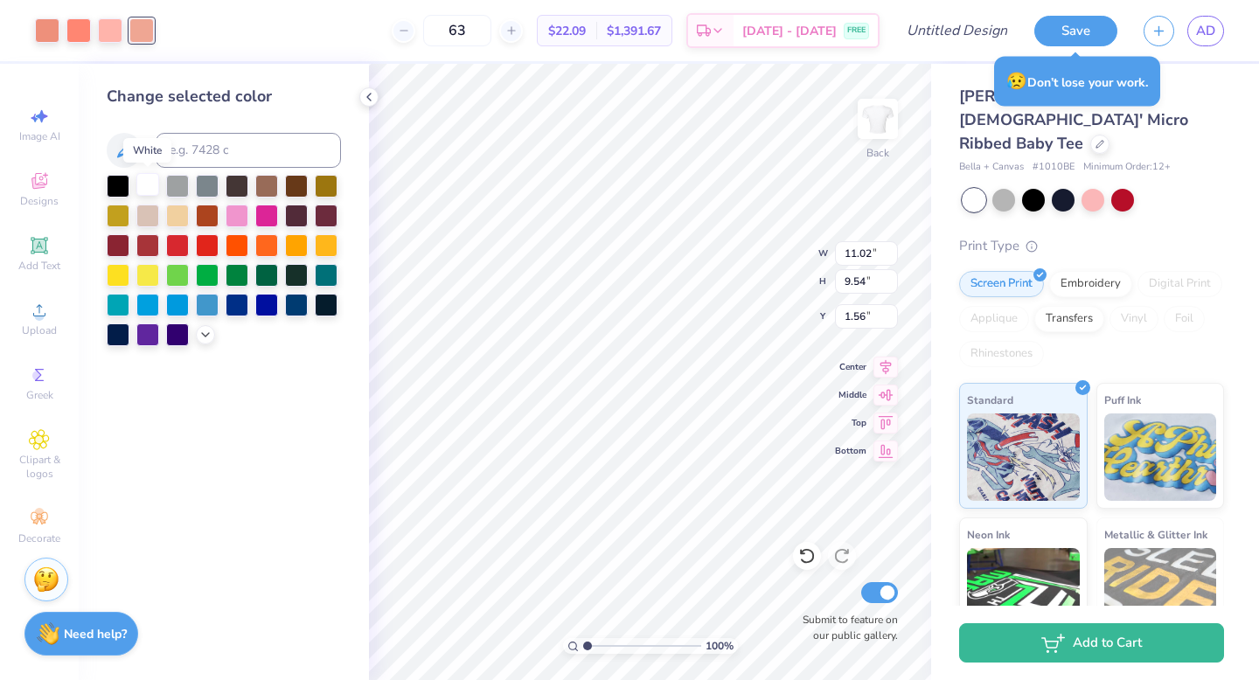
click at [151, 185] on div at bounding box center [147, 184] width 23 height 23
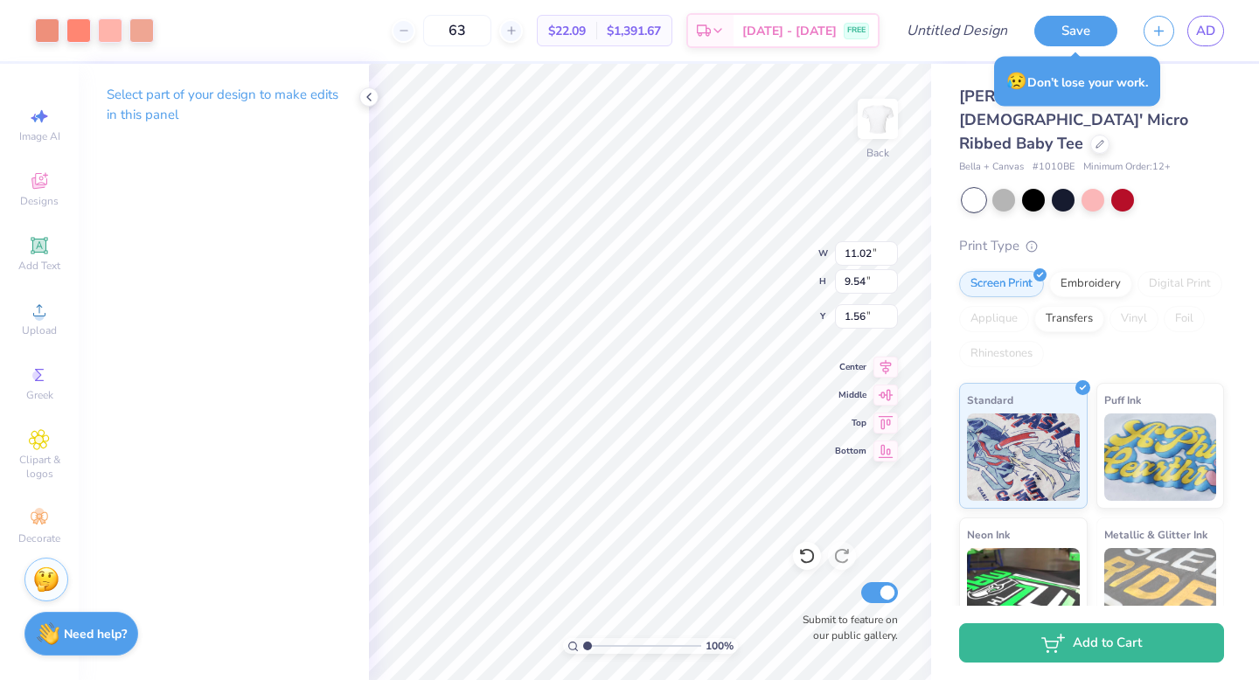
type input "4.43"
click at [138, 29] on div at bounding box center [141, 29] width 24 height 24
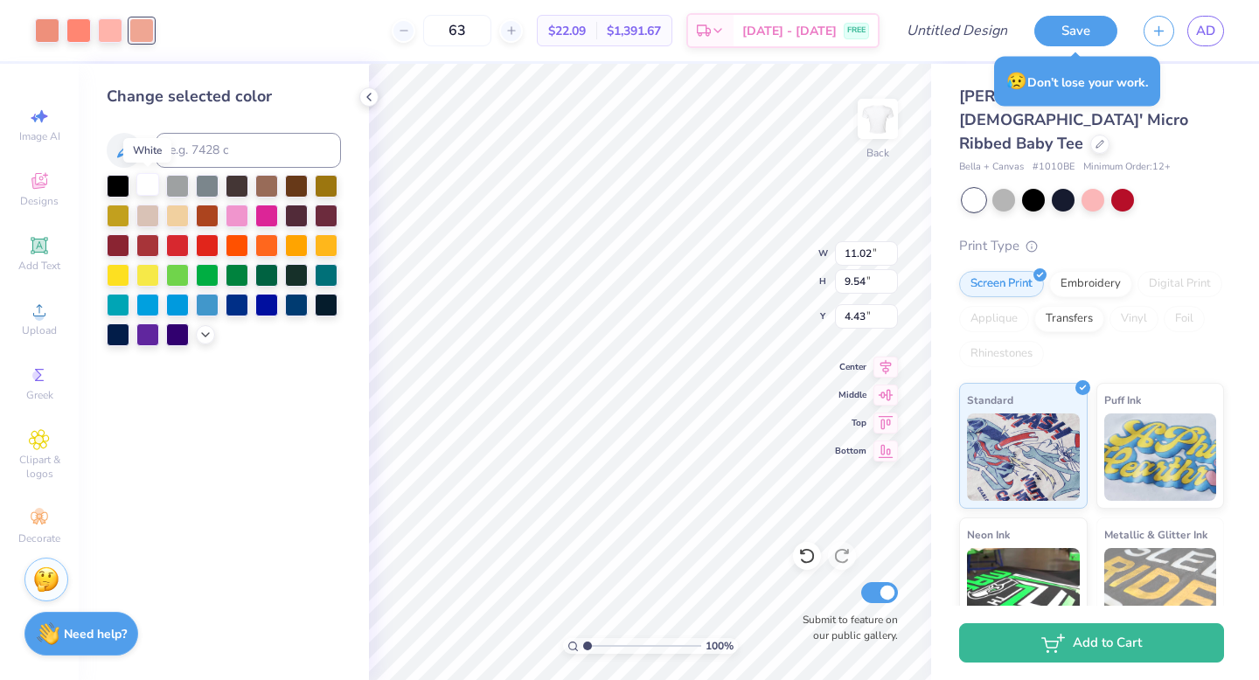
click at [149, 186] on div at bounding box center [147, 184] width 23 height 23
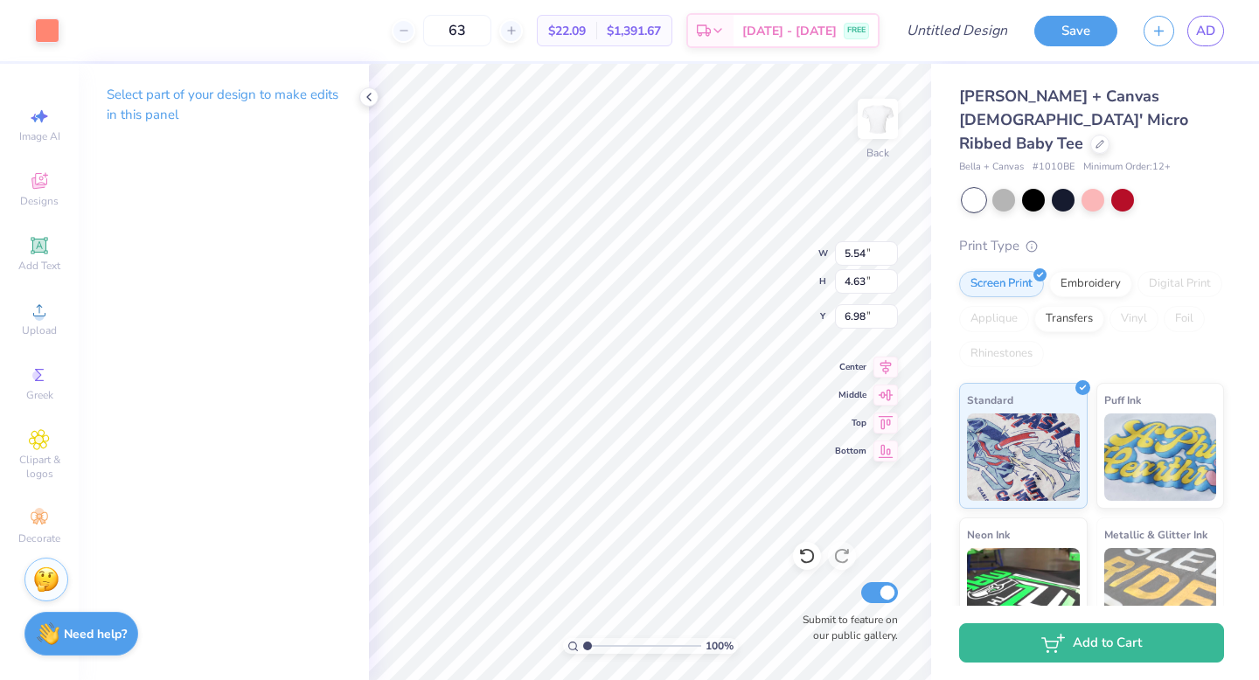
type input "7.02"
click at [811, 558] on icon at bounding box center [806, 555] width 17 height 17
click at [812, 556] on icon at bounding box center [806, 557] width 15 height 16
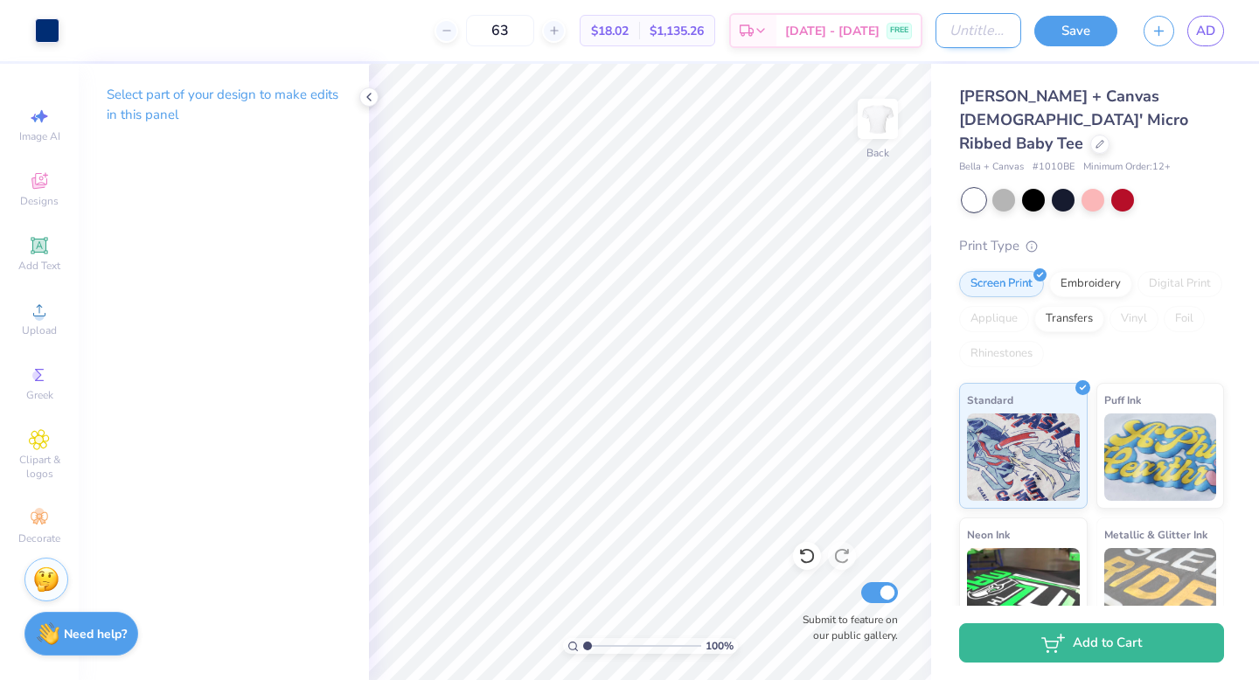
click at [970, 30] on input "Design Title" at bounding box center [978, 30] width 86 height 35
type input "formal recruitment idea"
click at [1067, 29] on button "Save" at bounding box center [1075, 28] width 83 height 31
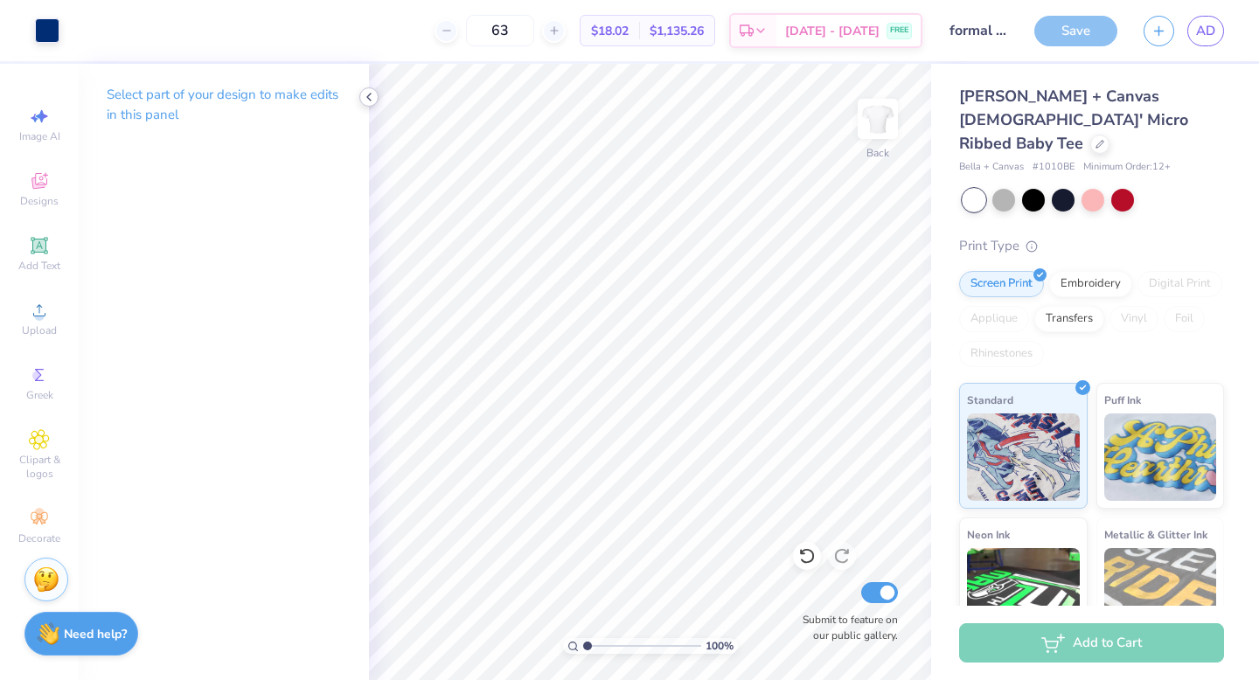
click at [370, 97] on icon at bounding box center [369, 97] width 14 height 14
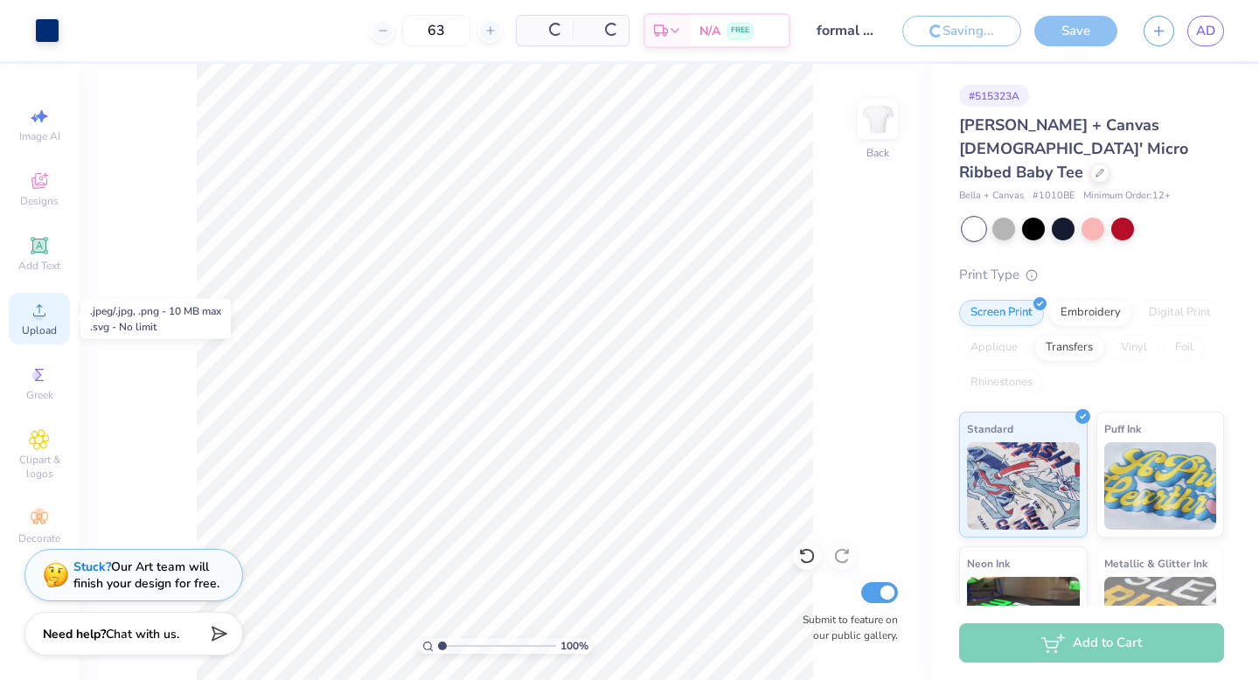
click at [38, 316] on circle at bounding box center [39, 316] width 10 height 10
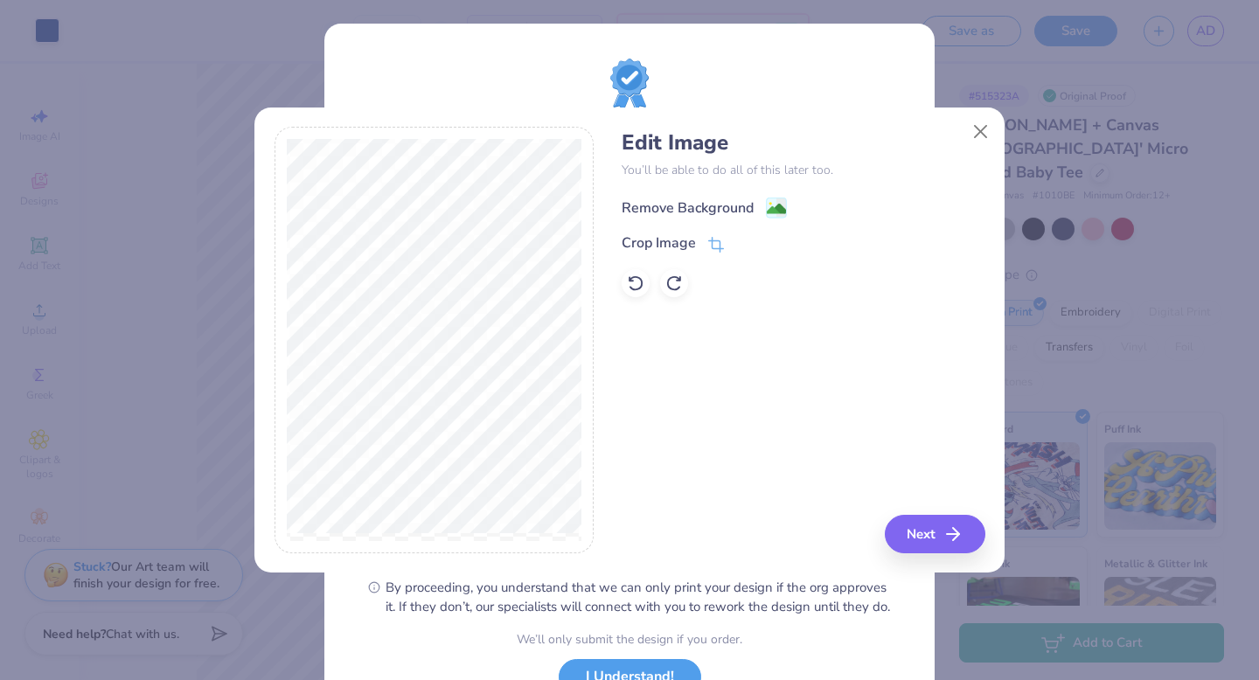
click at [769, 202] on image at bounding box center [776, 208] width 19 height 19
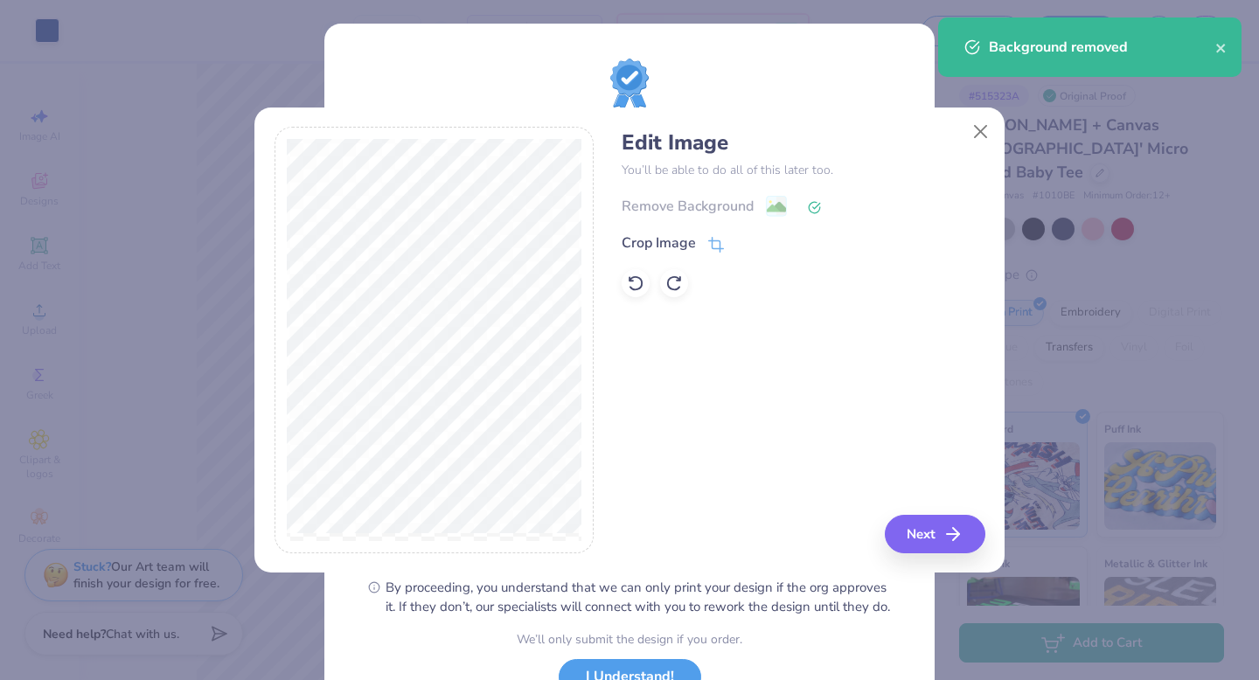
click at [819, 204] on icon at bounding box center [814, 207] width 13 height 13
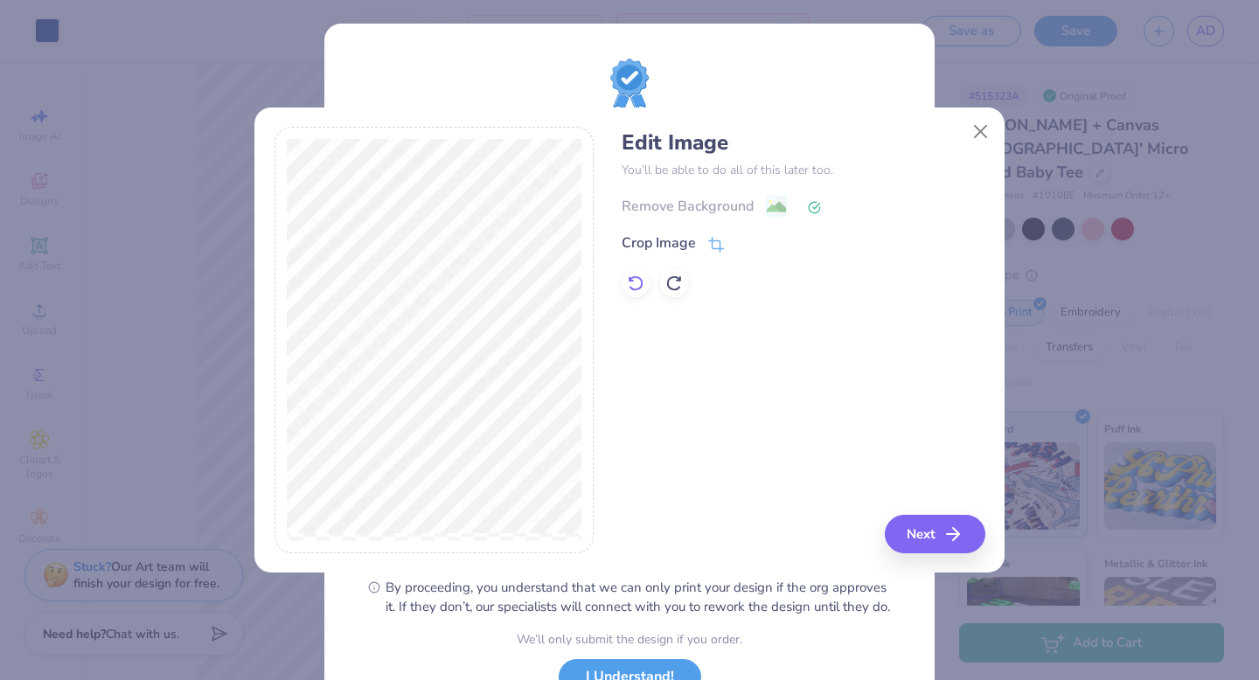
click at [641, 287] on icon at bounding box center [635, 284] width 15 height 16
click at [716, 239] on icon at bounding box center [716, 247] width 16 height 16
click at [725, 463] on div "Edit Image You’ll be able to do all of this later too. Remove Background Crop I…" at bounding box center [802, 340] width 363 height 427
click at [747, 241] on polyline at bounding box center [745, 242] width 7 height 5
click at [955, 512] on div "Edit Image You’ll be able to do all of this later too. Remove Background Crop I…" at bounding box center [802, 340] width 363 height 427
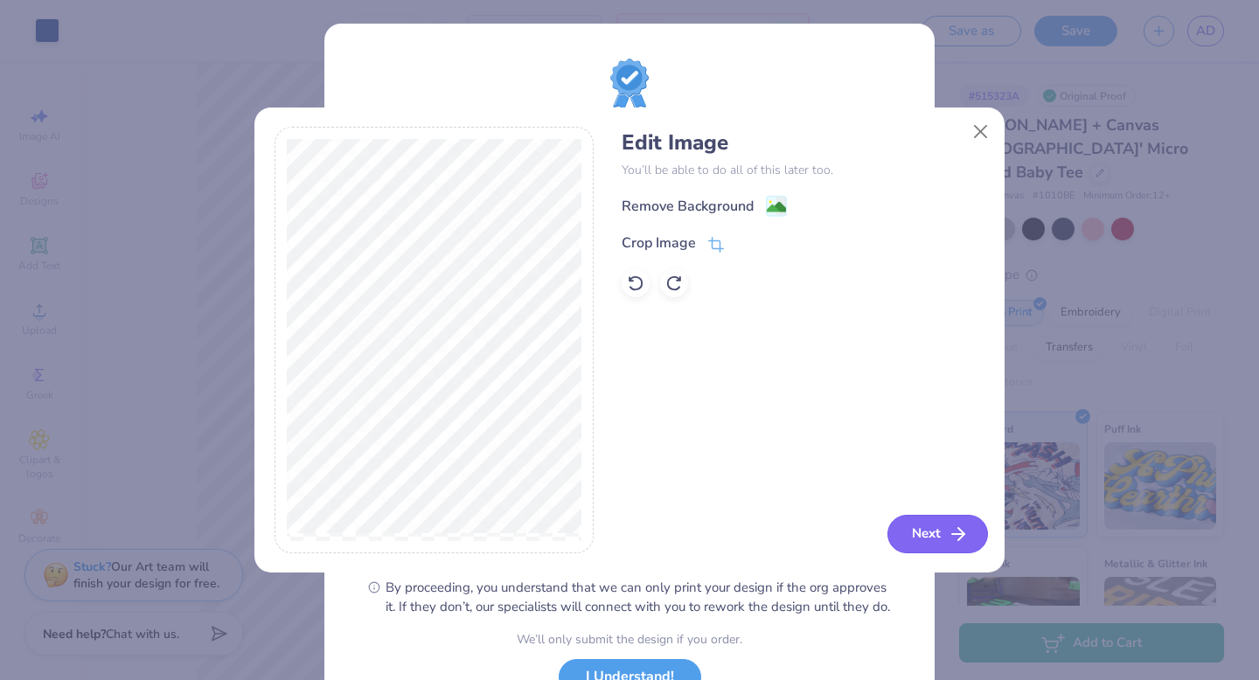
click at [964, 543] on icon "button" at bounding box center [957, 534] width 21 height 21
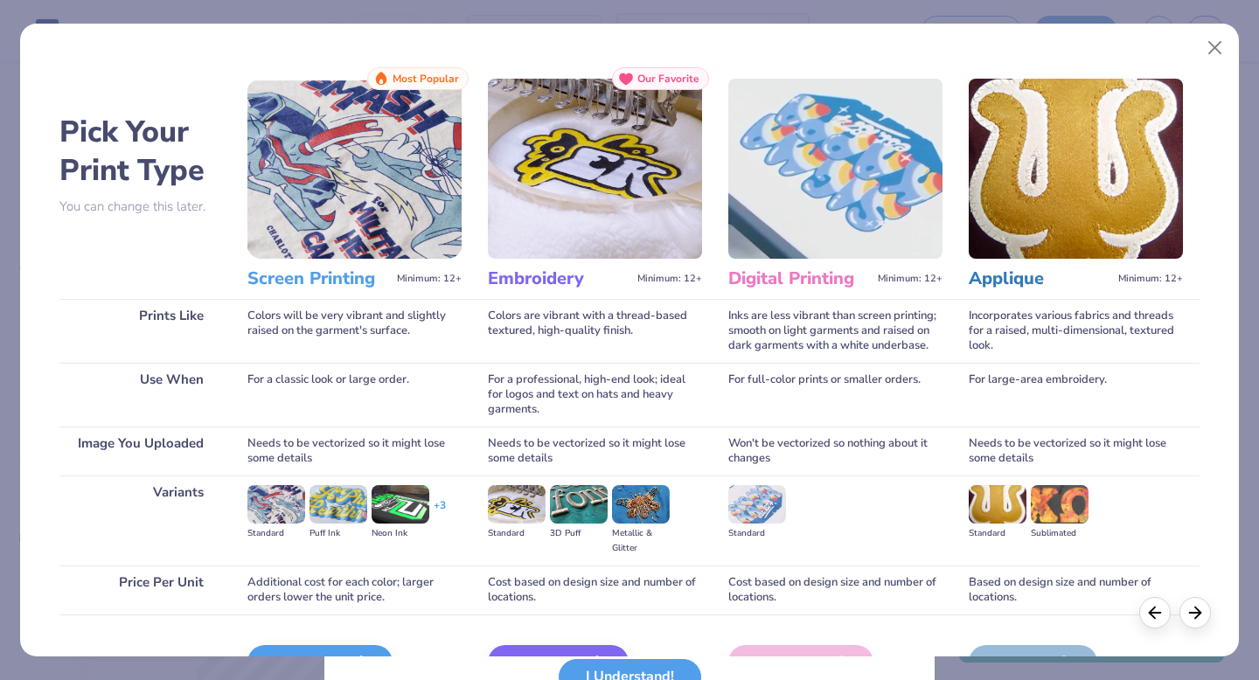
scroll to position [104, 0]
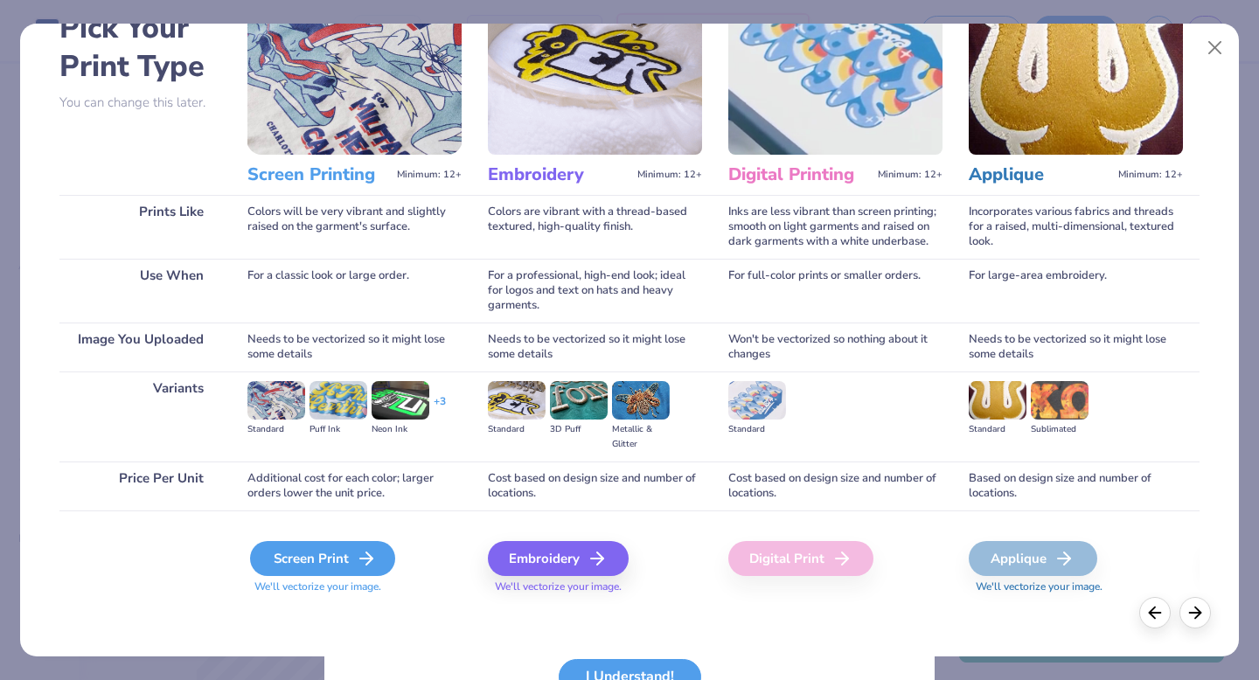
click at [272, 564] on div "Screen Print" at bounding box center [322, 558] width 145 height 35
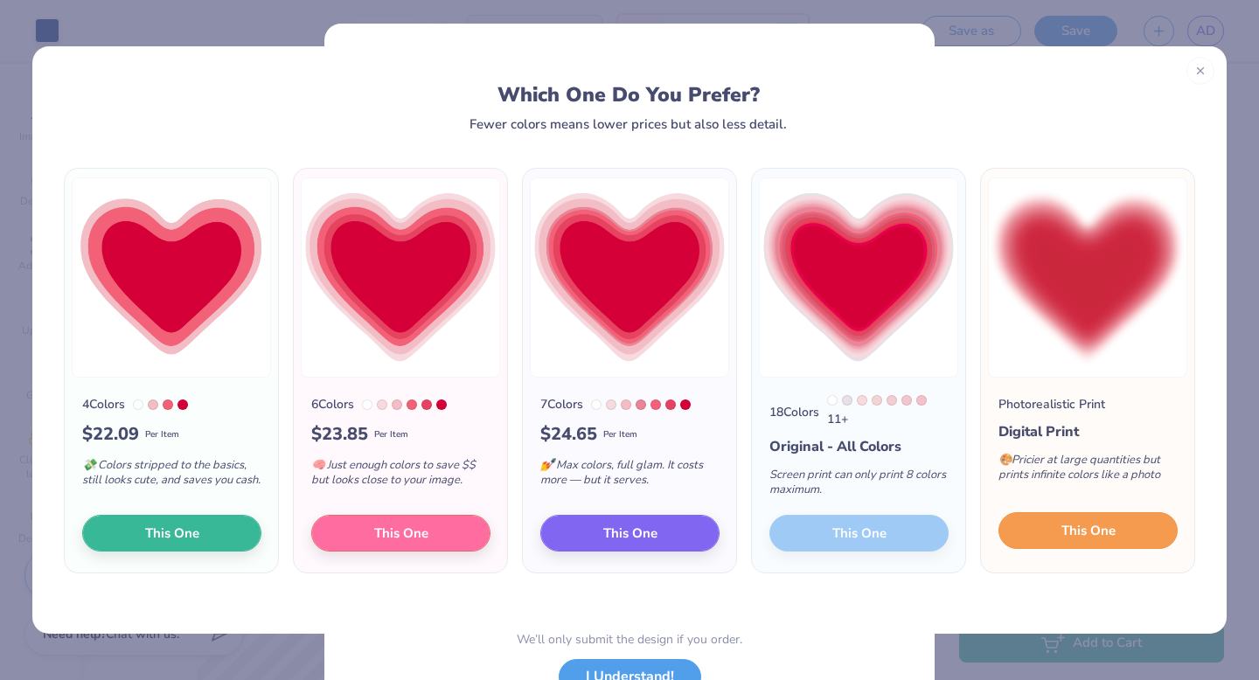
click at [1106, 536] on span "This One" at bounding box center [1088, 531] width 54 height 20
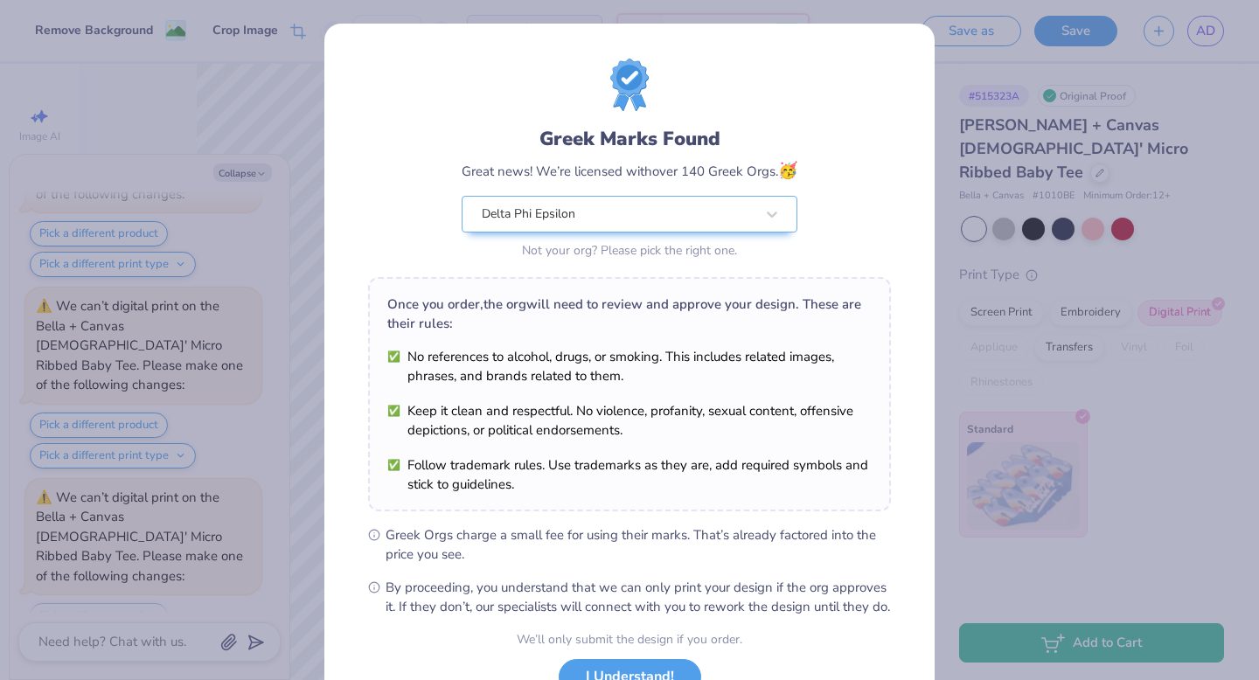
scroll to position [138, 0]
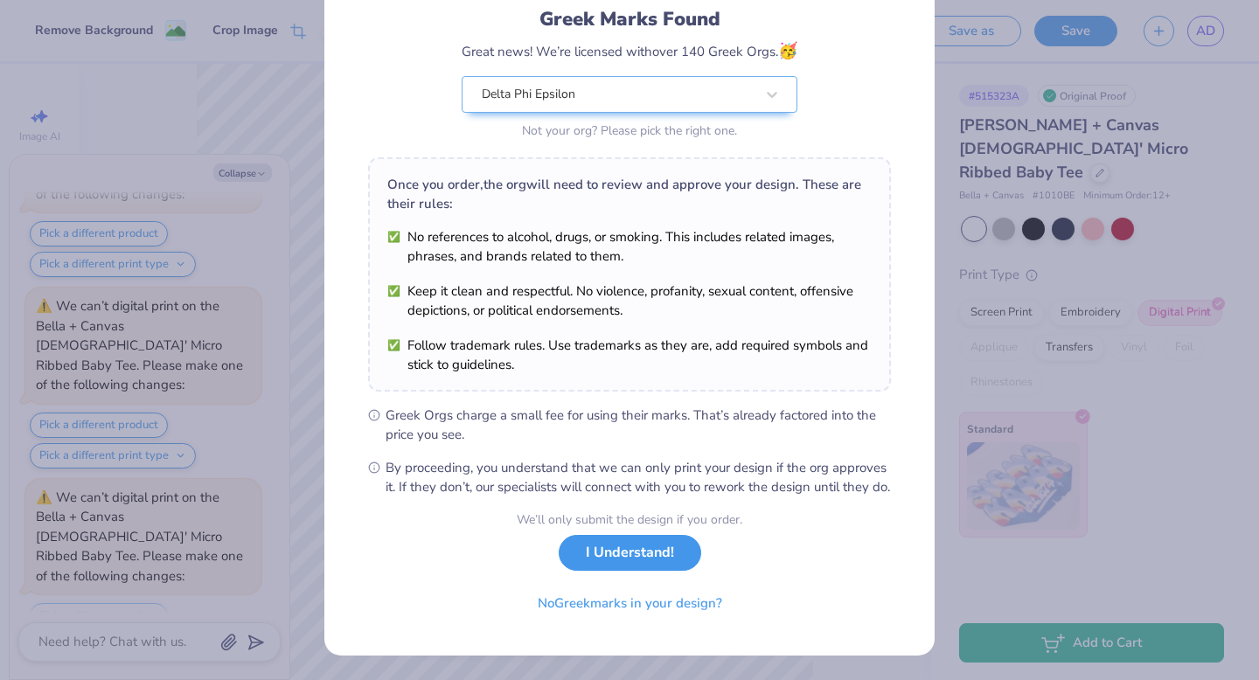
click at [651, 559] on button "I Understand!" at bounding box center [630, 553] width 142 height 36
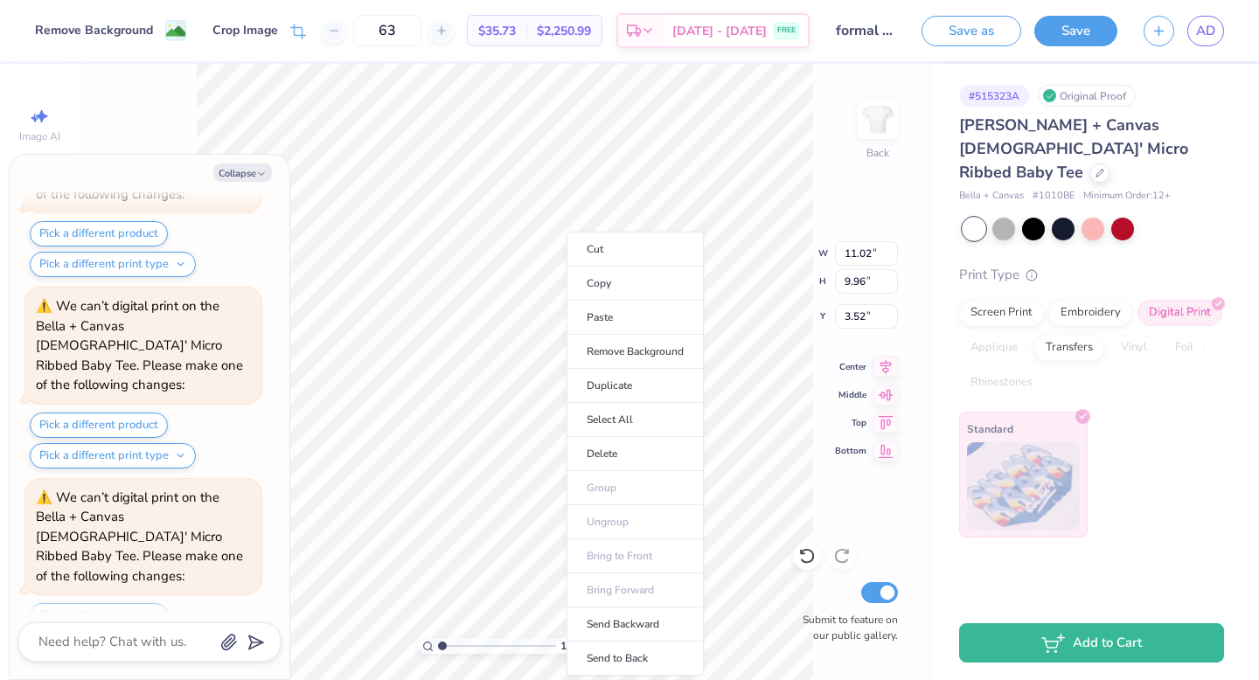
type textarea "x"
type input "2.26"
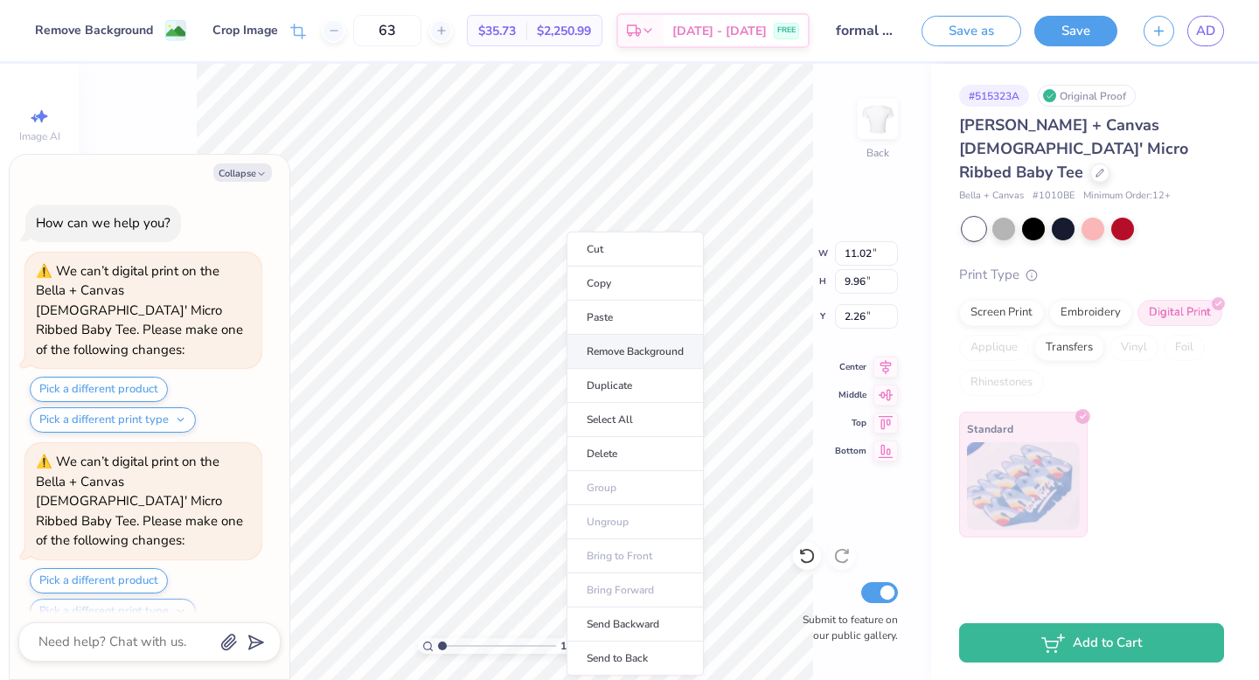
scroll to position [327, 0]
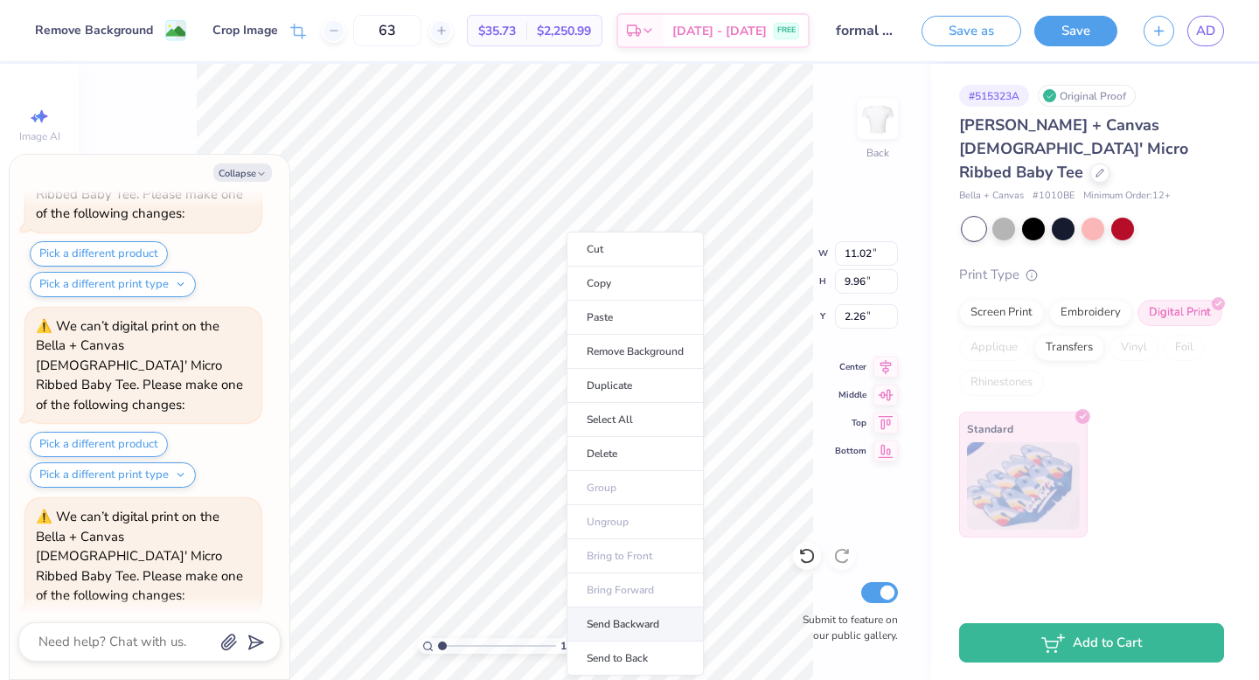
click at [641, 627] on li "Send Backward" at bounding box center [634, 624] width 137 height 34
type textarea "x"
type input "2.14"
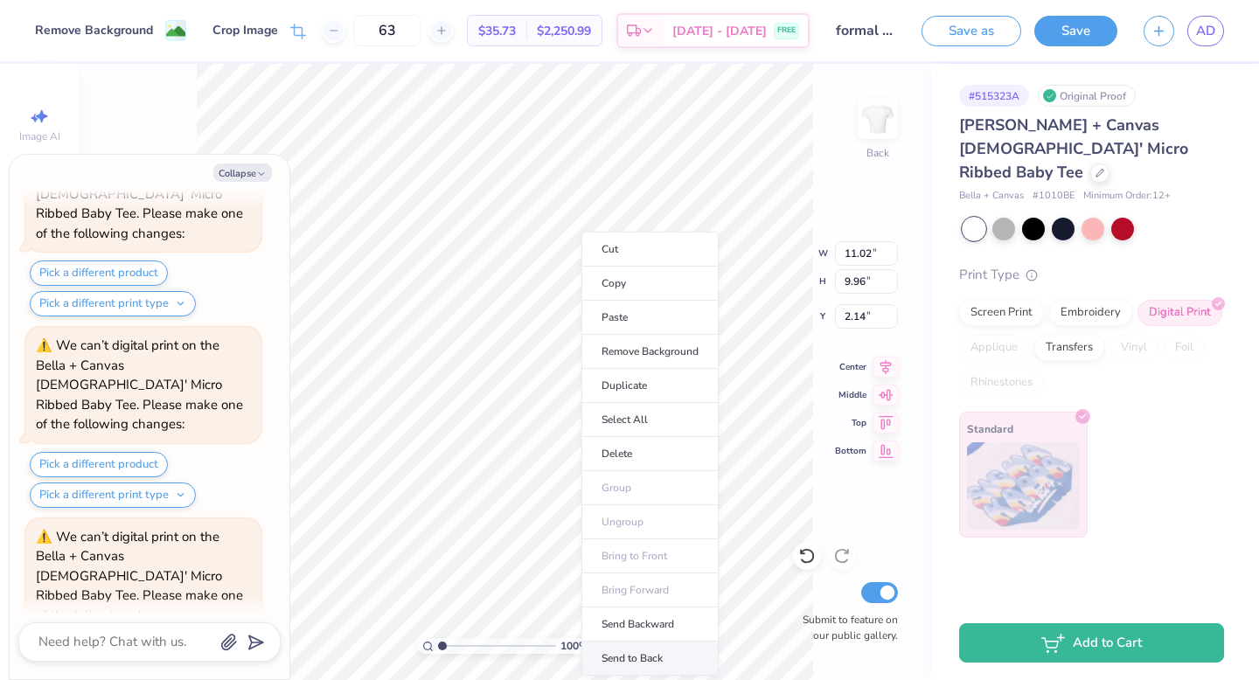
click at [642, 656] on li "Send to Back" at bounding box center [649, 659] width 137 height 34
click at [680, 625] on li "Send Backward" at bounding box center [654, 624] width 137 height 34
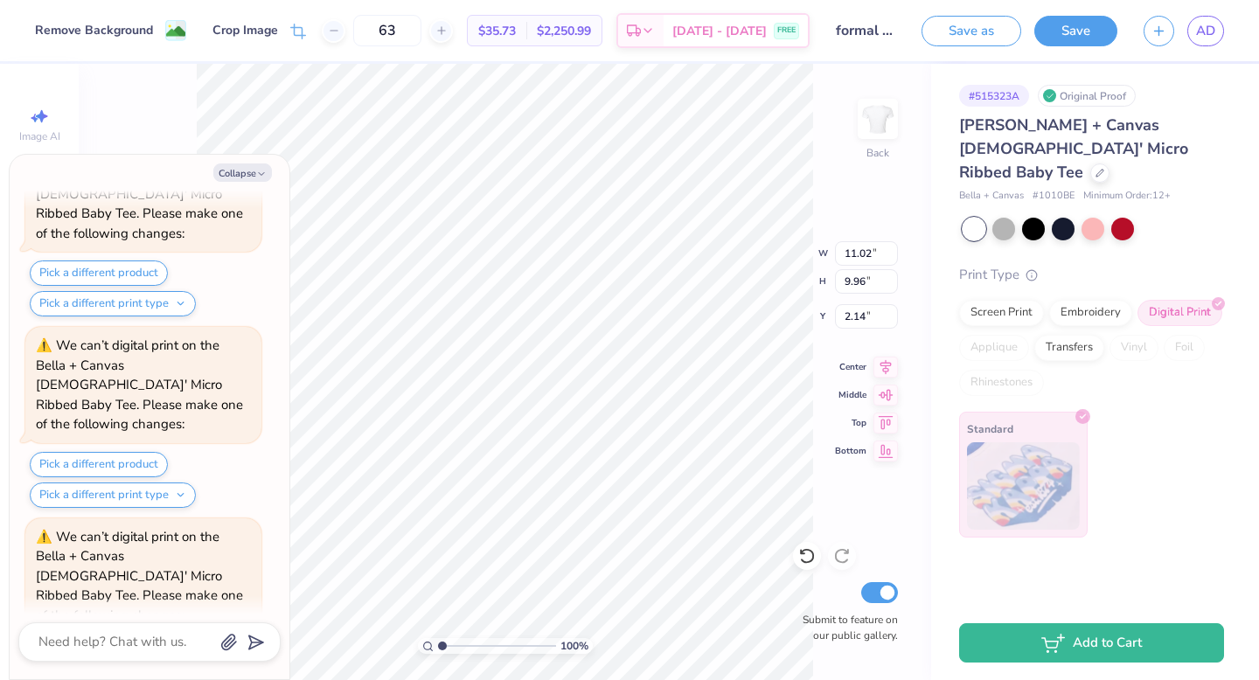
scroll to position [670, 0]
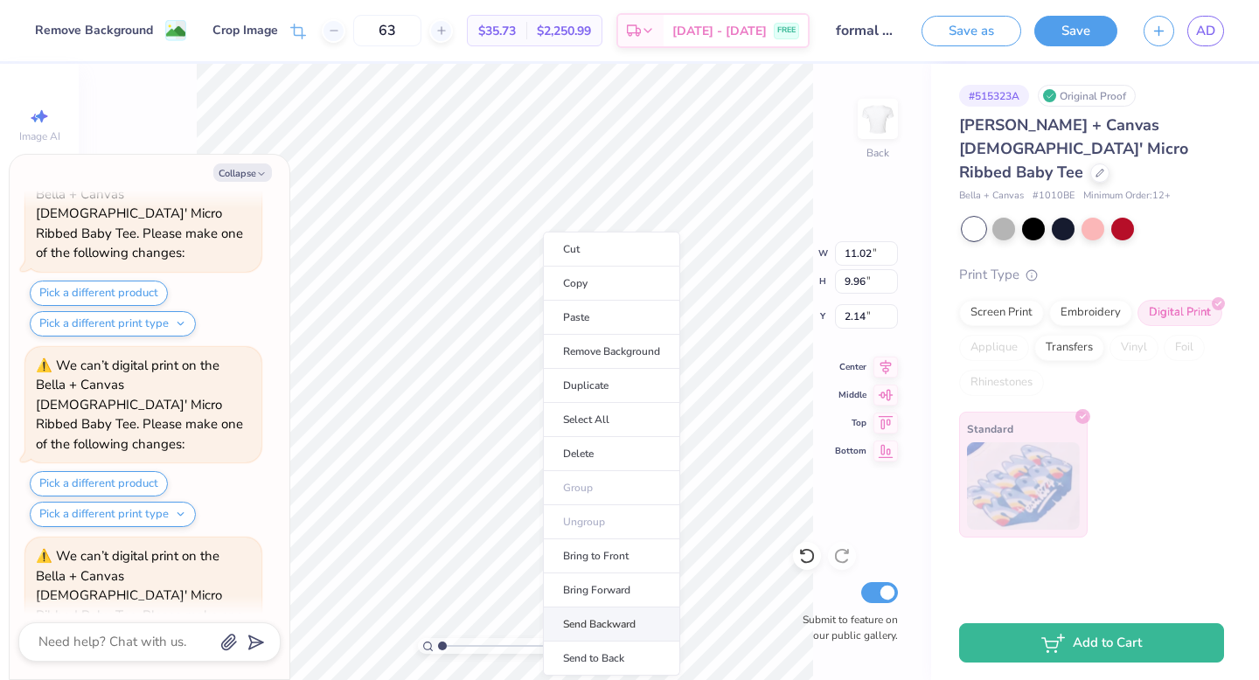
click at [601, 621] on li "Send Backward" at bounding box center [611, 624] width 137 height 34
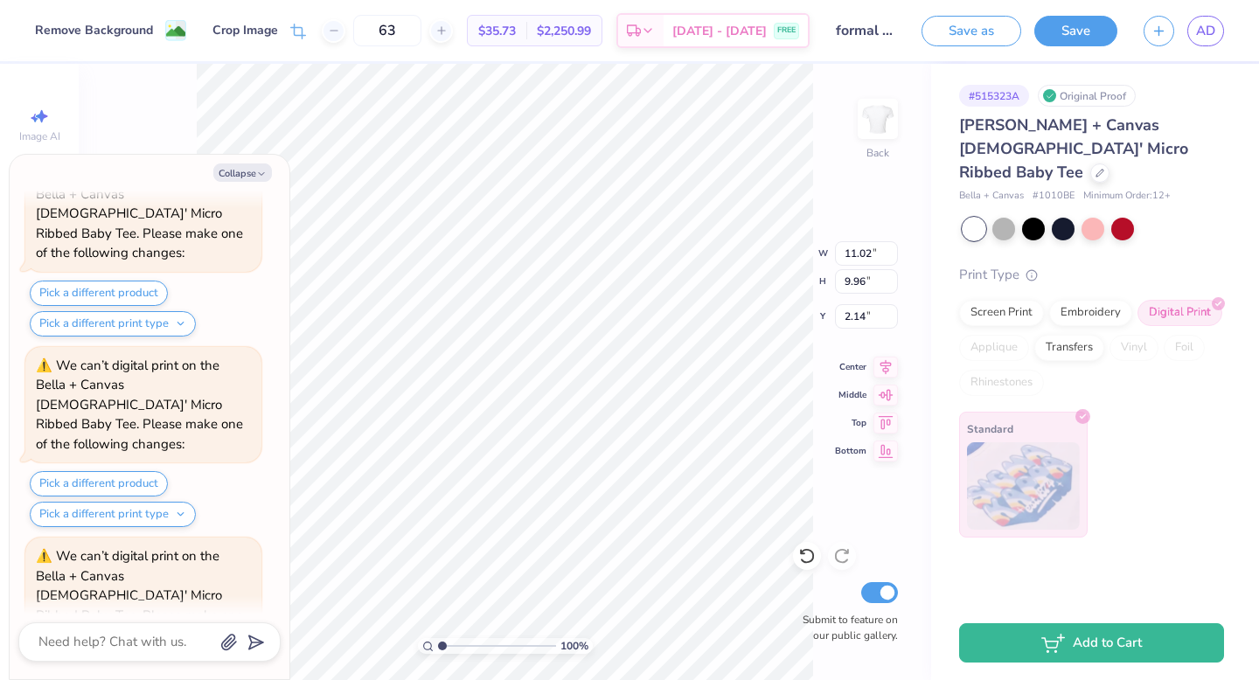
scroll to position [841, 0]
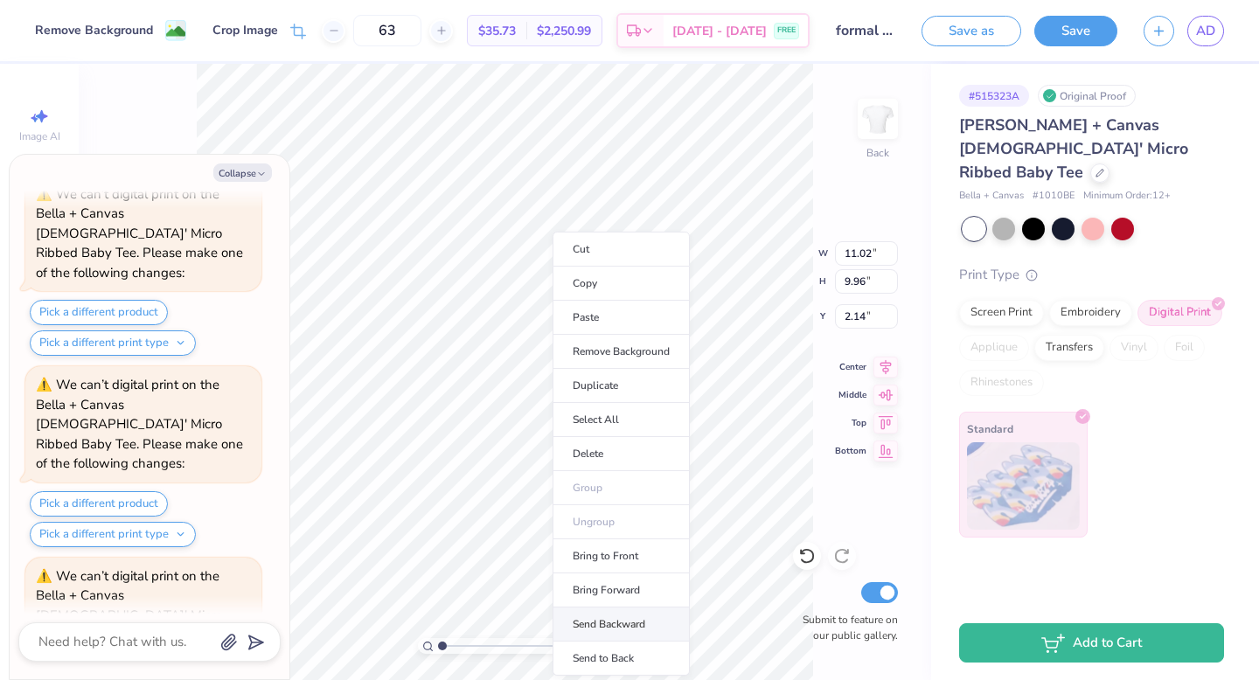
click at [605, 620] on li "Send Backward" at bounding box center [620, 624] width 137 height 34
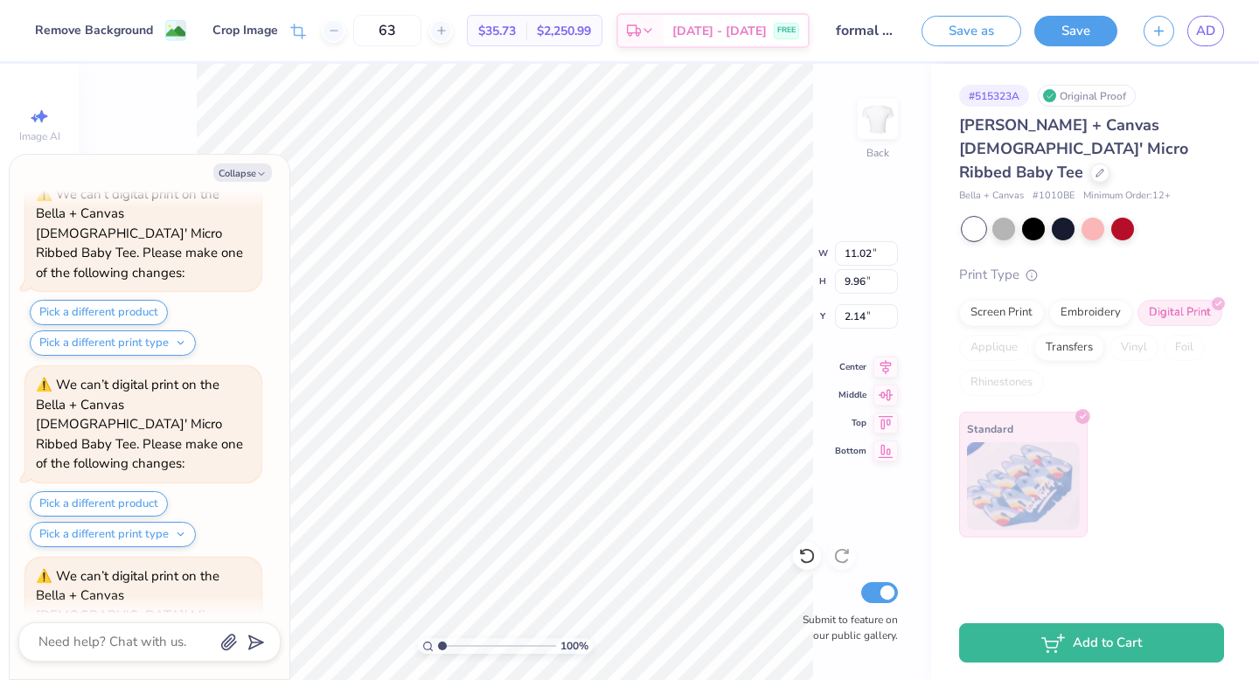
scroll to position [1012, 0]
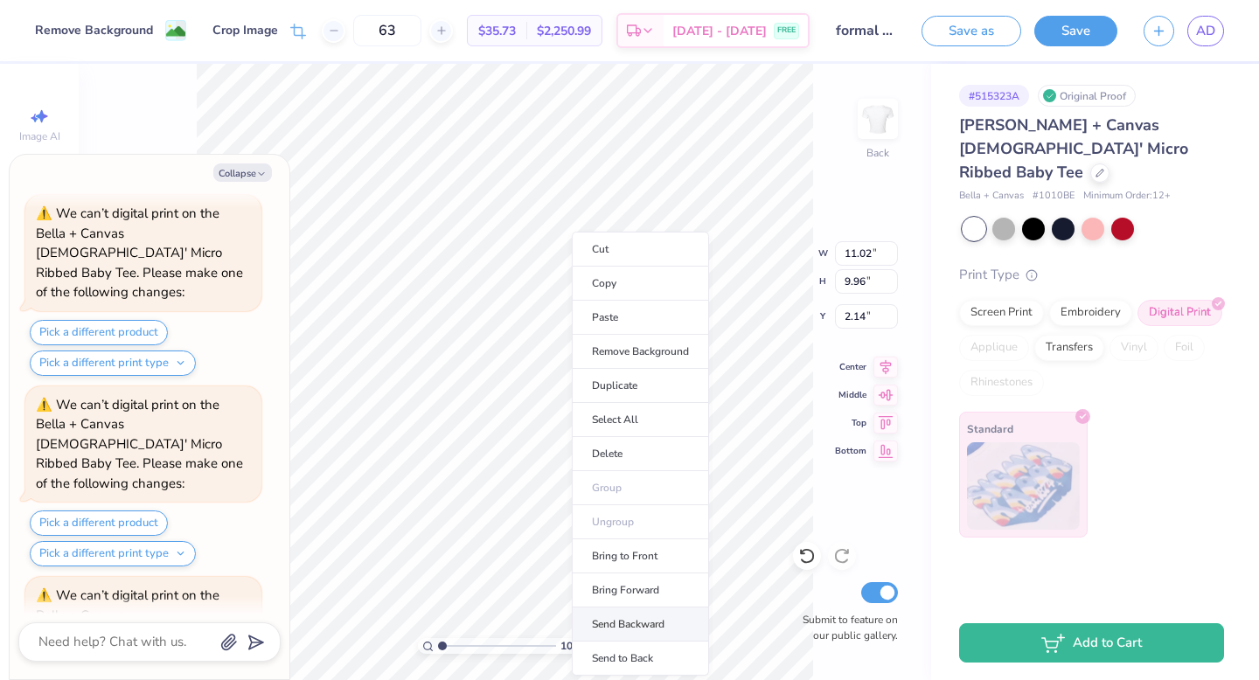
click at [612, 623] on li "Send Backward" at bounding box center [640, 624] width 137 height 34
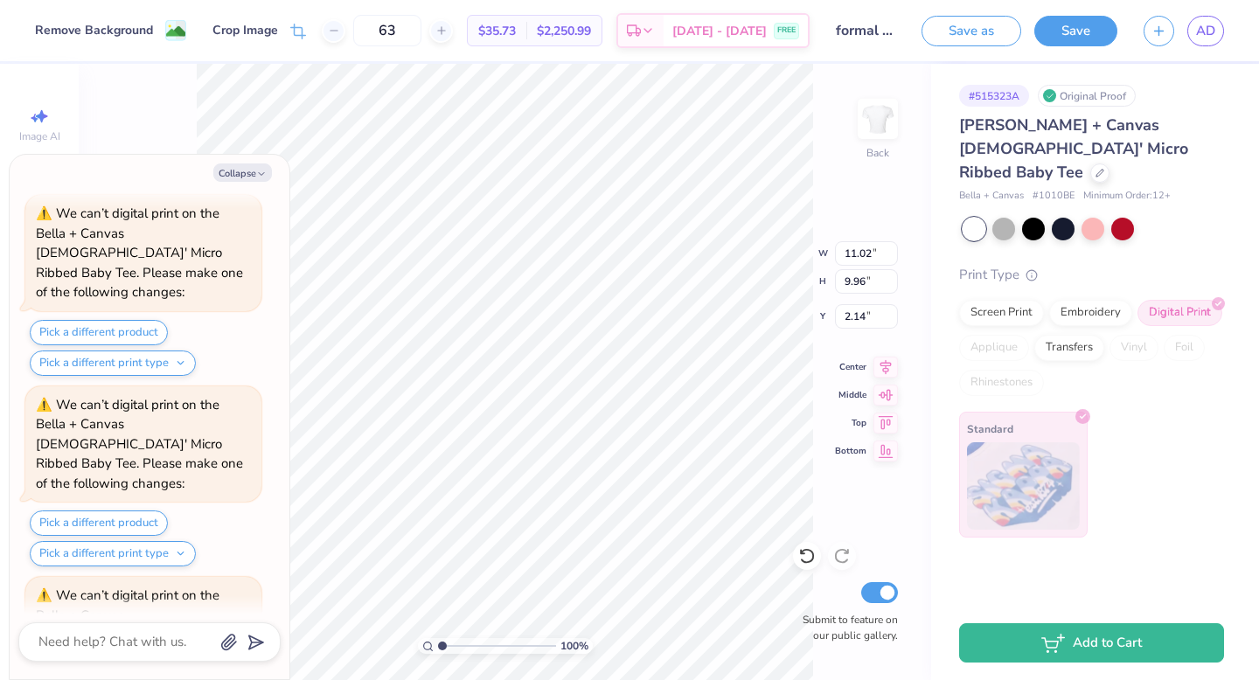
scroll to position [1183, 0]
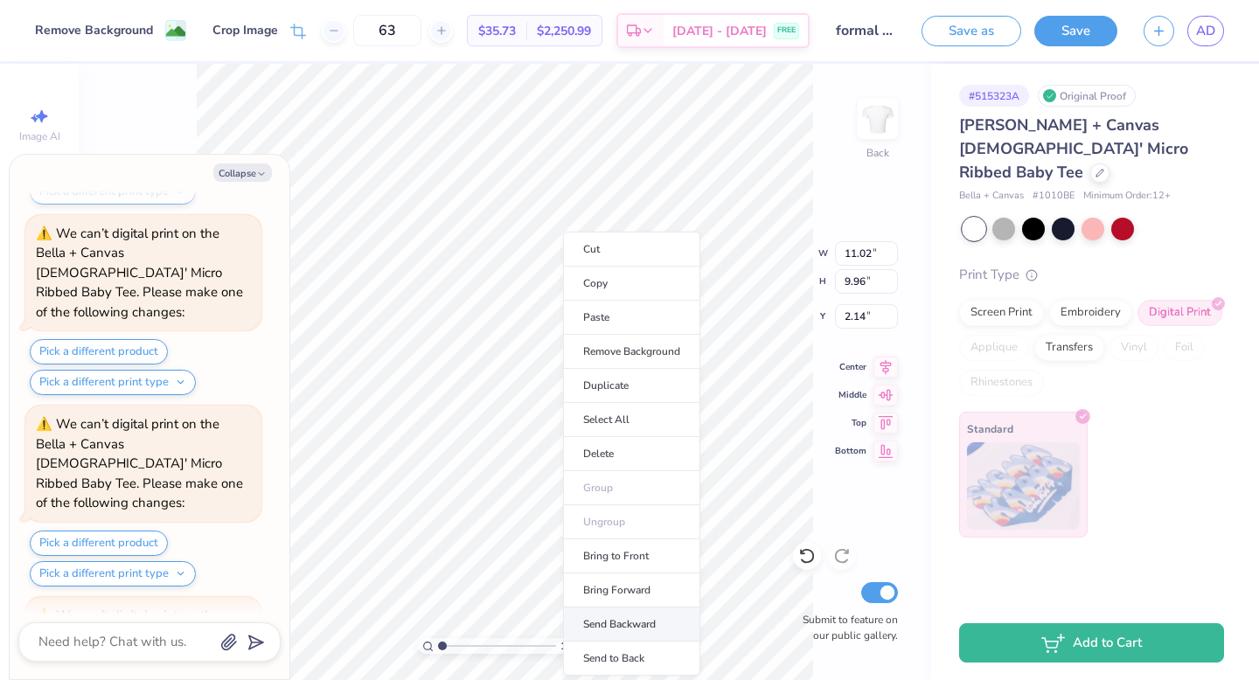
click at [612, 628] on li "Send Backward" at bounding box center [631, 624] width 137 height 34
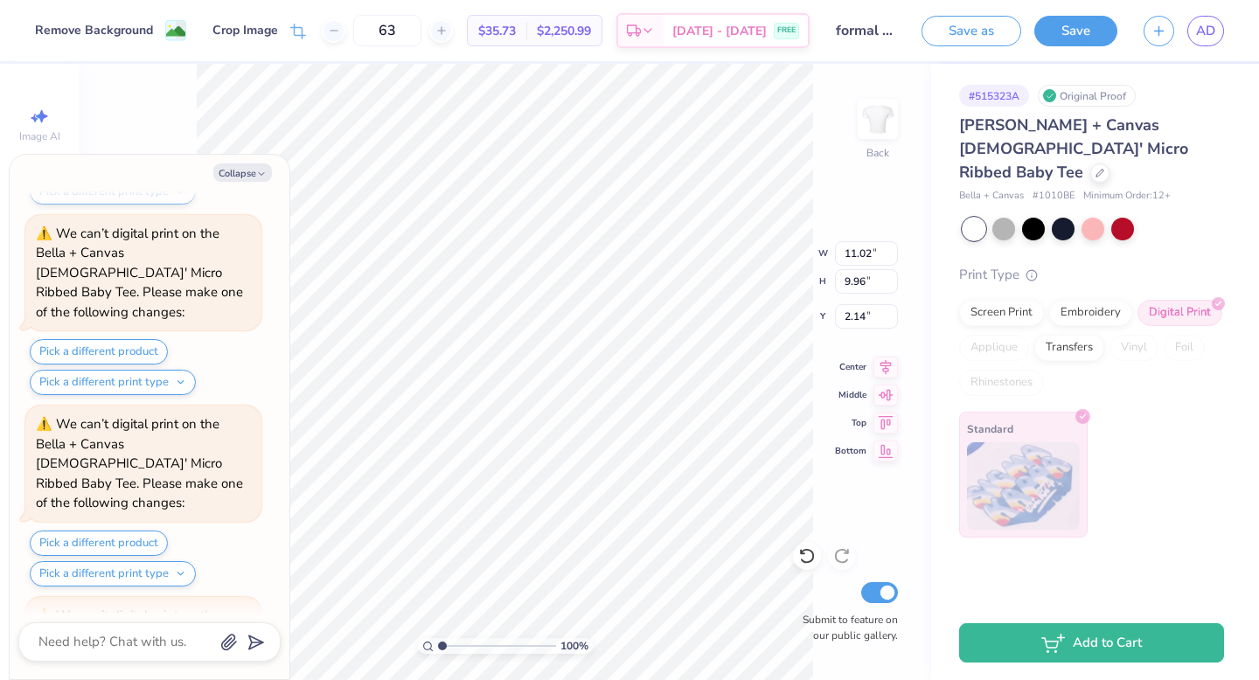
scroll to position [1355, 0]
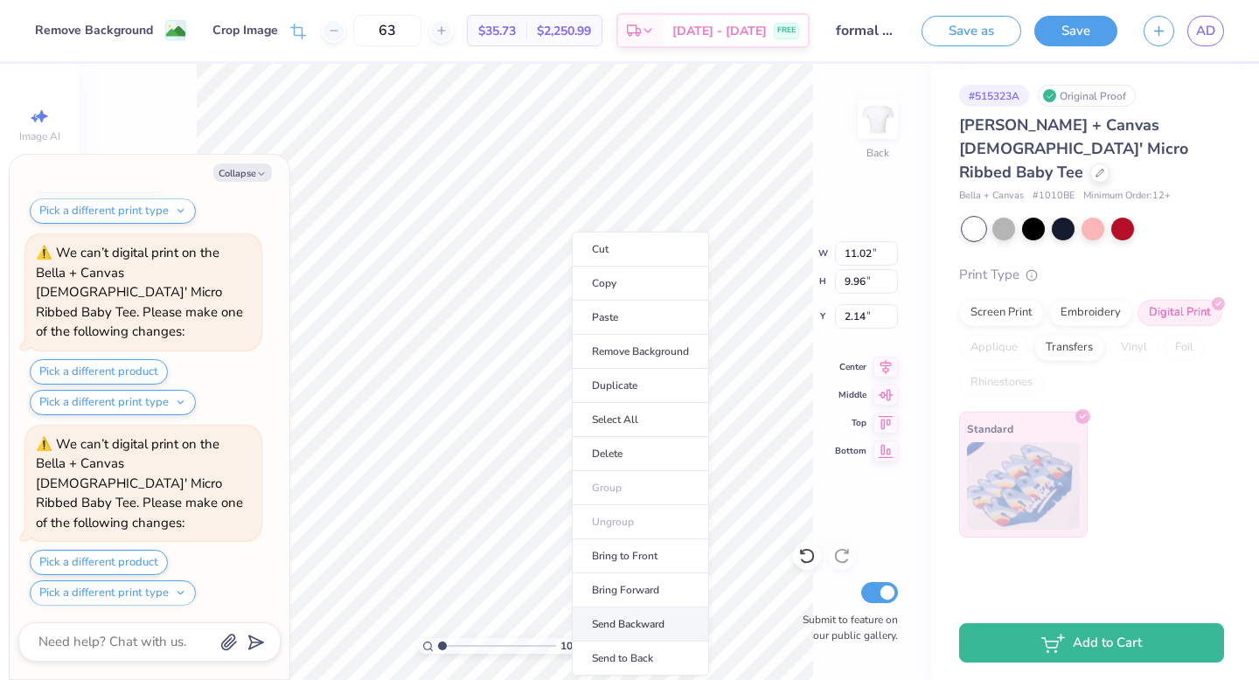
click at [628, 622] on li "Send Backward" at bounding box center [640, 624] width 137 height 34
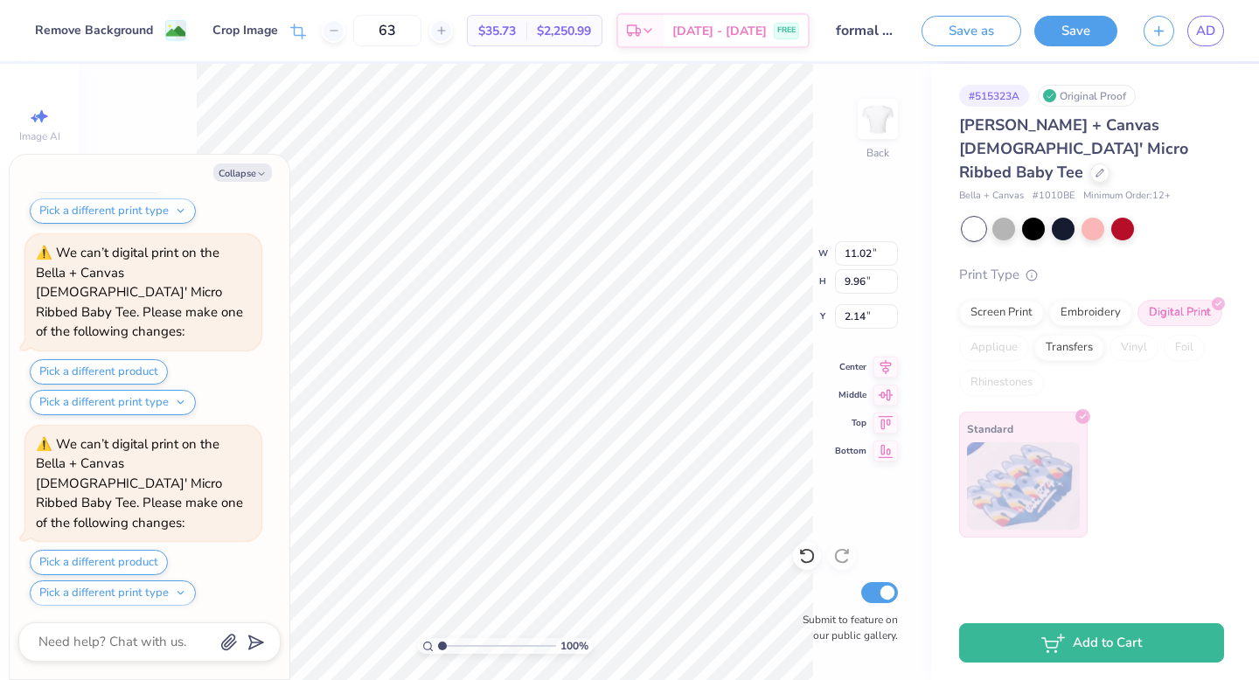
scroll to position [1526, 0]
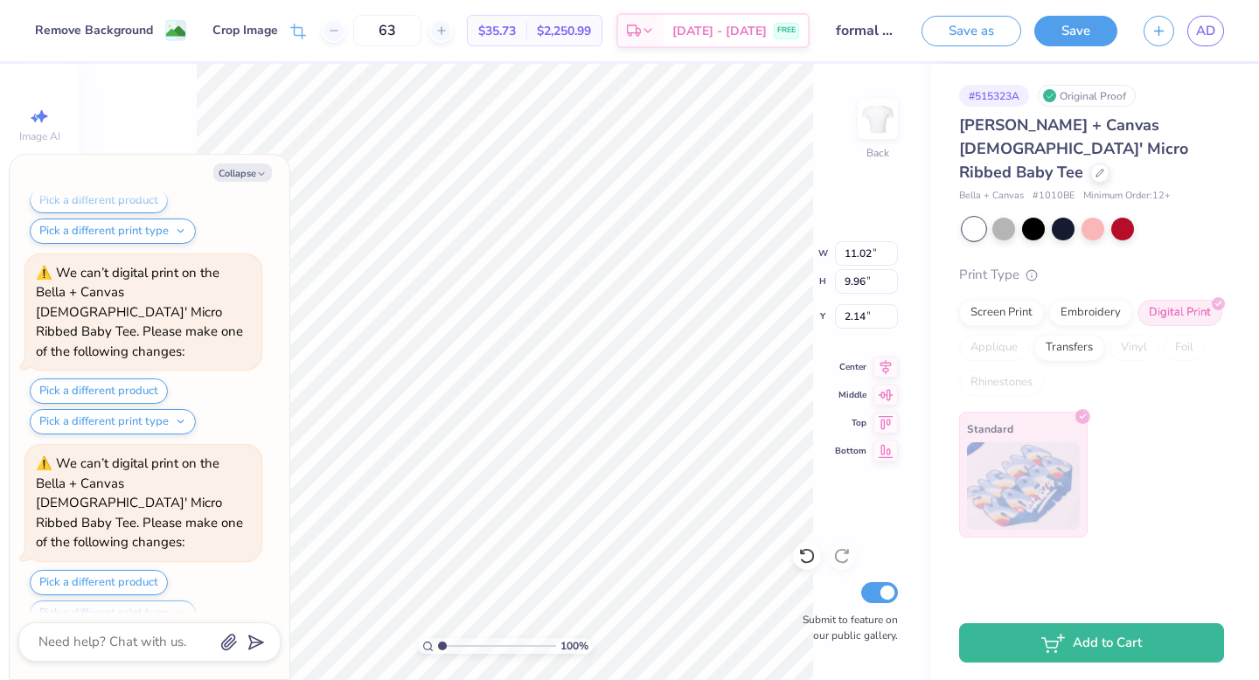
type textarea "x"
type input "1.35"
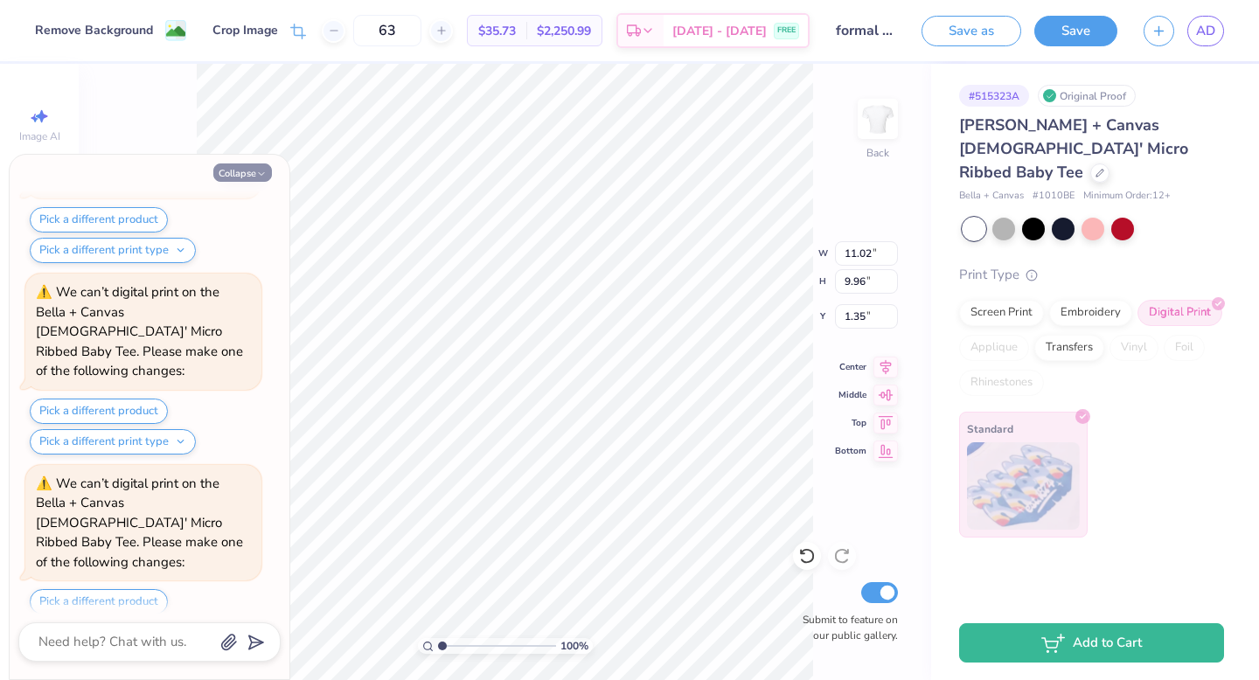
click at [261, 179] on icon "button" at bounding box center [261, 174] width 10 height 10
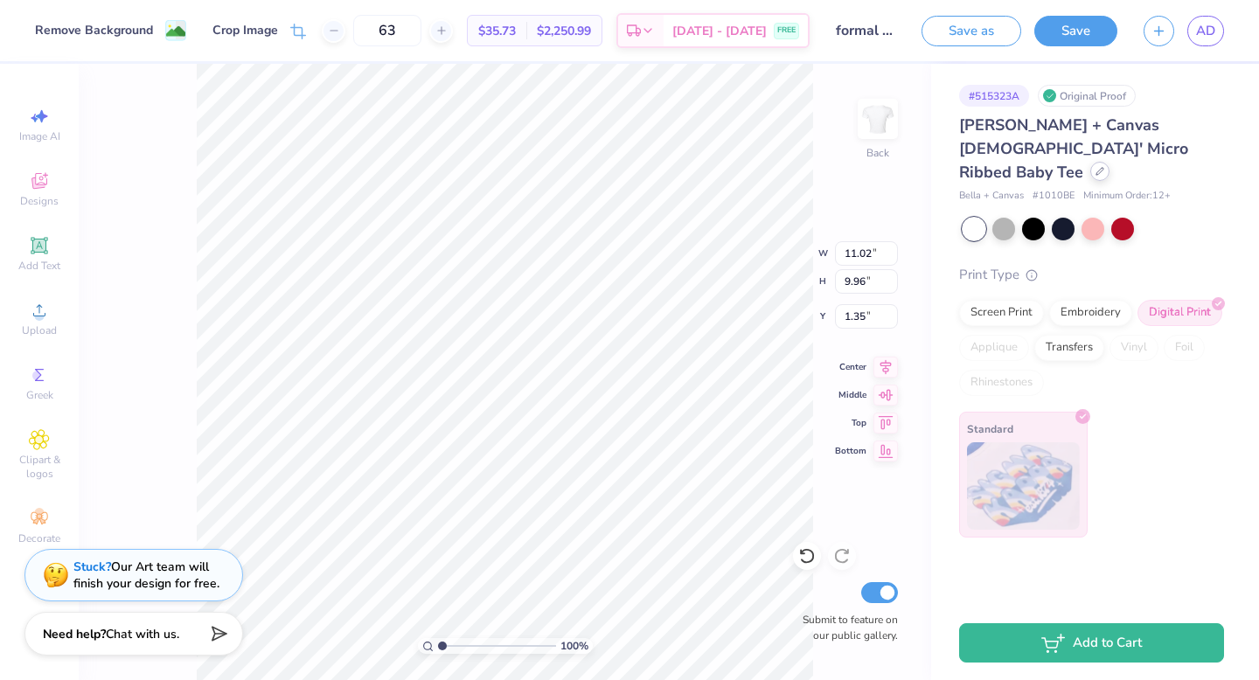
click at [1095, 167] on icon at bounding box center [1099, 171] width 9 height 9
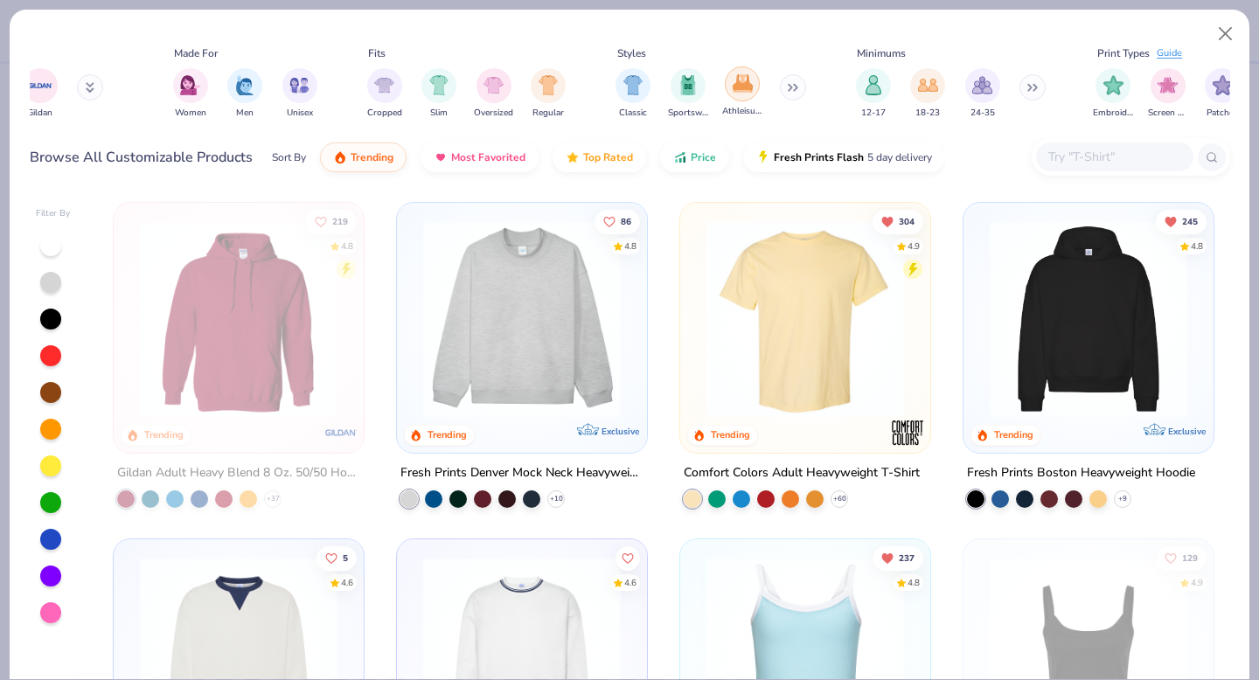
scroll to position [0, 865]
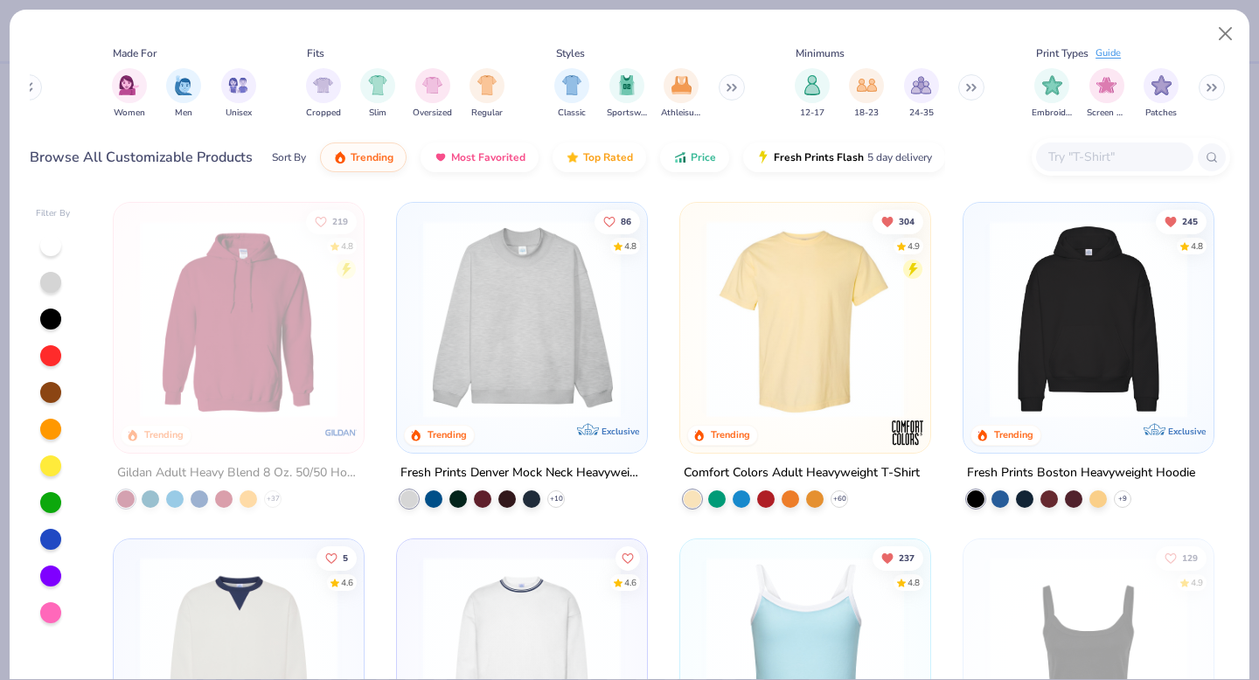
click at [1207, 82] on button at bounding box center [1211, 87] width 26 height 26
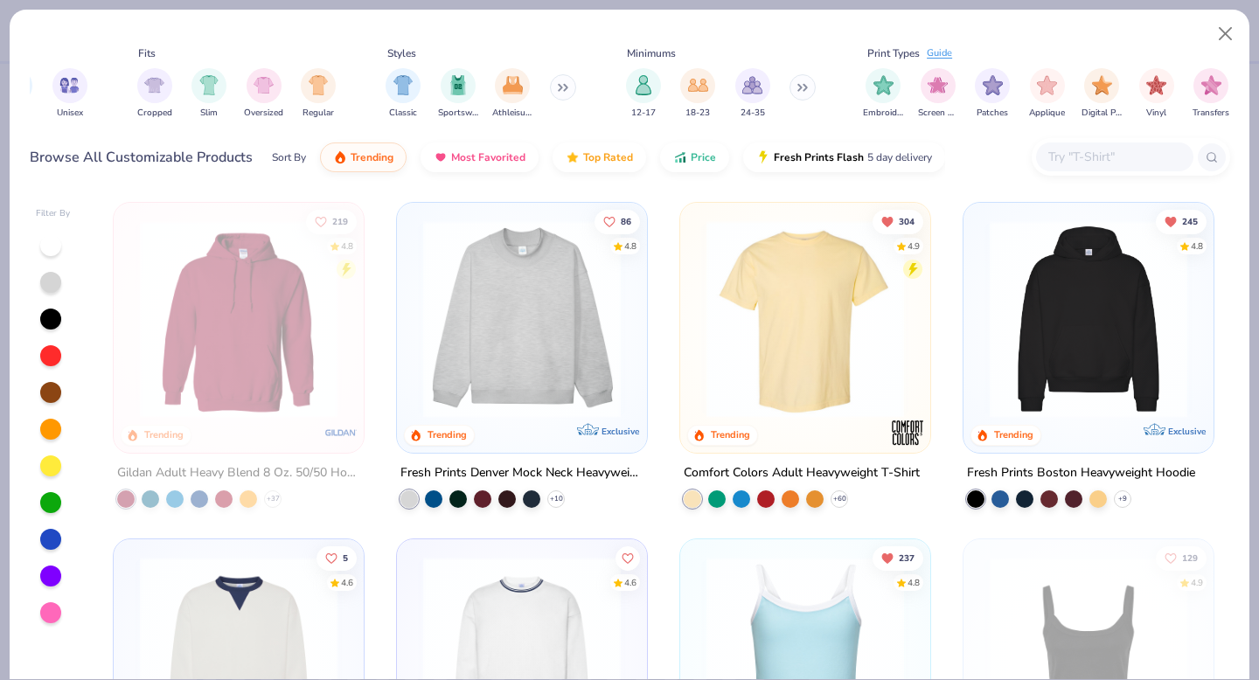
scroll to position [0, 1069]
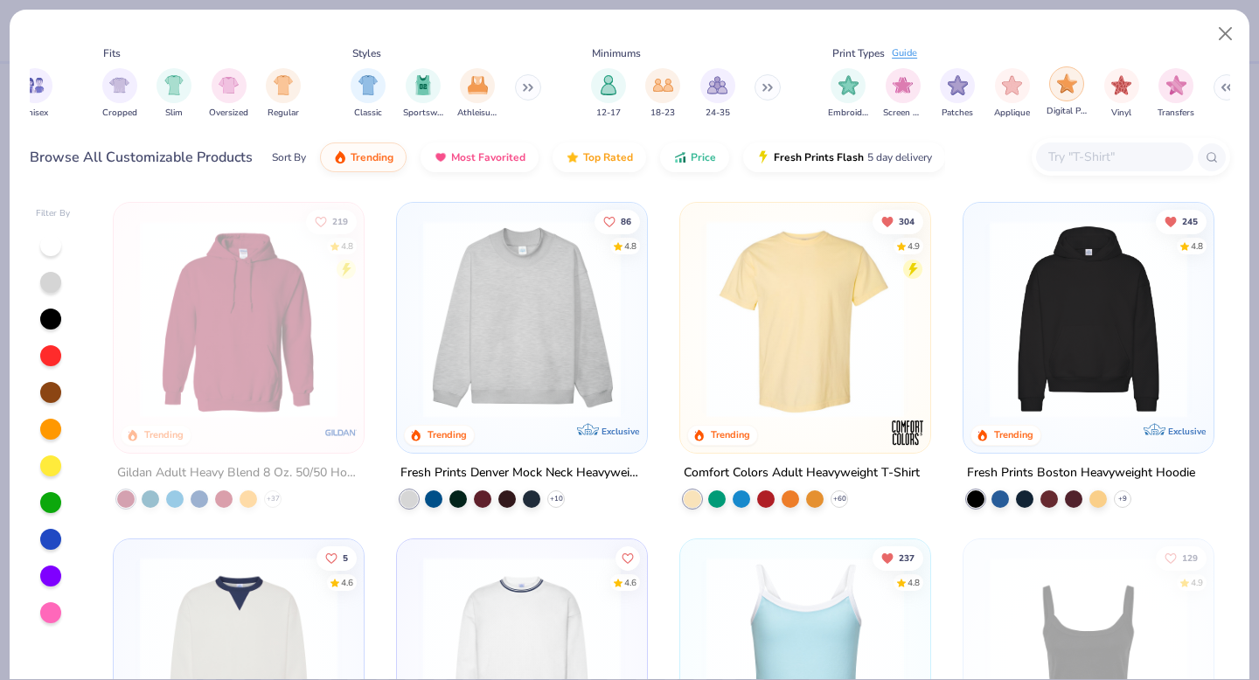
click at [1059, 84] on img "filter for Digital Print" at bounding box center [1067, 83] width 20 height 20
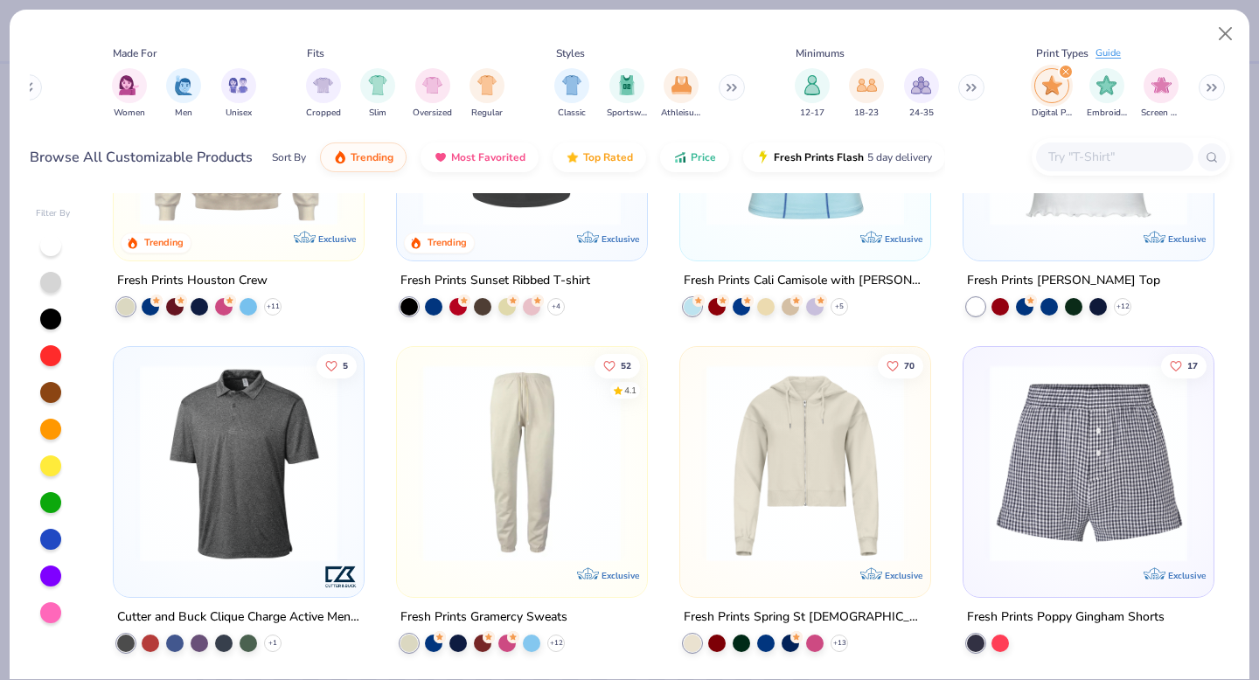
scroll to position [1545, 0]
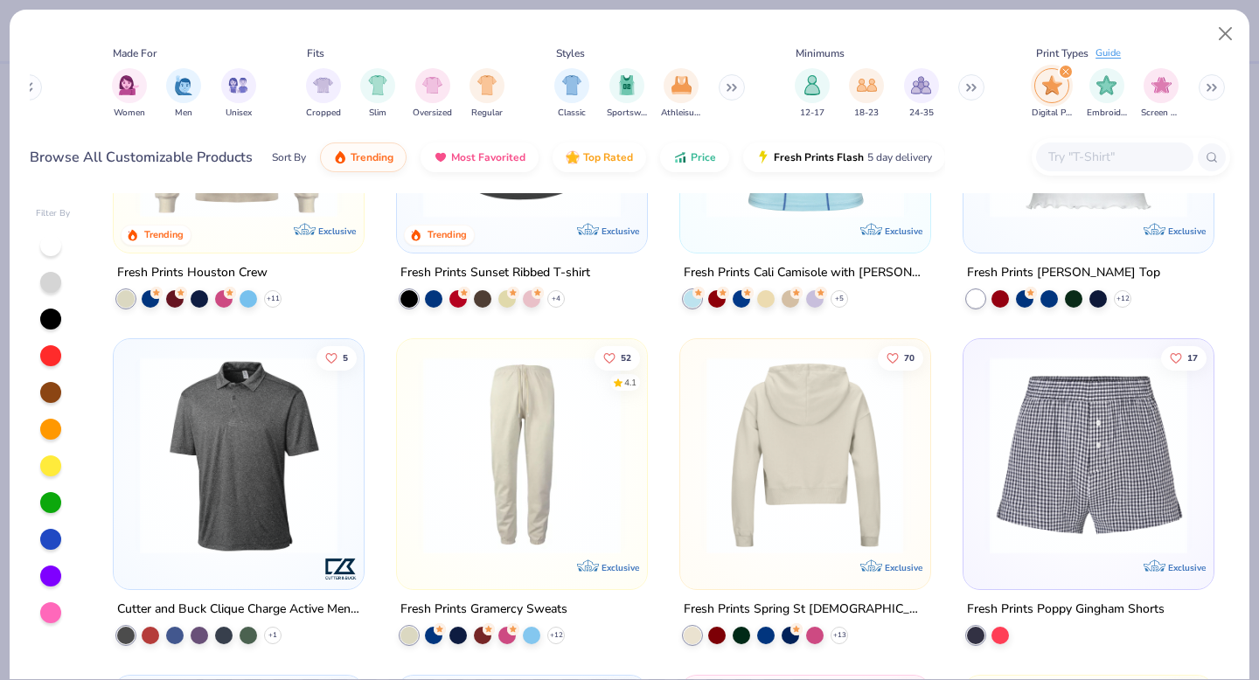
click at [544, 212] on img at bounding box center [521, 119] width 215 height 198
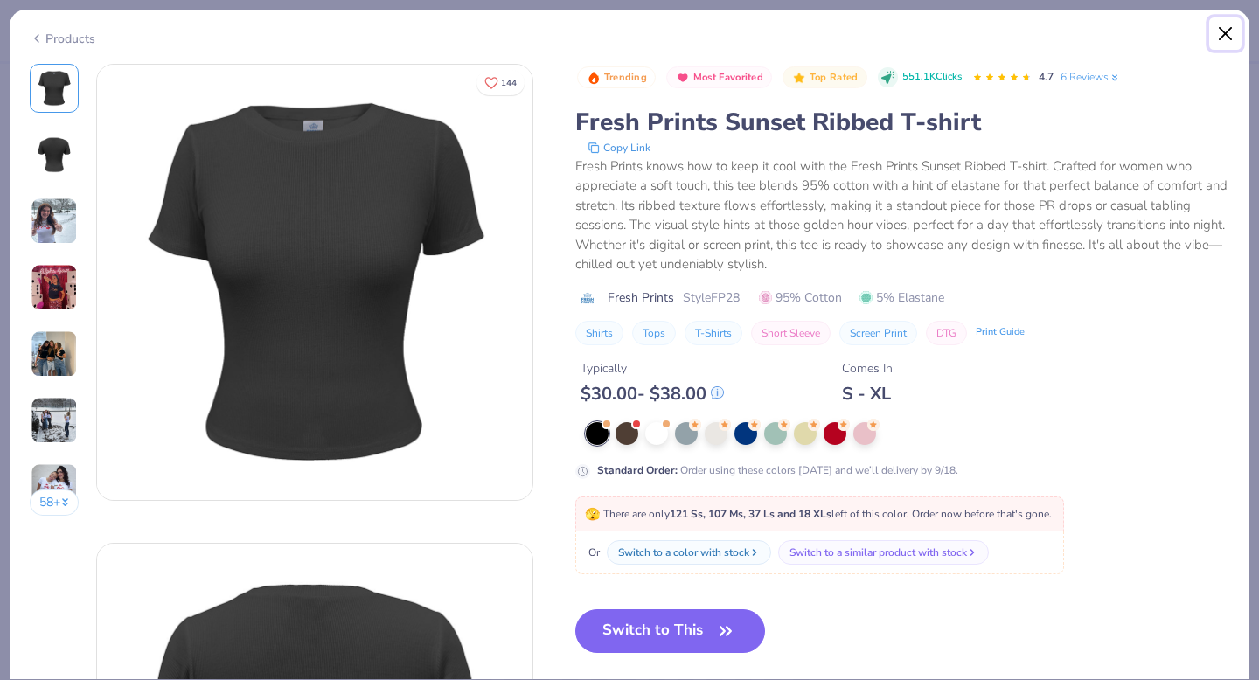
click at [1232, 25] on button "Close" at bounding box center [1225, 33] width 33 height 33
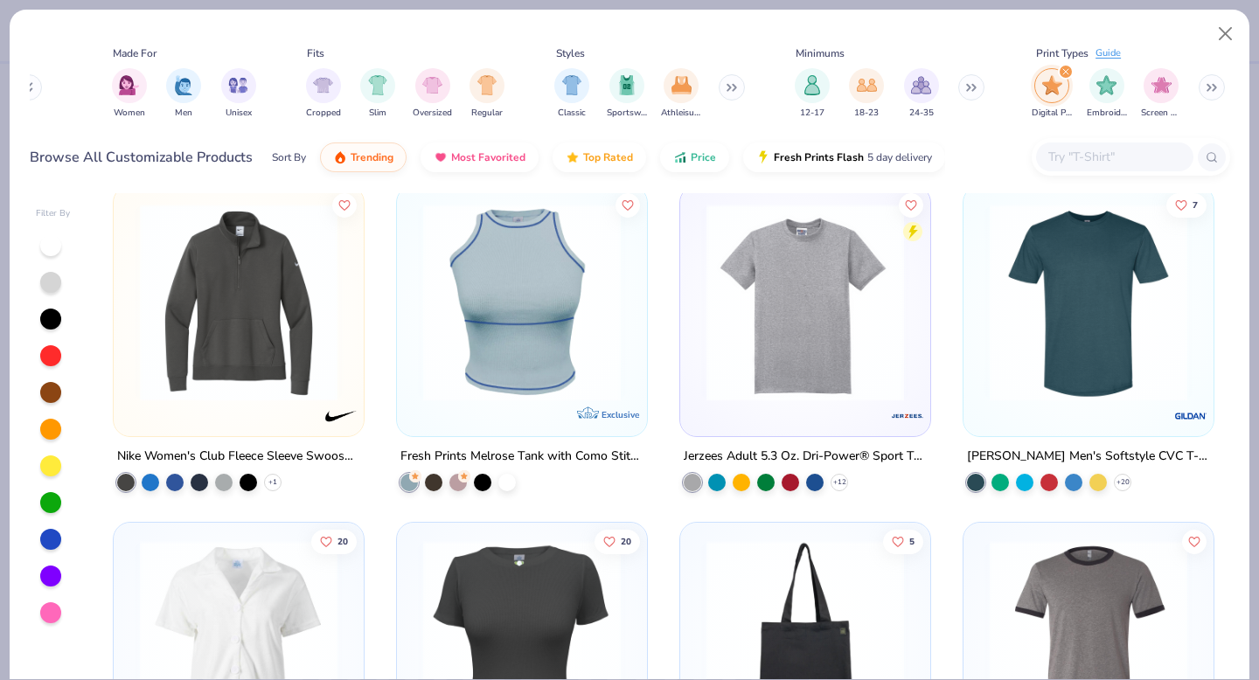
scroll to position [2887, 0]
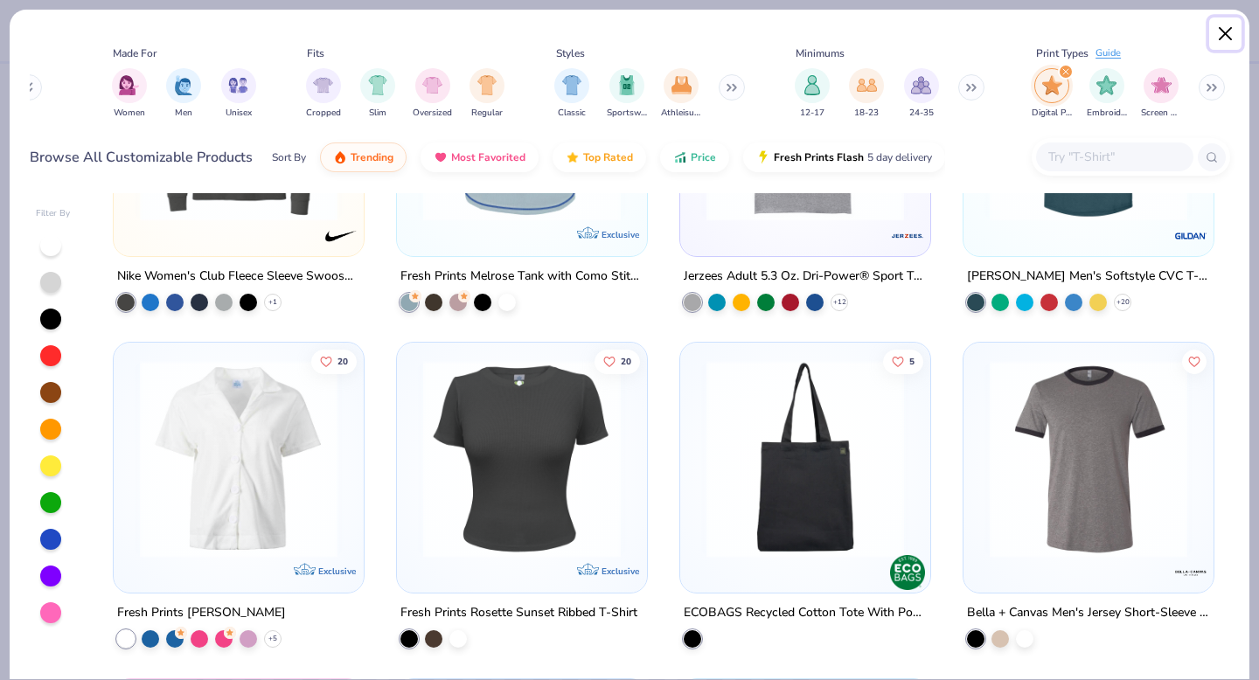
click at [1235, 25] on button "Close" at bounding box center [1225, 33] width 33 height 33
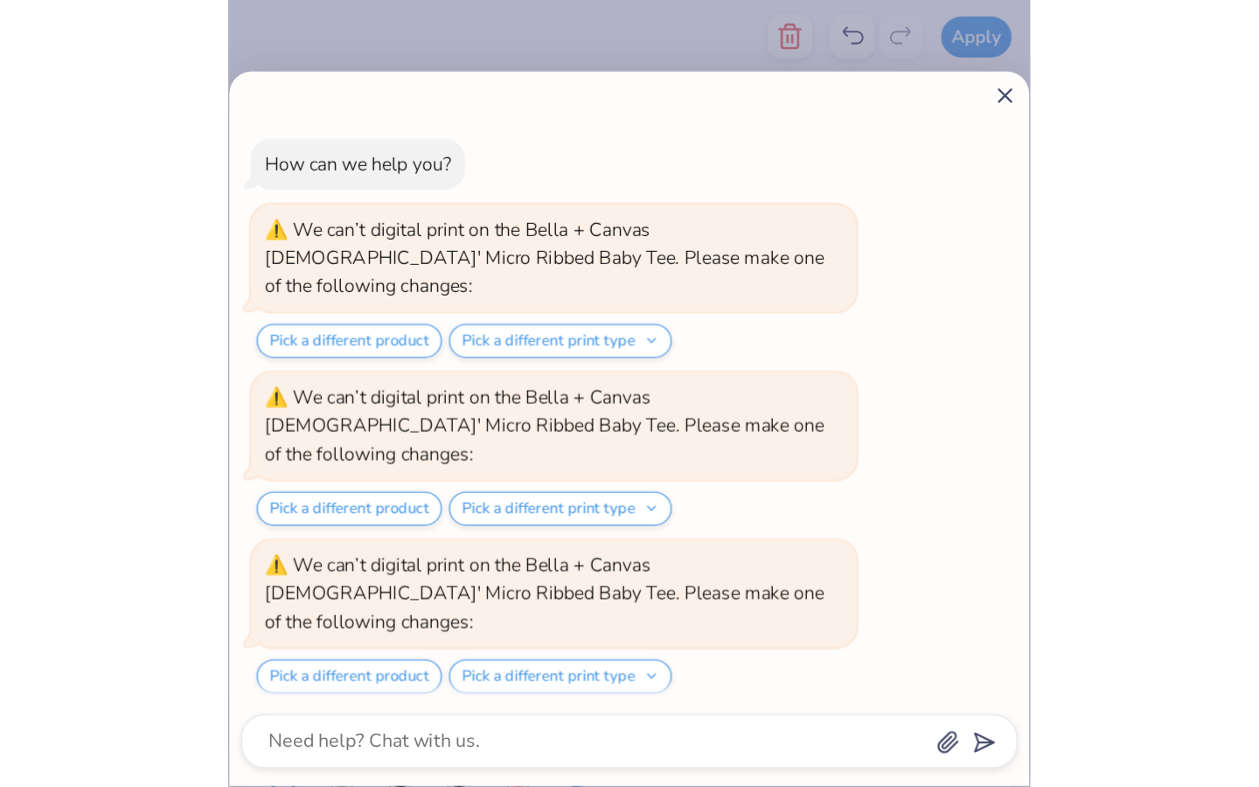
scroll to position [1088, 0]
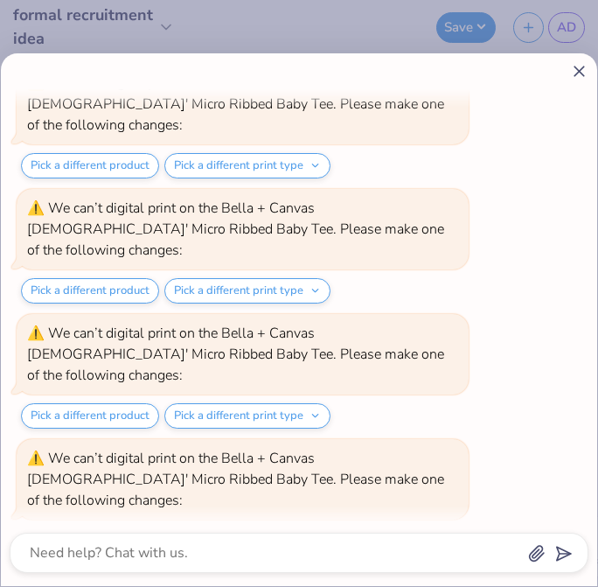
click at [573, 66] on icon at bounding box center [579, 71] width 18 height 18
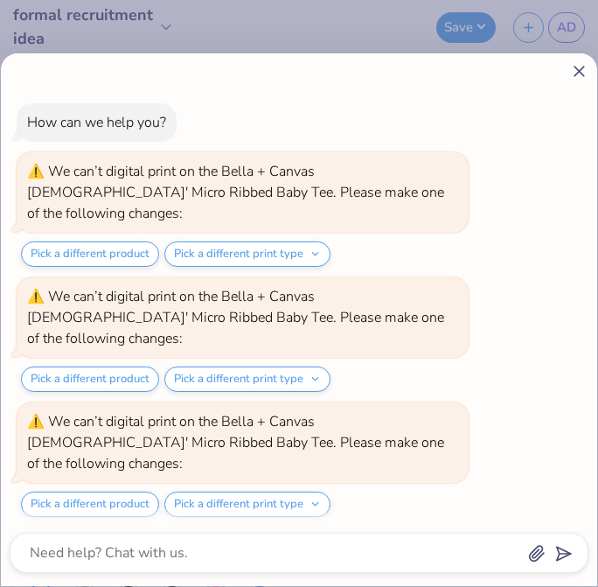
scroll to position [1296, 0]
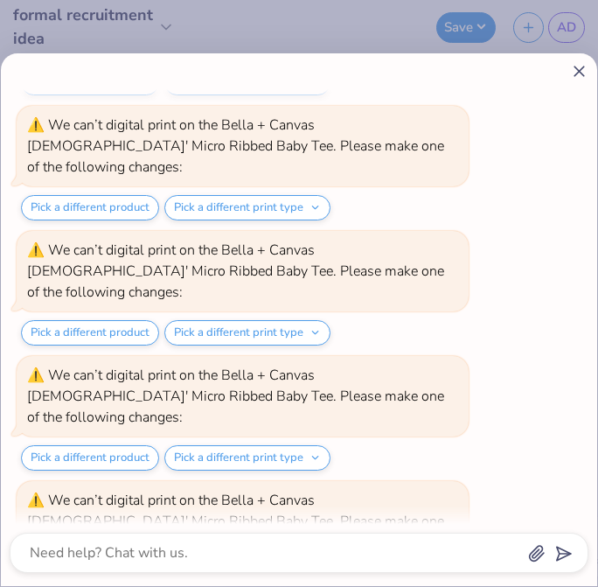
click at [579, 70] on line at bounding box center [579, 71] width 10 height 10
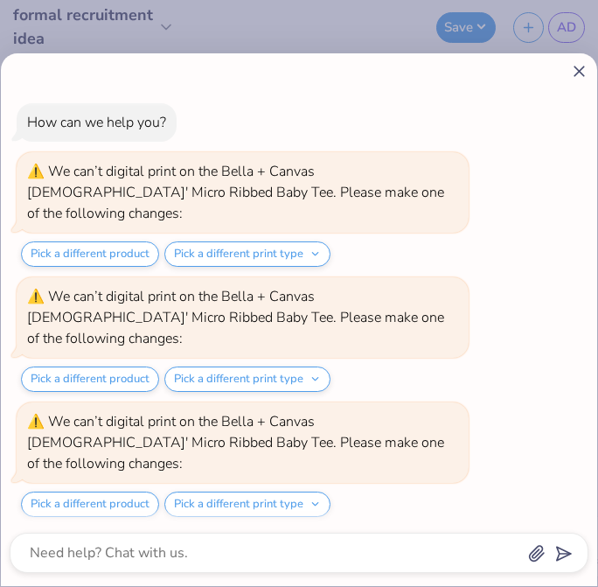
type textarea "x"
